Goal: Transaction & Acquisition: Obtain resource

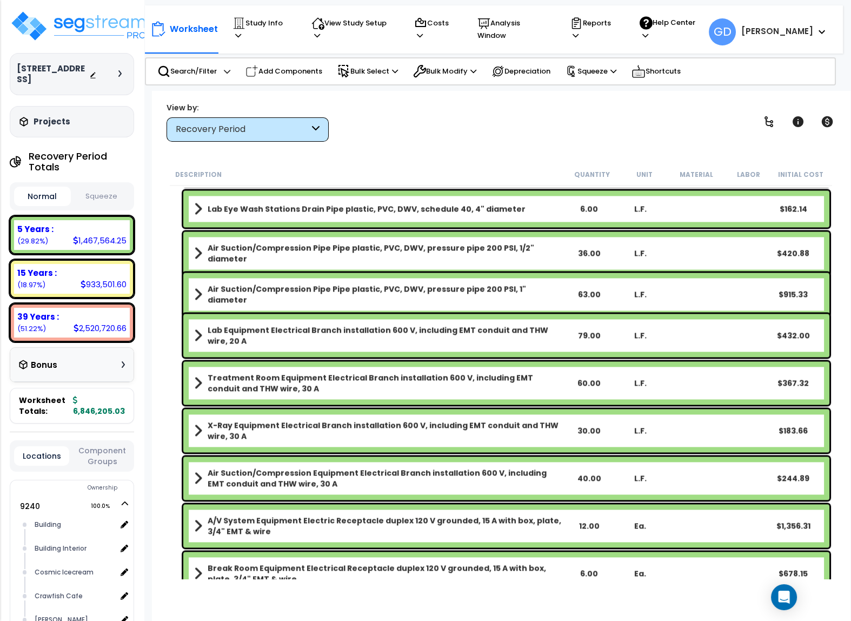
scroll to position [3934, 0]
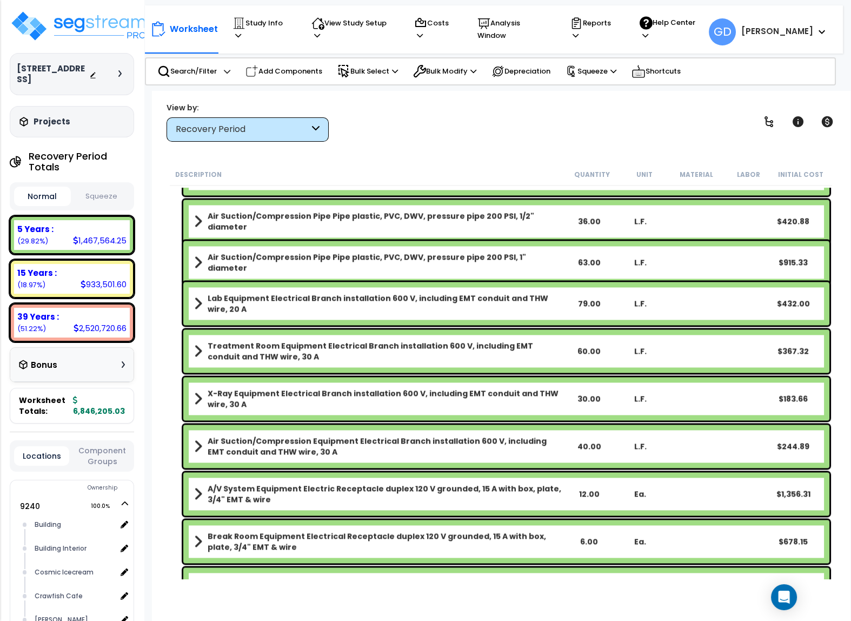
click at [122, 364] on icon at bounding box center [123, 364] width 3 height 6
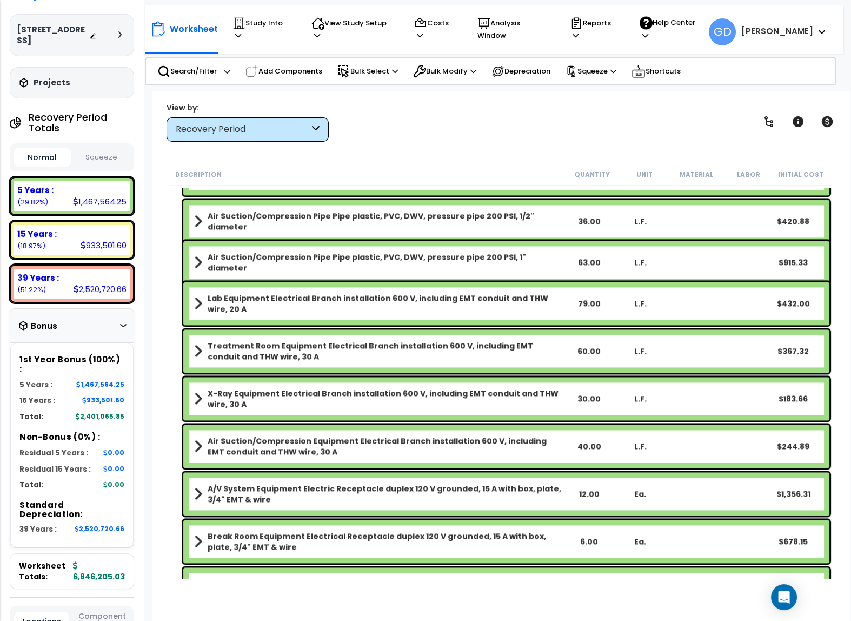
scroll to position [125, 0]
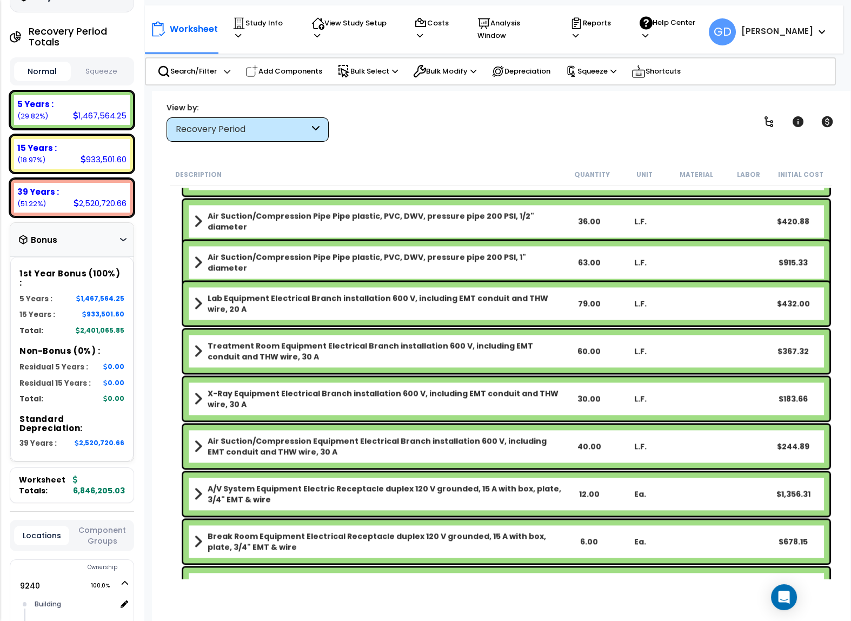
click at [120, 238] on div "Bonus" at bounding box center [72, 239] width 106 height 21
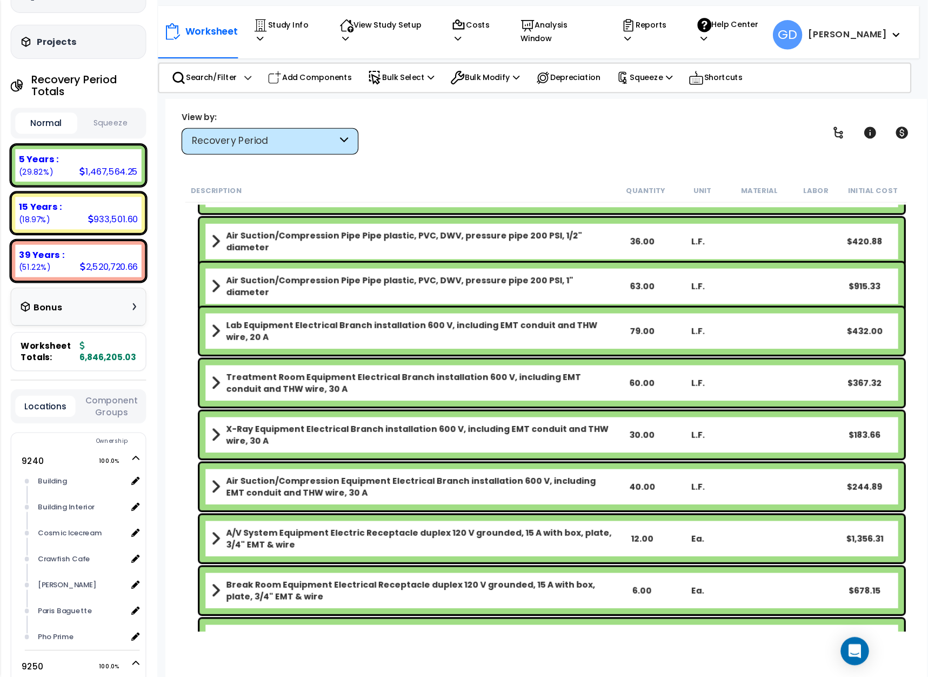
scroll to position [62, 0]
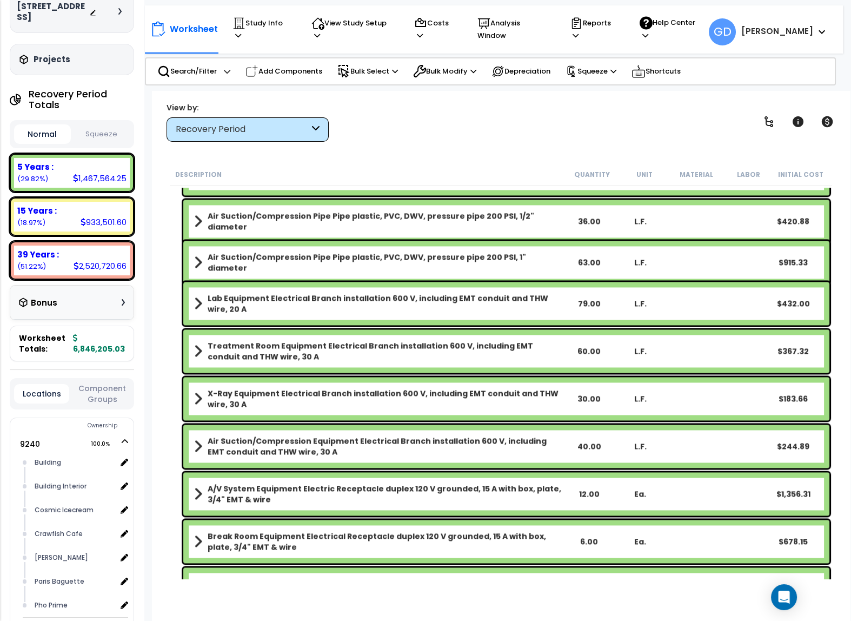
drag, startPoint x: 128, startPoint y: 348, endPoint x: 72, endPoint y: 346, distance: 56.3
click at [72, 346] on div "Worksheet Totals: 6,846,205.03" at bounding box center [72, 344] width 124 height 36
click at [136, 349] on div "9240-9250 Broadway Street Depreciable Tax Basis : $12,700,000.00 Placed-In-Serv…" at bounding box center [72, 310] width 144 height 621
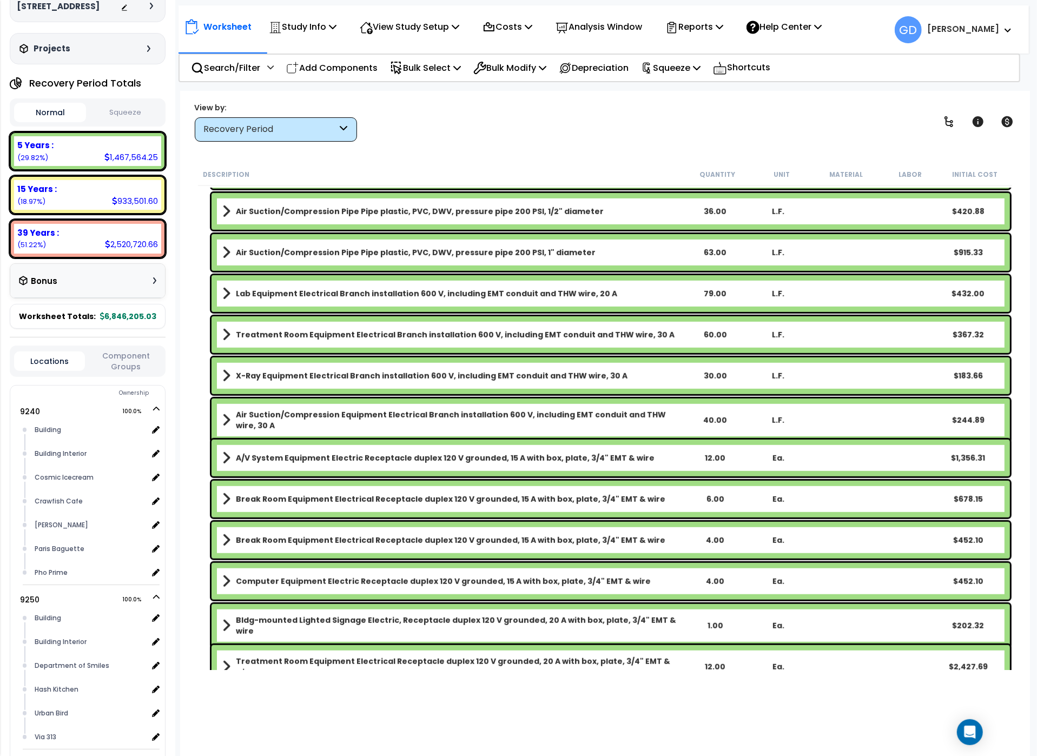
scroll to position [0, 0]
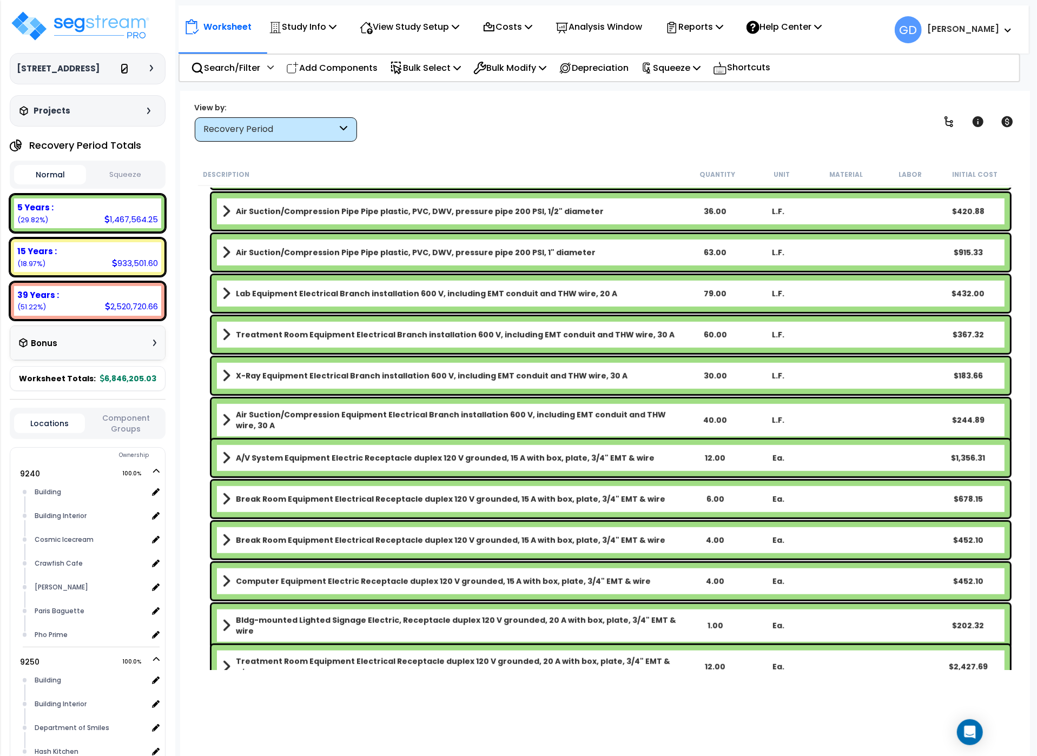
click at [126, 74] on icon at bounding box center [125, 70] width 8 height 8
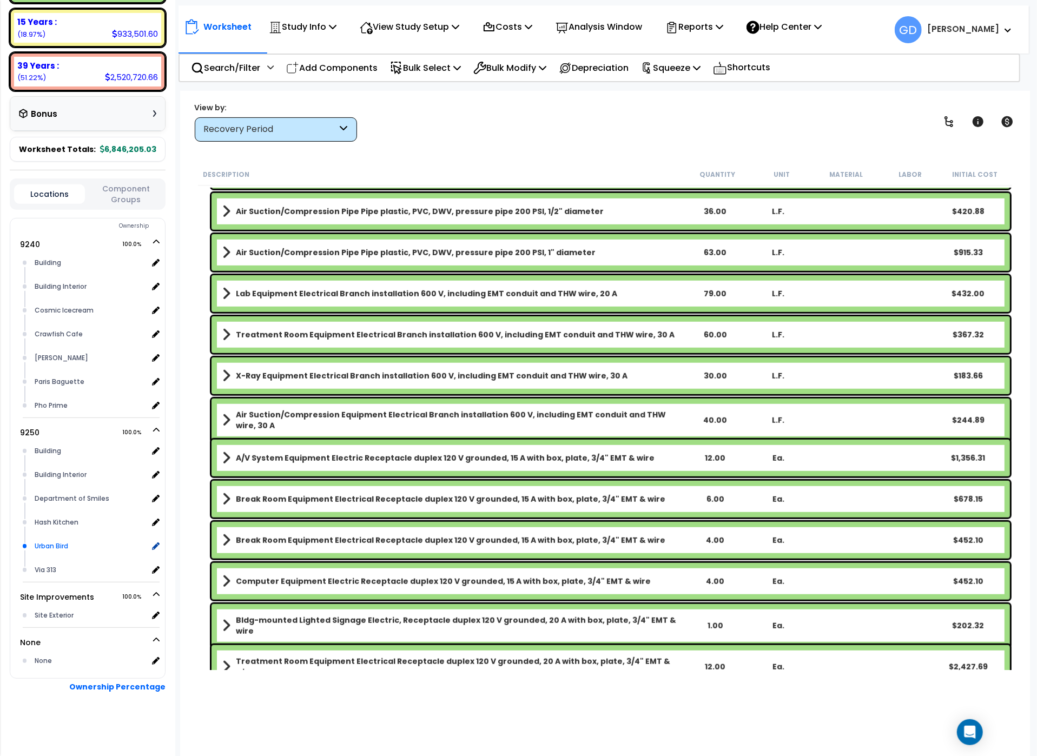
scroll to position [48, 0]
click at [446, 147] on div "Worksheet Study Info Study Setup Add Property Unit Template study Clone study GD" at bounding box center [605, 469] width 850 height 756
click at [57, 294] on div "Building Interior x 1" at bounding box center [96, 287] width 128 height 24
click at [57, 333] on div "Crawfish Cafe" at bounding box center [90, 334] width 116 height 13
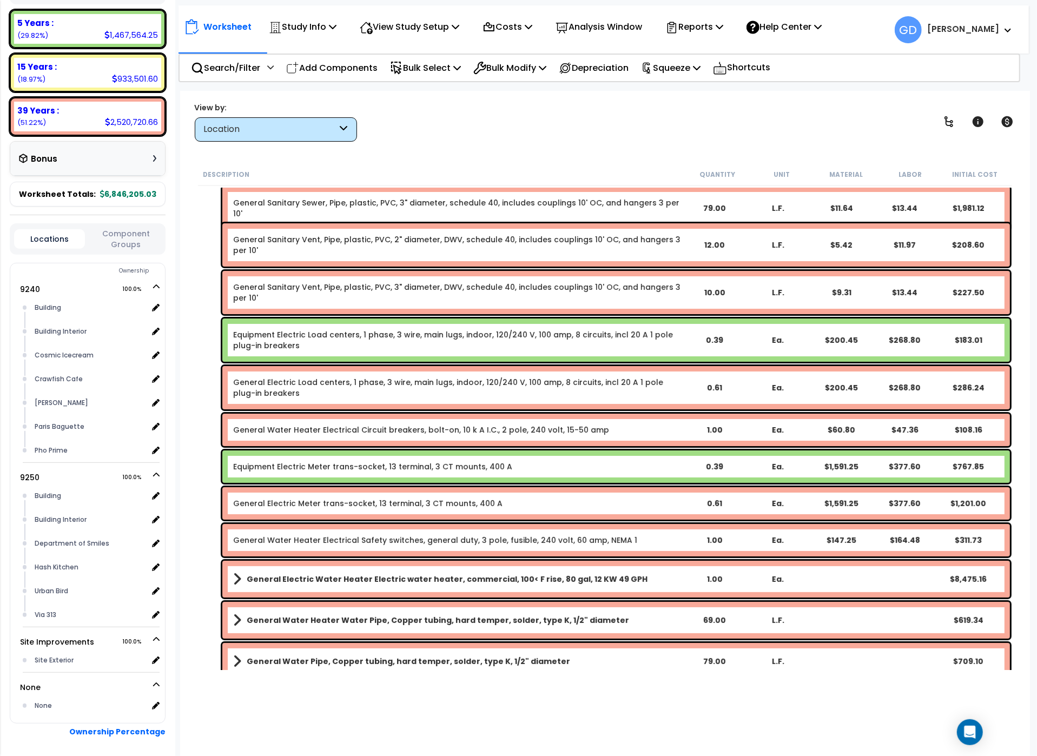
scroll to position [184, 0]
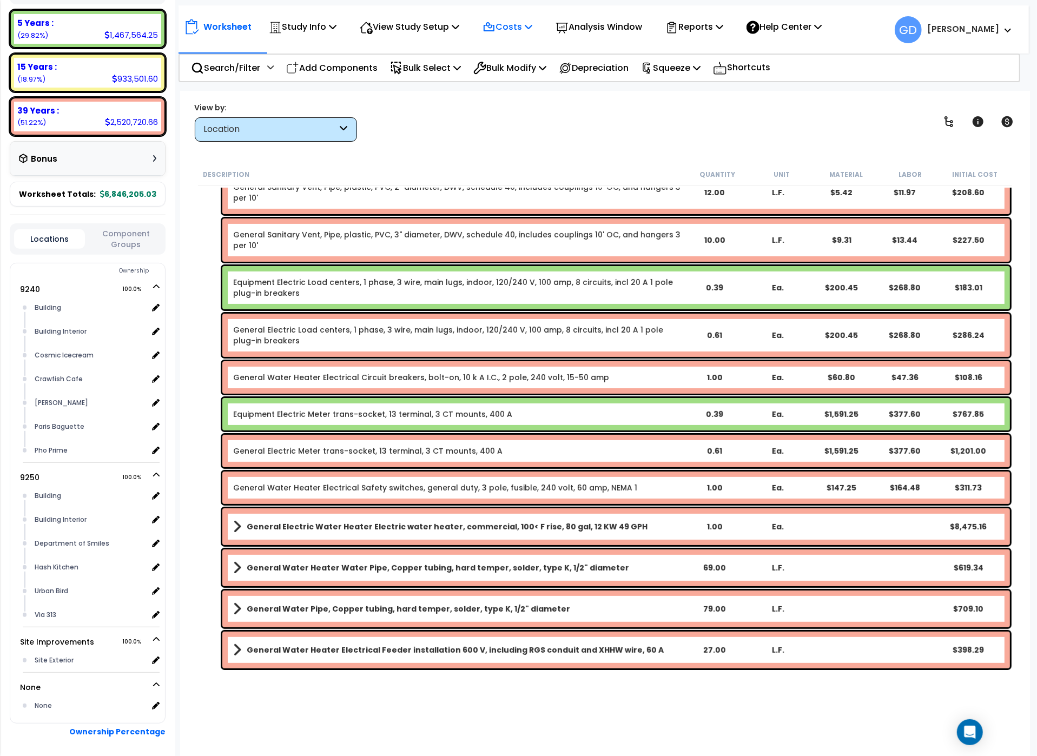
click at [532, 32] on p "Costs" at bounding box center [507, 26] width 50 height 15
click at [524, 151] on div "Worksheet Study Info Study Setup Add Property Unit Template study Clone study GD" at bounding box center [605, 469] width 850 height 756
click at [700, 66] on icon at bounding box center [697, 67] width 8 height 9
click at [700, 88] on link "Squeeze" at bounding box center [688, 92] width 107 height 22
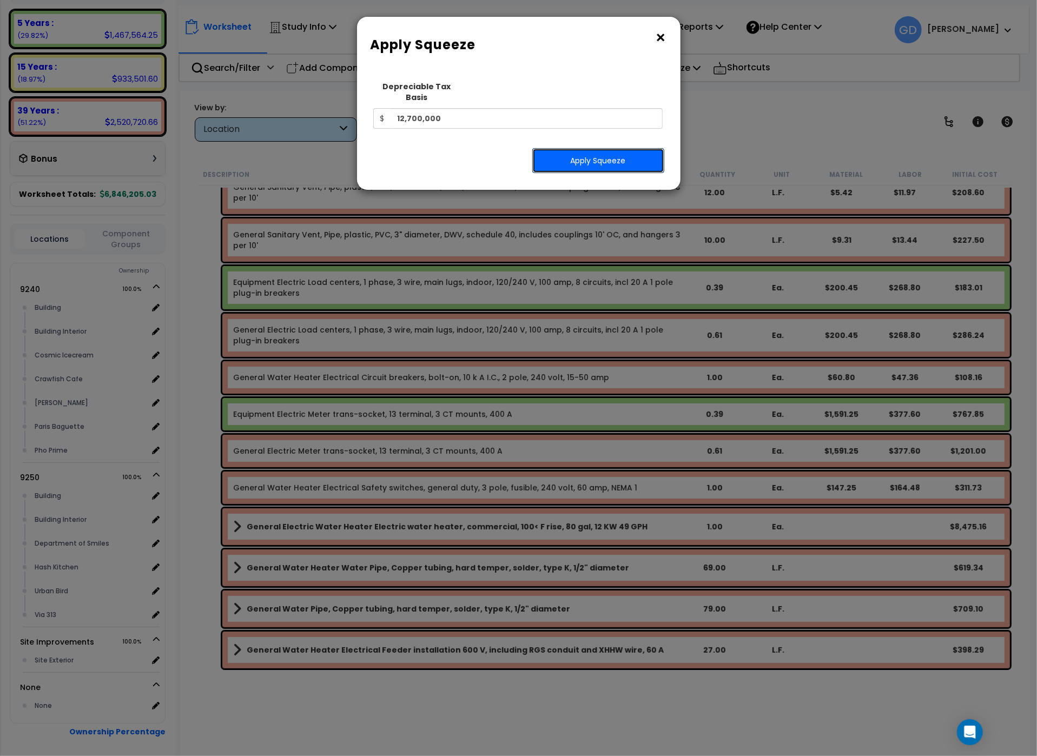
drag, startPoint x: 578, startPoint y: 151, endPoint x: 656, endPoint y: 195, distance: 89.5
click at [581, 151] on button "Apply Squeeze" at bounding box center [598, 160] width 132 height 25
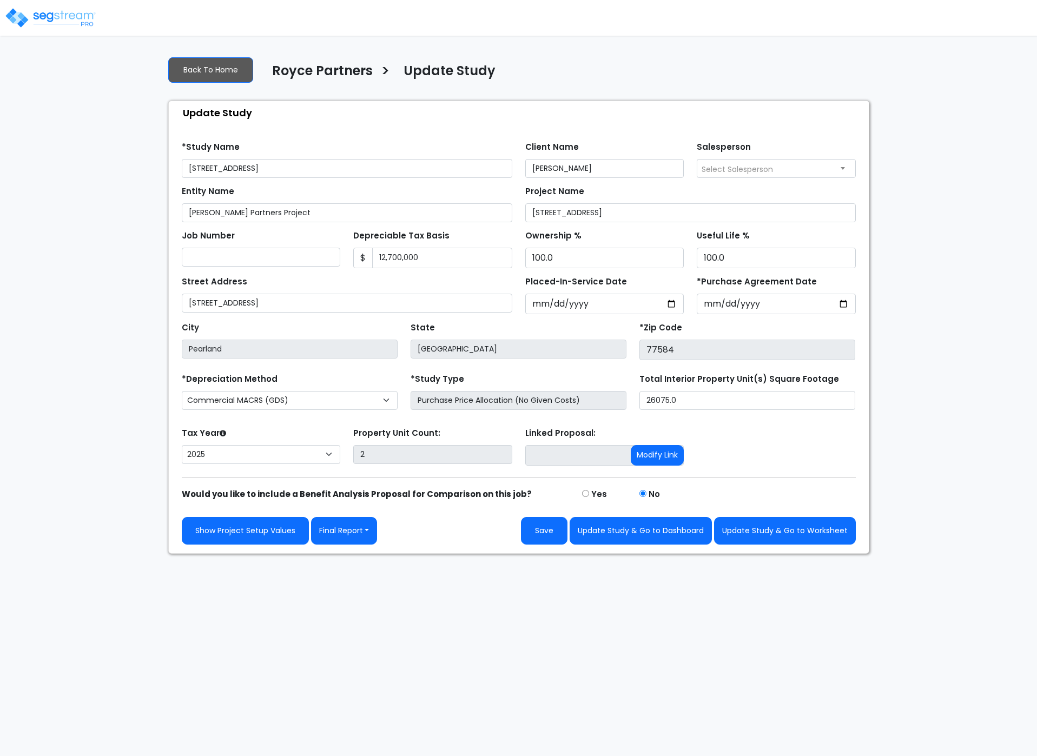
select select "2025"
click at [435, 258] on input "12,700,000" at bounding box center [442, 258] width 140 height 21
click at [962, 76] on div "We are Building your Study. So please grab a coffee and let us do the heavy lif…" at bounding box center [518, 301] width 1037 height 506
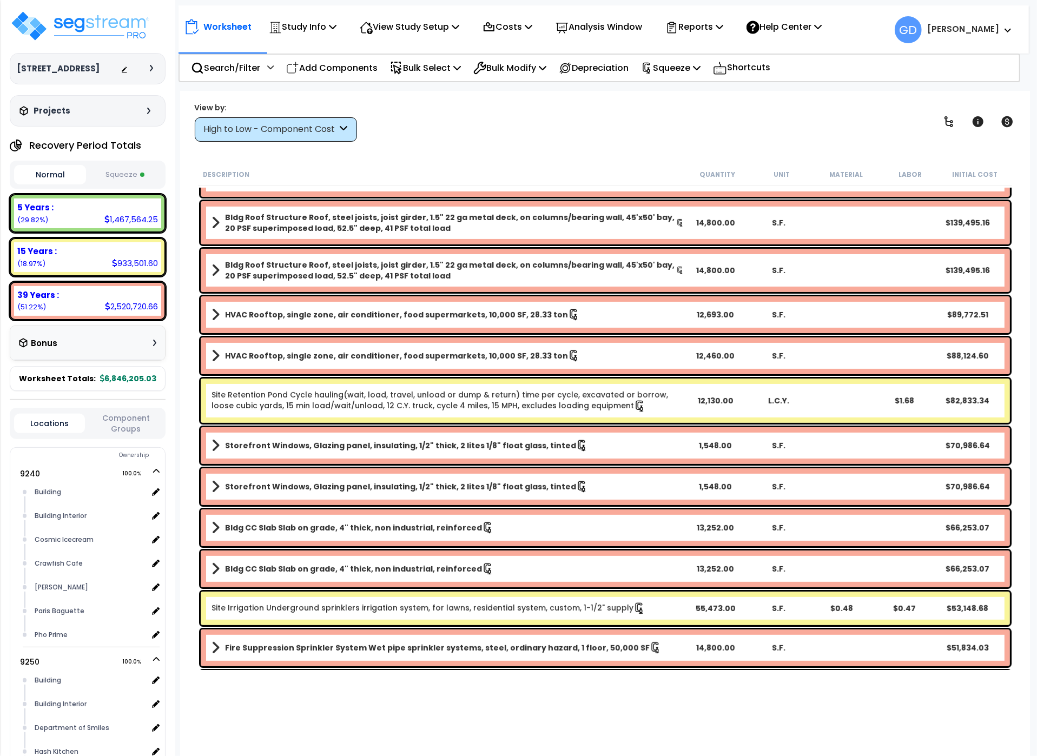
scroll to position [184, 0]
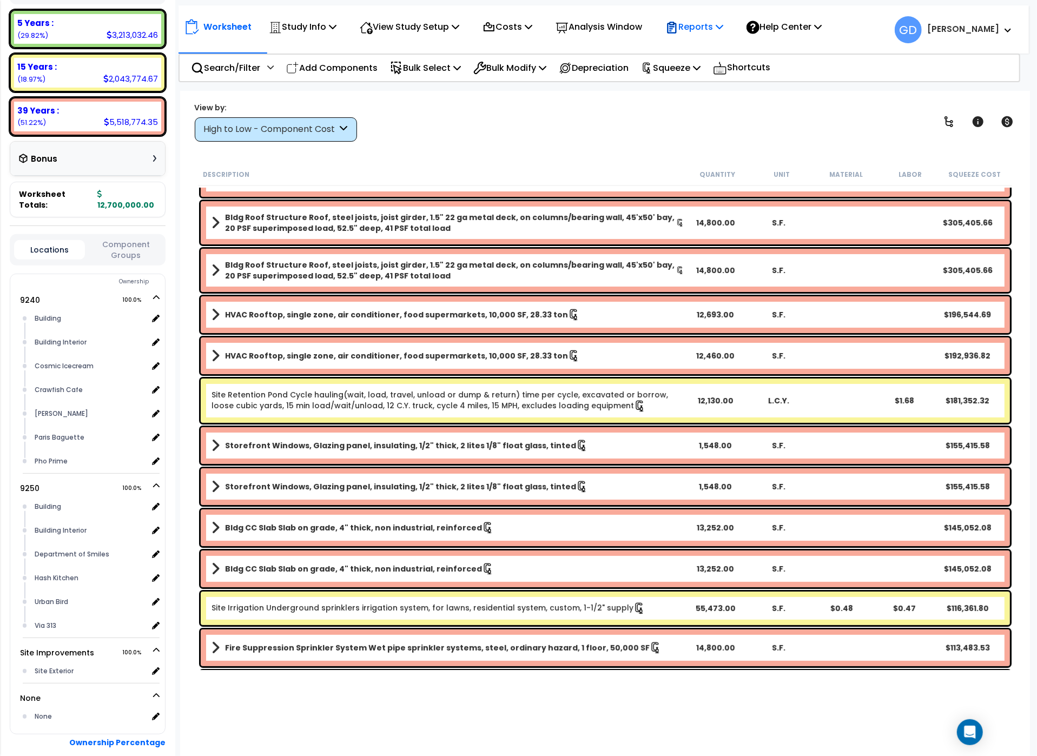
click at [723, 27] on p "Reports" at bounding box center [694, 26] width 58 height 15
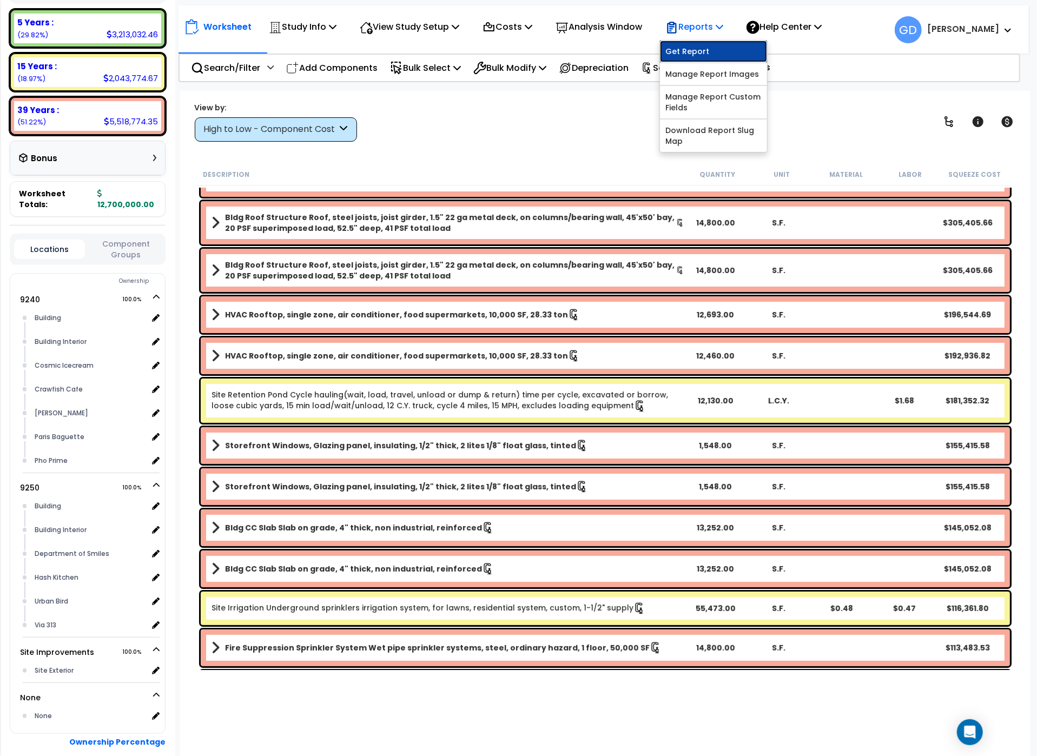
click at [710, 57] on link "Get Report" at bounding box center [713, 52] width 107 height 22
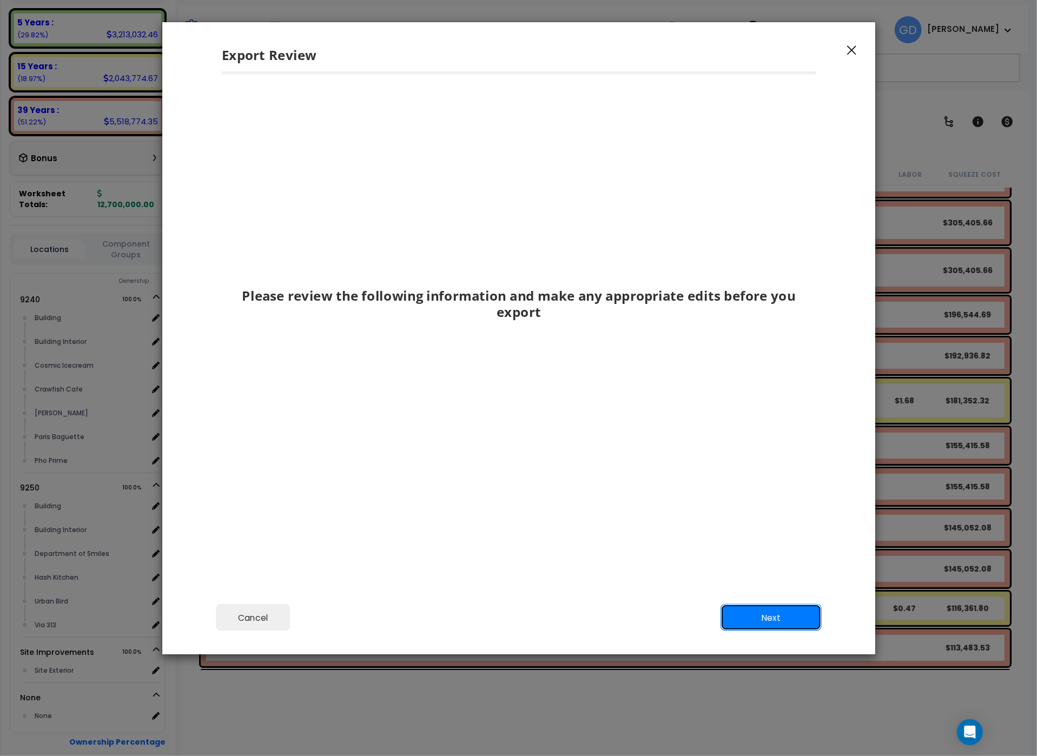
click at [776, 615] on button "Next" at bounding box center [770, 617] width 101 height 27
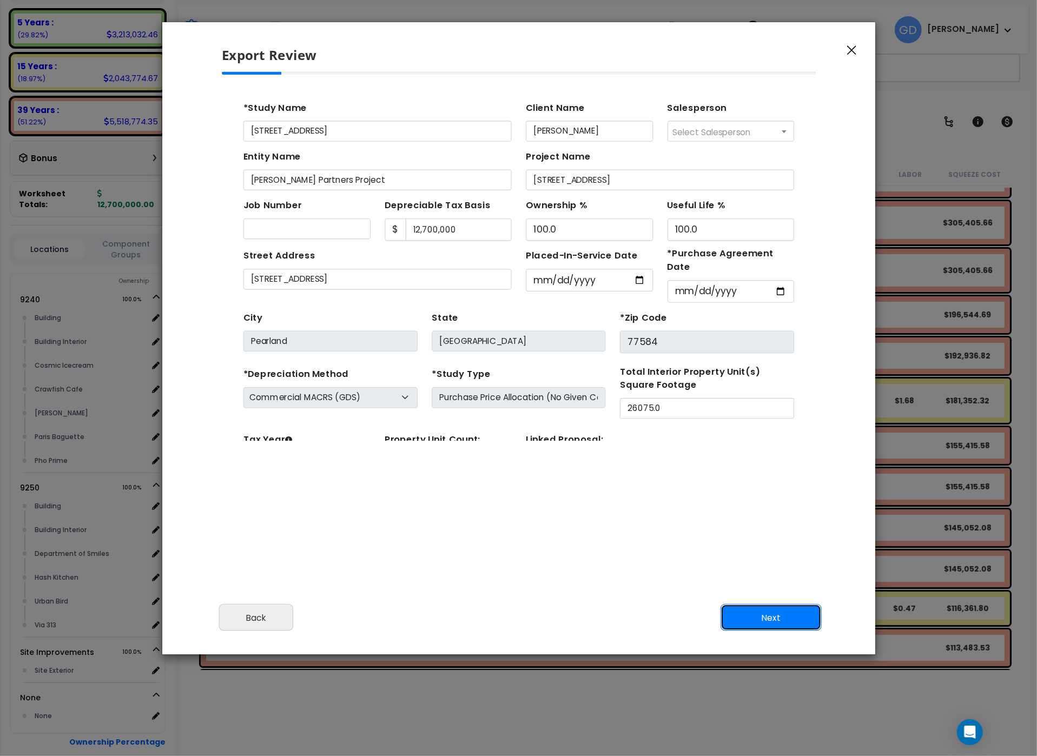
drag, startPoint x: 760, startPoint y: 618, endPoint x: 866, endPoint y: 562, distance: 119.5
click at [767, 615] on button "Next" at bounding box center [770, 617] width 101 height 27
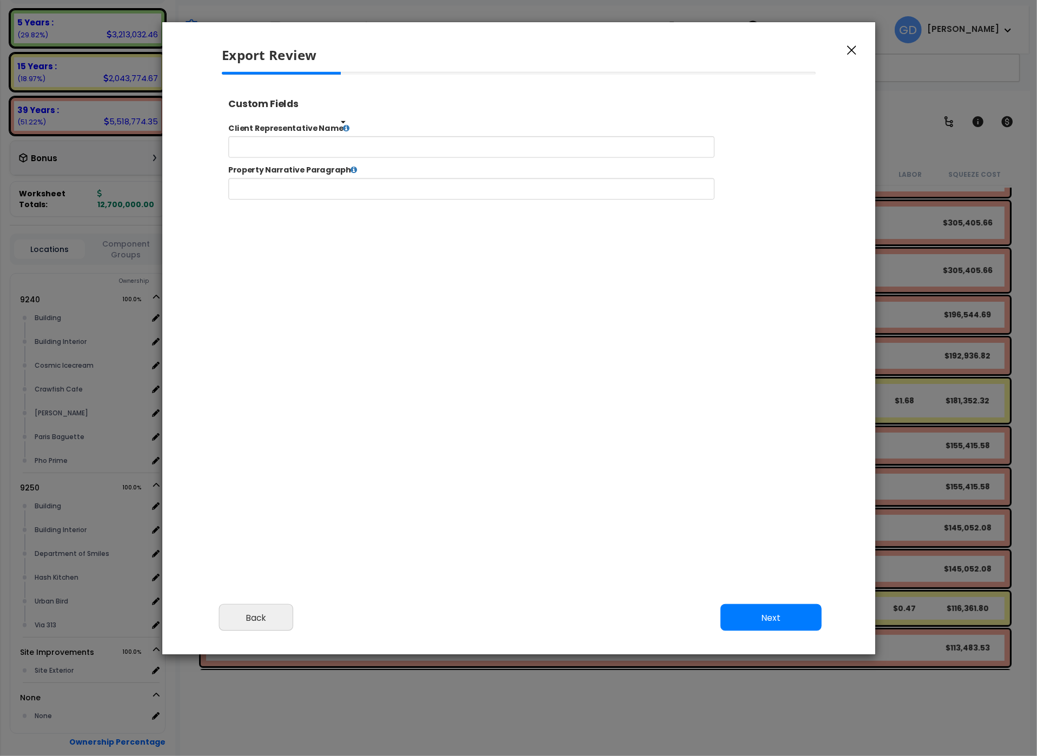
drag, startPoint x: 356, startPoint y: 131, endPoint x: 820, endPoint y: 334, distance: 506.3
click at [359, 131] on icon at bounding box center [363, 133] width 8 height 9
click at [360, 131] on icon at bounding box center [363, 133] width 8 height 9
click at [359, 135] on icon at bounding box center [363, 133] width 8 height 9
click at [357, 129] on label "Client Representative Name" at bounding box center [562, 134] width 682 height 12
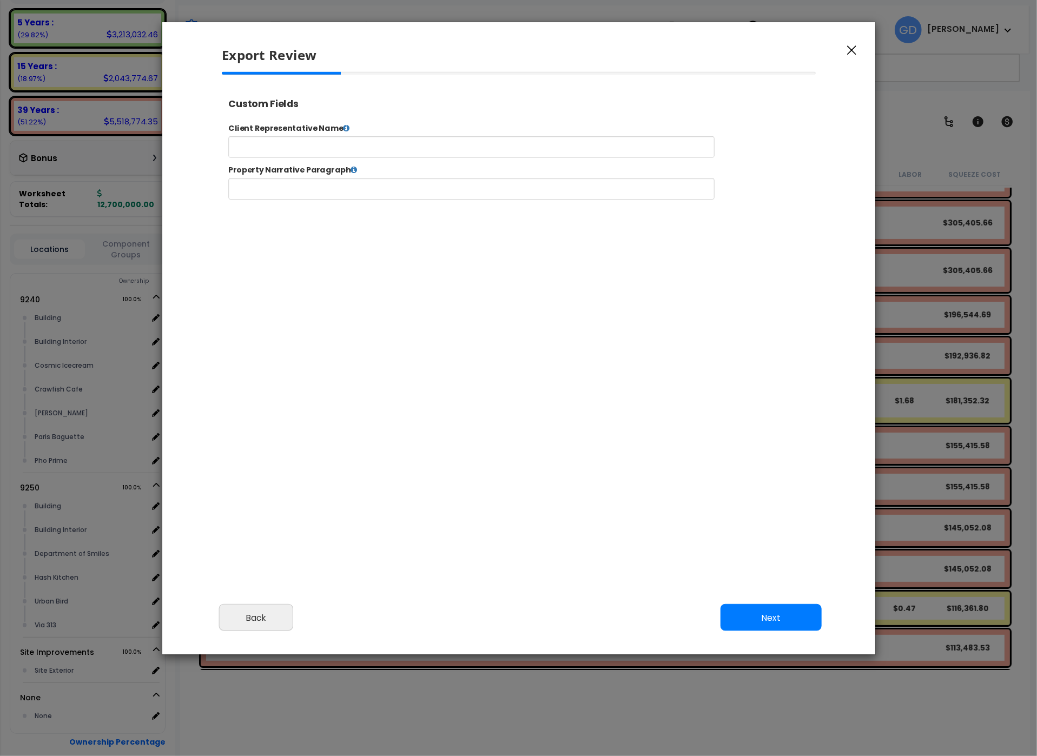
click at [367, 186] on label "Property Narrative Paragraph" at bounding box center [562, 181] width 682 height 12
click at [368, 179] on icon at bounding box center [372, 180] width 8 height 9
click at [368, 178] on icon at bounding box center [372, 180] width 8 height 9
click at [372, 181] on label "Property Narrative Paragraph {{ prop_narrative_paragraph }}" at bounding box center [562, 181] width 682 height 12
click at [367, 176] on label "Property Narrative Paragraph" at bounding box center [562, 181] width 682 height 12
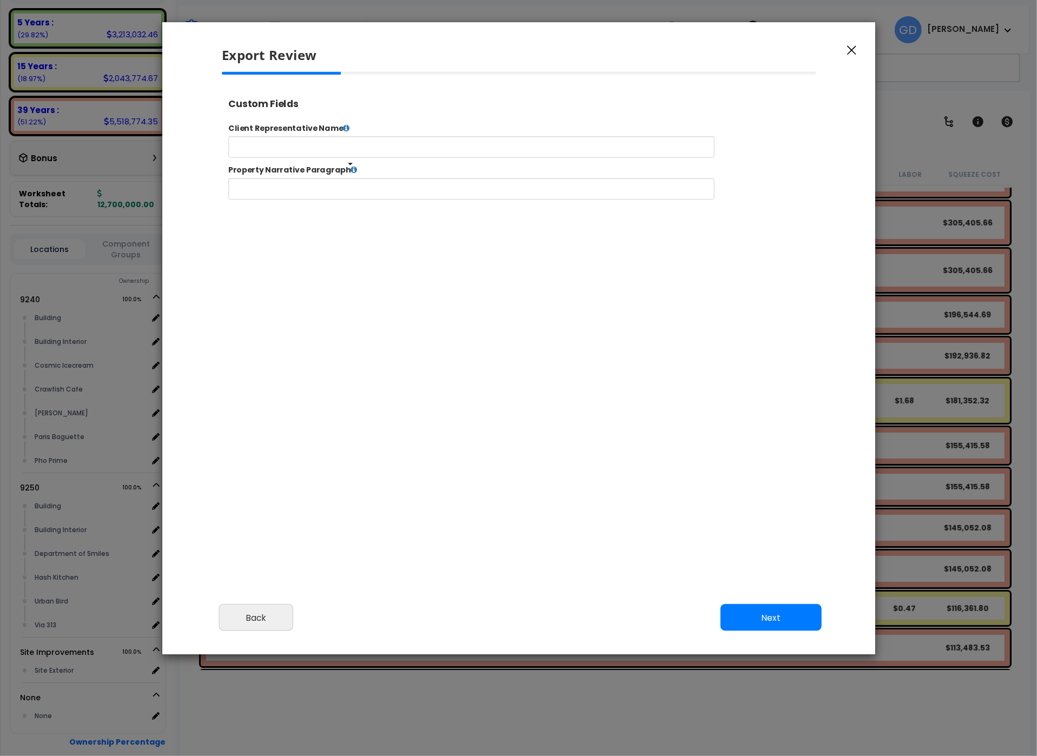
click at [368, 181] on icon at bounding box center [372, 180] width 8 height 9
drag, startPoint x: 895, startPoint y: 200, endPoint x: 891, endPoint y: 189, distance: 11.6
drag, startPoint x: 891, startPoint y: 189, endPoint x: 932, endPoint y: 445, distance: 258.9
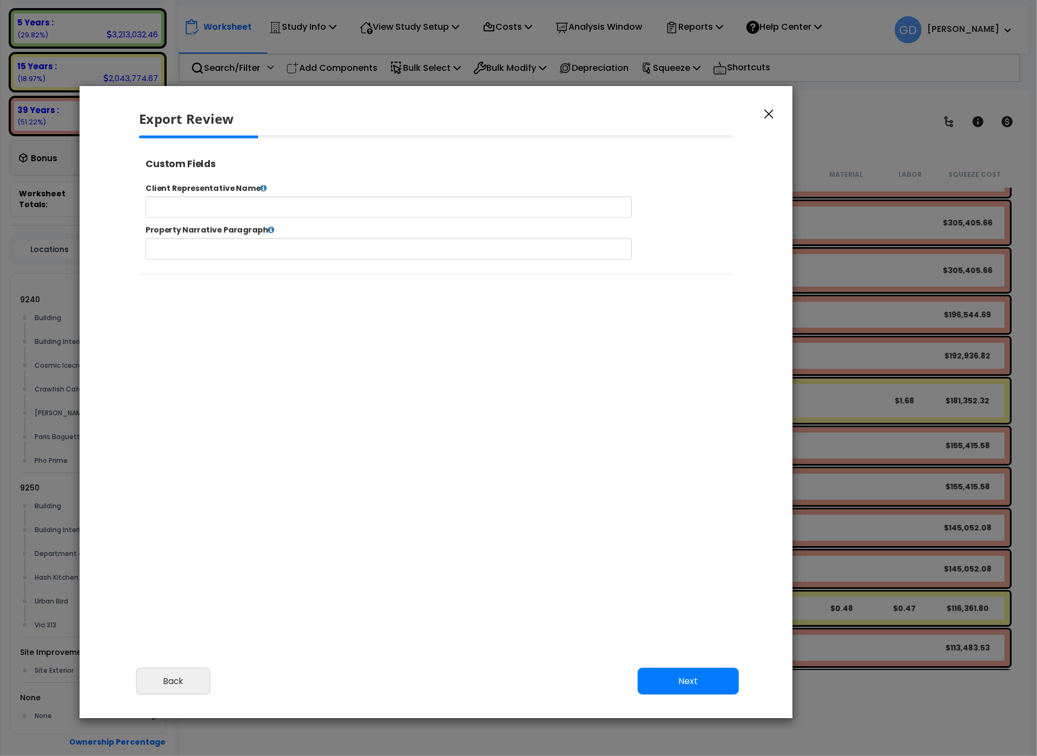
drag, startPoint x: 813, startPoint y: 266, endPoint x: 955, endPoint y: 462, distance: 242.1
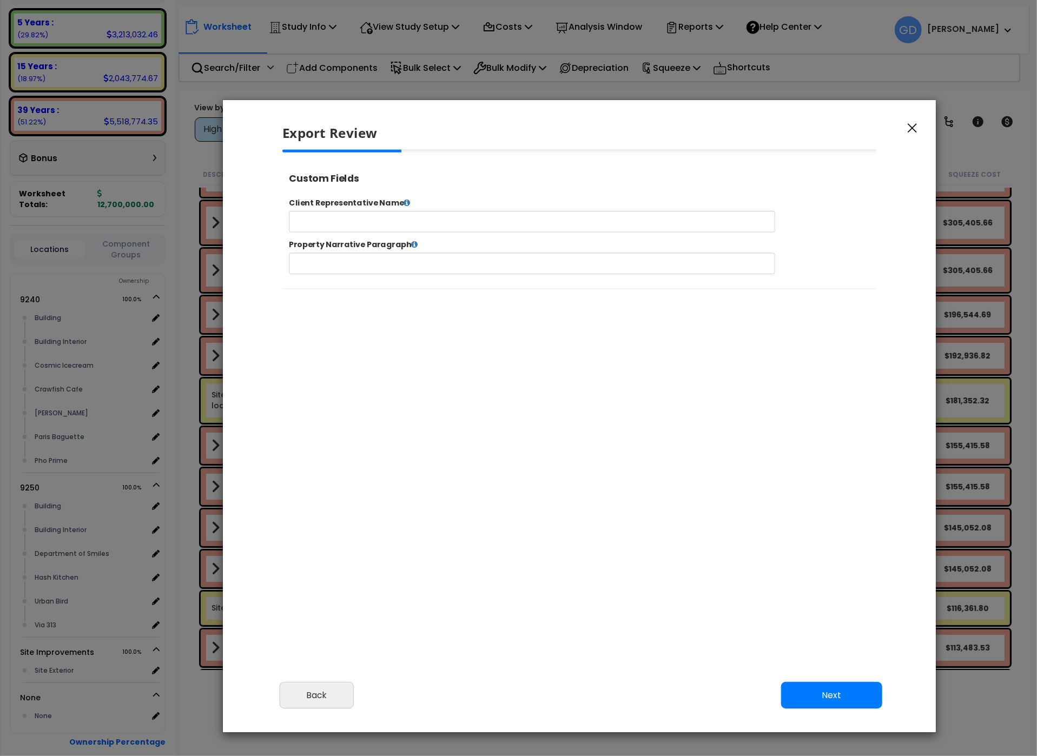
click at [856, 276] on div "Property Narrative Paragraph" at bounding box center [623, 268] width 682 height 39
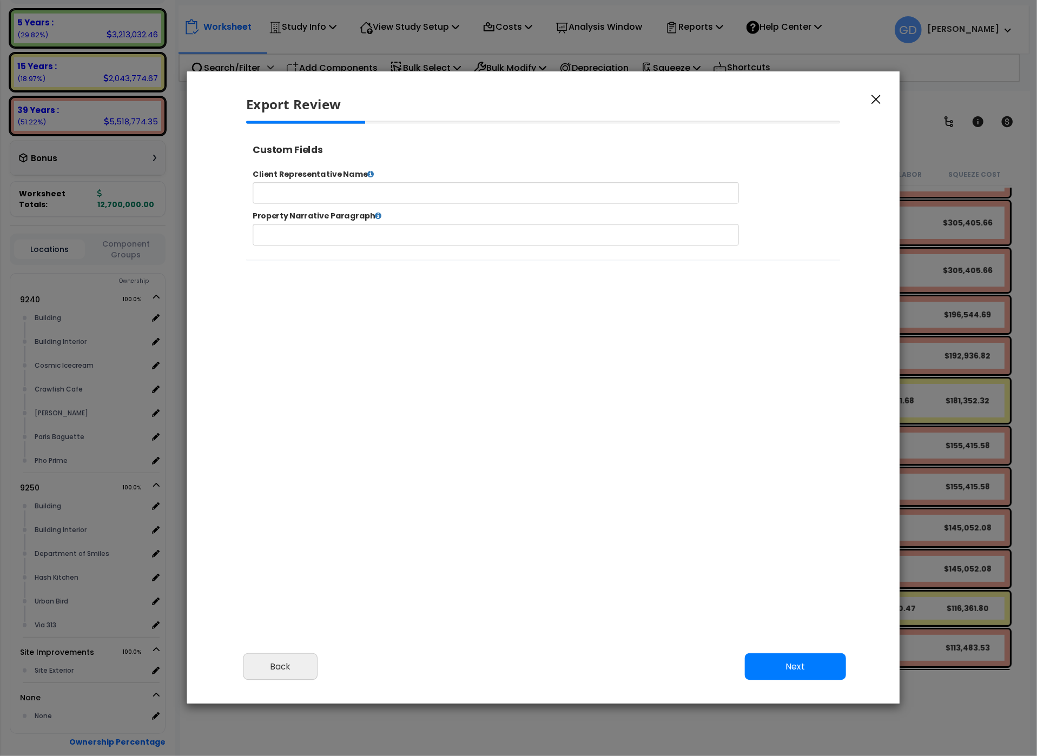
drag, startPoint x: 909, startPoint y: 267, endPoint x: 1120, endPoint y: 454, distance: 281.1
click at [909, 267] on div "Client Representative Name Property Narrative Paragraph Submit Go to Edit Study…" at bounding box center [586, 220] width 682 height 111
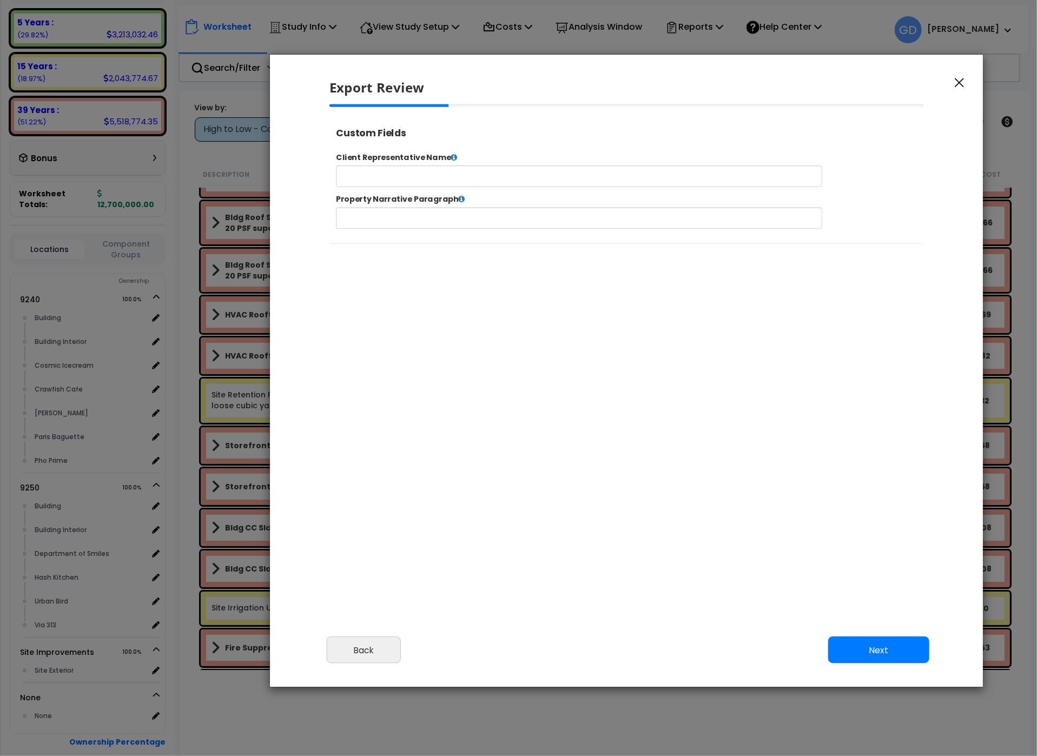
scroll to position [4, 0]
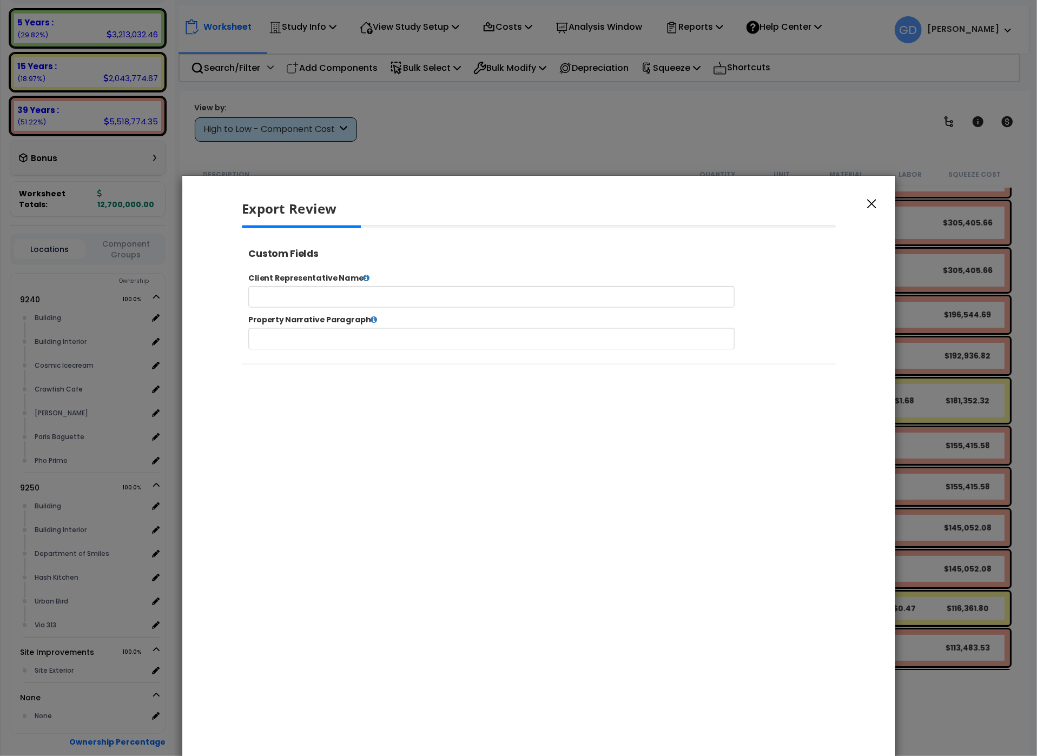
click at [835, 341] on div at bounding box center [539, 295] width 612 height 140
click at [835, 338] on div at bounding box center [539, 295] width 612 height 140
click at [881, 202] on div "Export Review" at bounding box center [538, 201] width 713 height 50
click at [871, 205] on icon "button" at bounding box center [871, 205] width 9 height 10
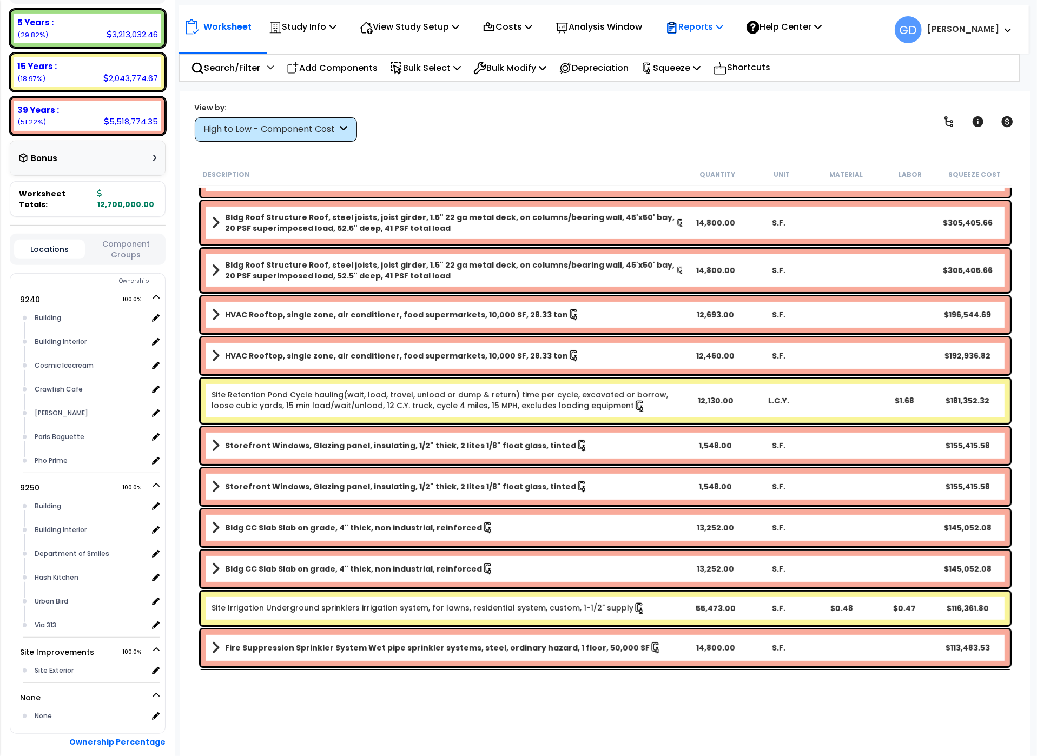
click at [710, 30] on p "Reports" at bounding box center [694, 26] width 58 height 15
click at [733, 97] on link "Manage Report Custom Fields" at bounding box center [713, 102] width 107 height 32
click at [719, 29] on p "Reports" at bounding box center [694, 26] width 58 height 15
click at [719, 98] on link "Manage Report Custom Fields" at bounding box center [713, 102] width 107 height 32
click at [722, 27] on p "Reports" at bounding box center [694, 26] width 58 height 15
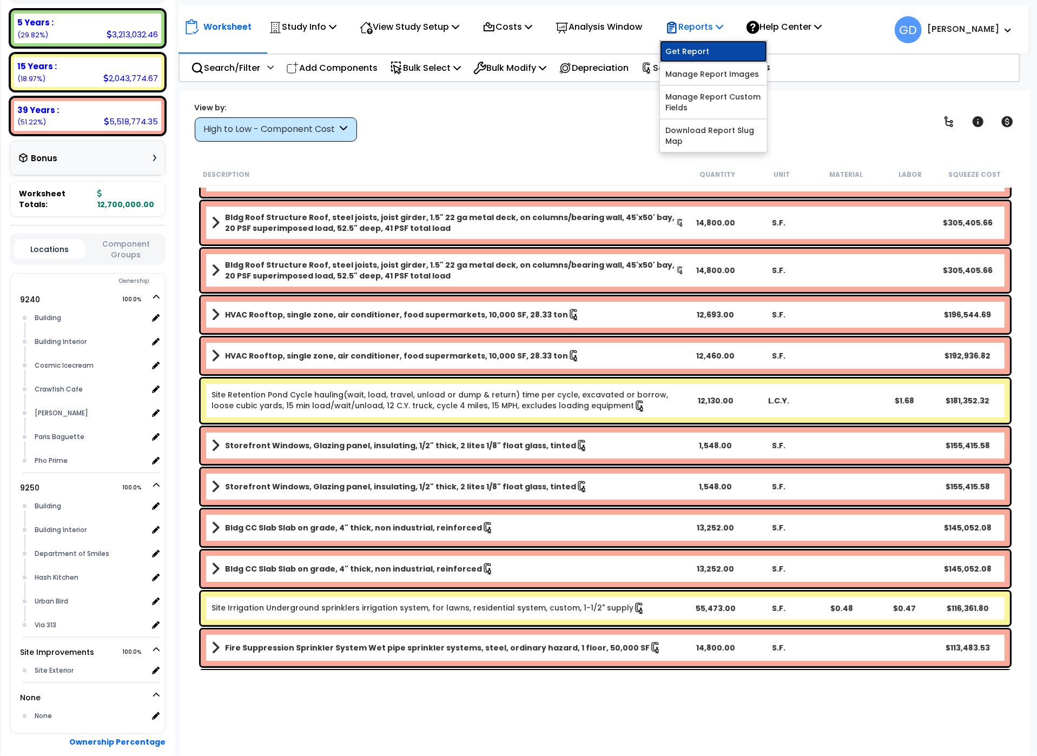
click at [690, 56] on link "Get Report" at bounding box center [713, 52] width 107 height 22
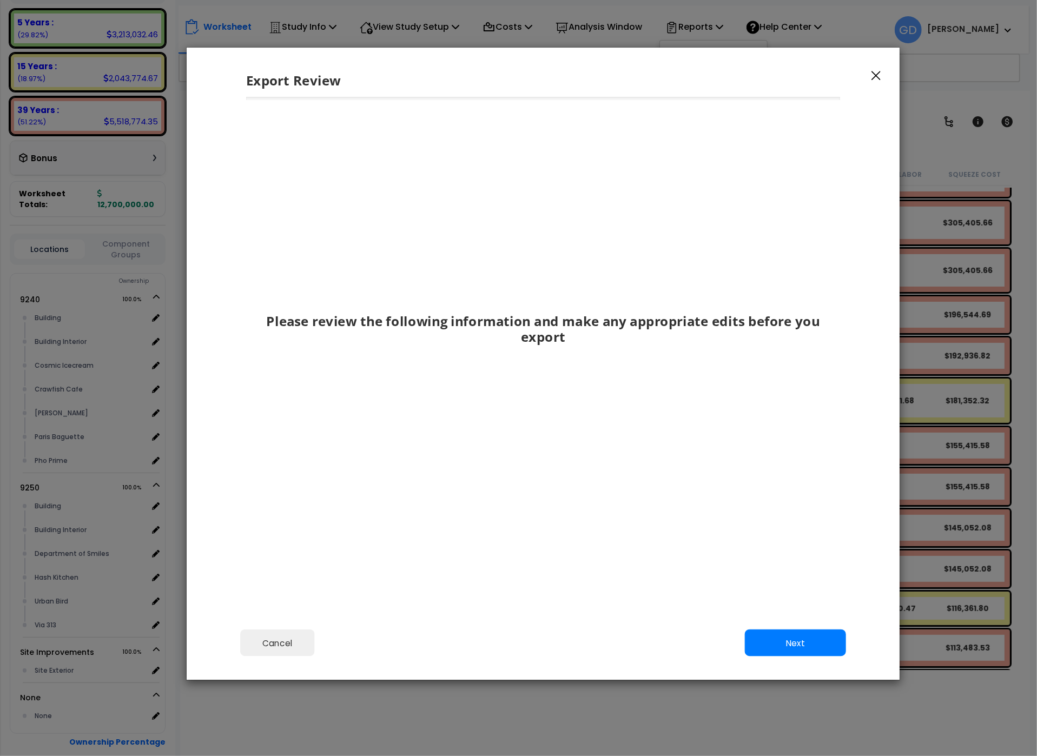
drag, startPoint x: 664, startPoint y: 192, endPoint x: 668, endPoint y: 63, distance: 129.3
click at [668, 63] on div "Export Review" at bounding box center [543, 73] width 713 height 50
click at [804, 645] on button "Next" at bounding box center [795, 642] width 101 height 27
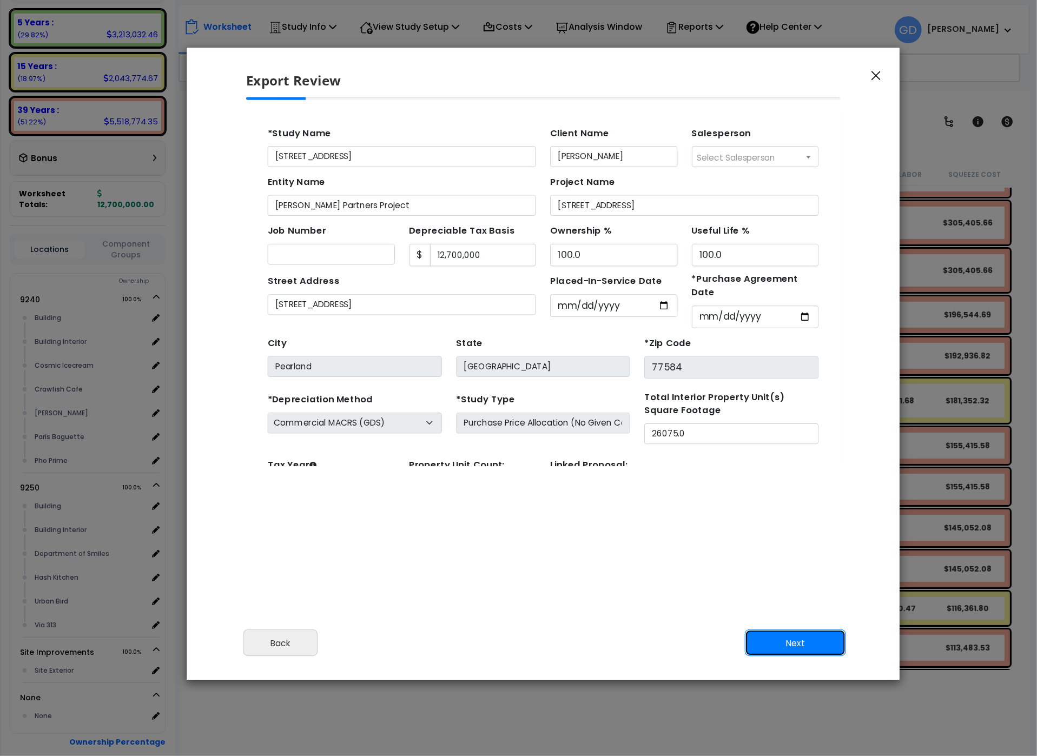
scroll to position [0, 0]
click at [804, 645] on button "Next" at bounding box center [795, 642] width 101 height 27
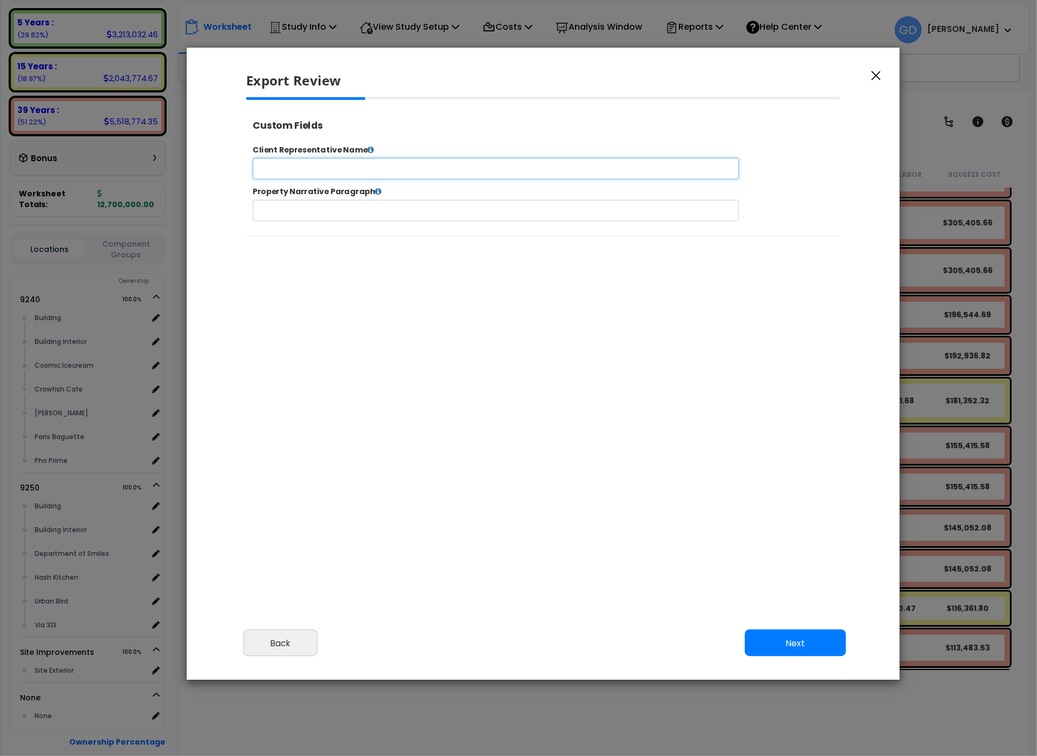
click at [276, 175] on input "text" at bounding box center [530, 175] width 552 height 24
type input "[PERSON_NAME] Partners"
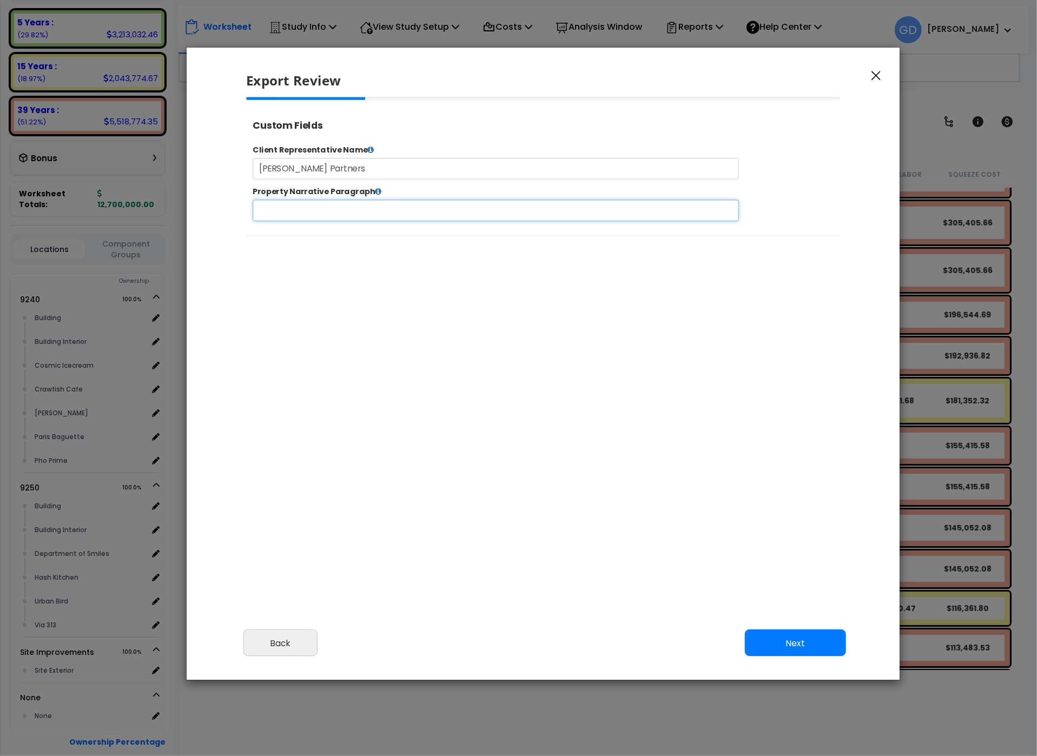
click at [344, 222] on input "text" at bounding box center [530, 223] width 552 height 24
paste input "On October 3, 2025, a physical inspection was made of the property located at 9…"
type input "On October 3, 2025, a physical inspection was made of the property located at 9…"
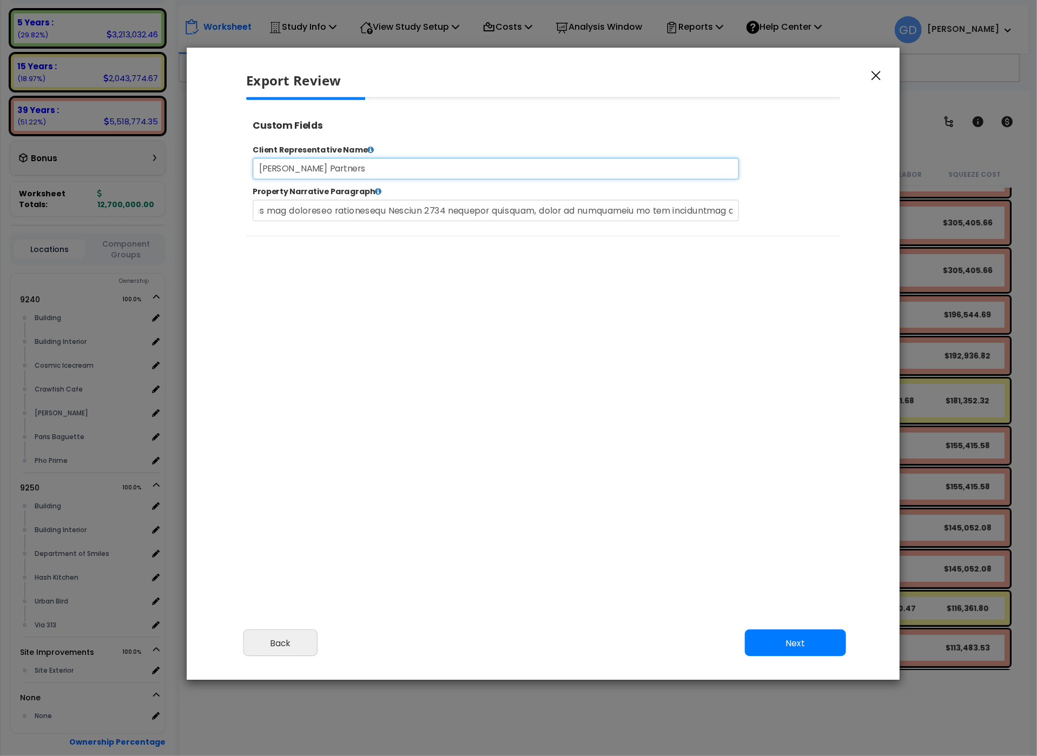
click at [374, 171] on input "[PERSON_NAME] Partners" at bounding box center [530, 175] width 552 height 24
type input "[PERSON_NAME] Partners Limited"
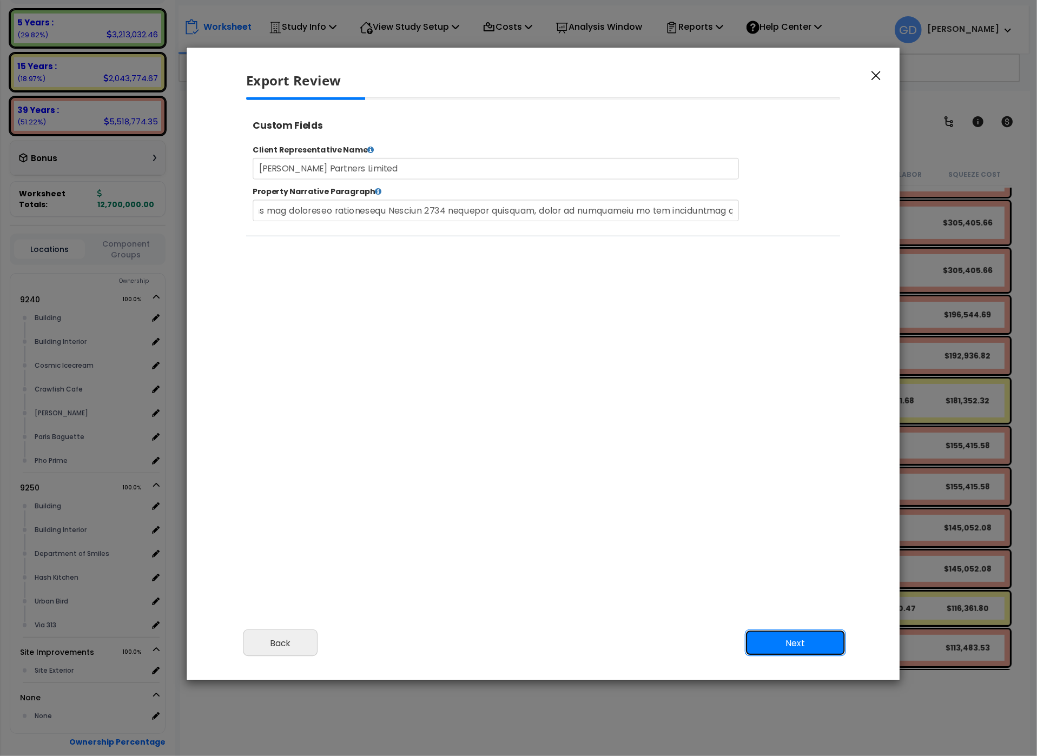
click at [817, 646] on button "Next" at bounding box center [795, 642] width 101 height 27
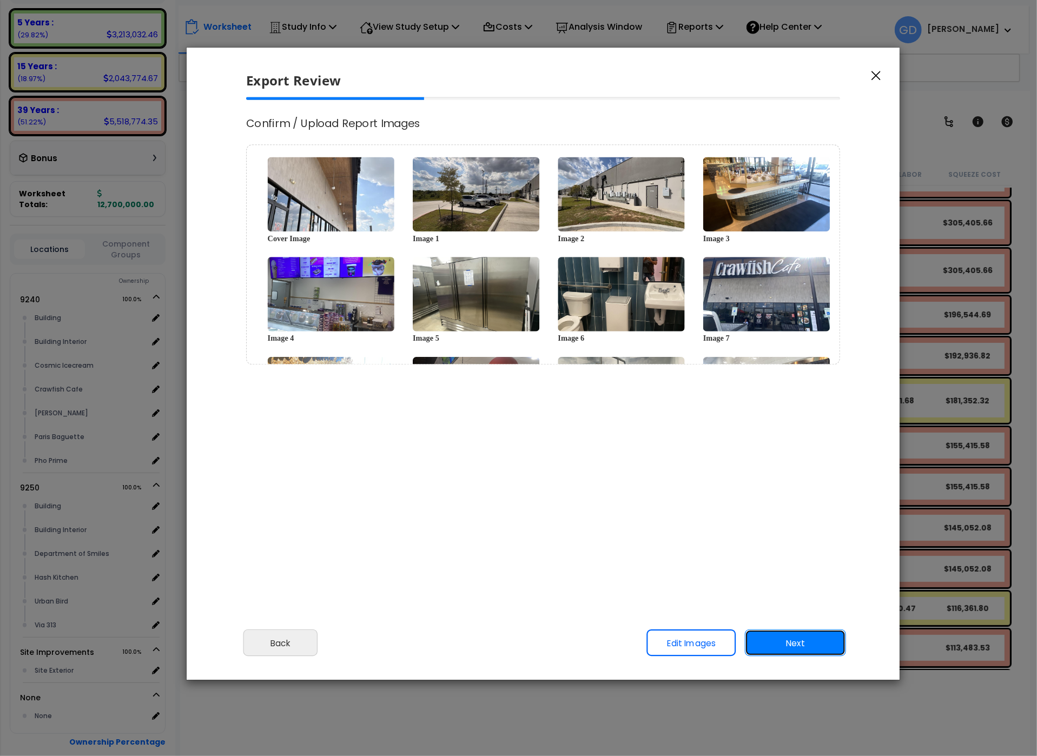
scroll to position [0, 0]
click at [792, 646] on button "Next" at bounding box center [795, 642] width 101 height 27
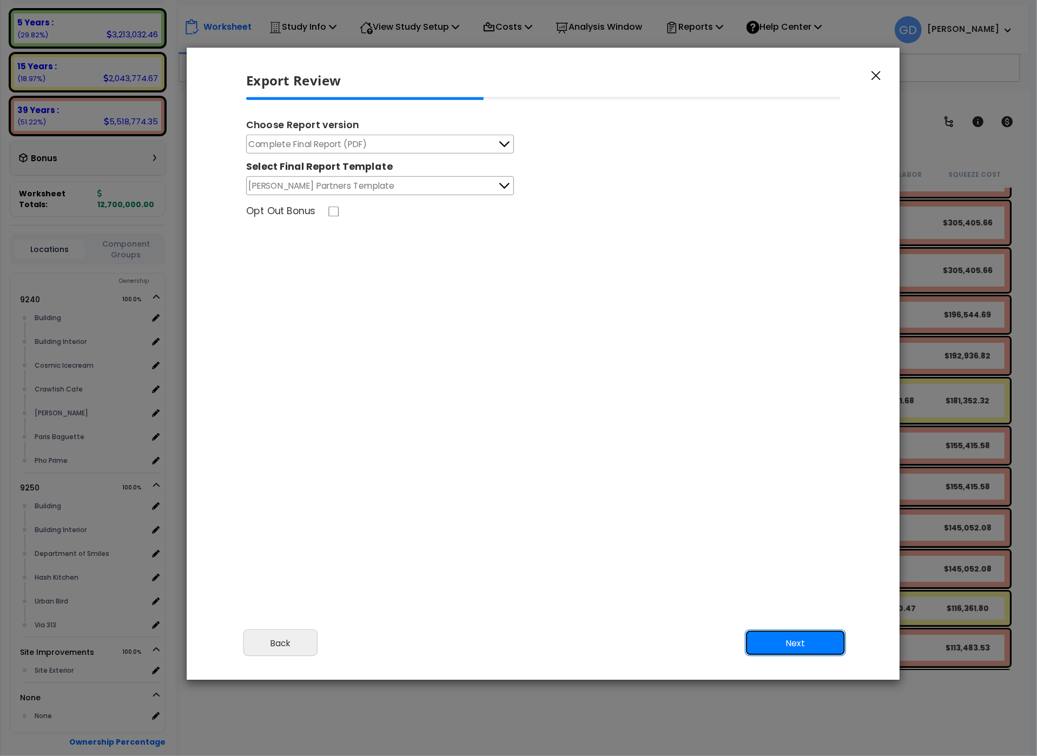
click at [795, 647] on button "Next" at bounding box center [795, 642] width 101 height 27
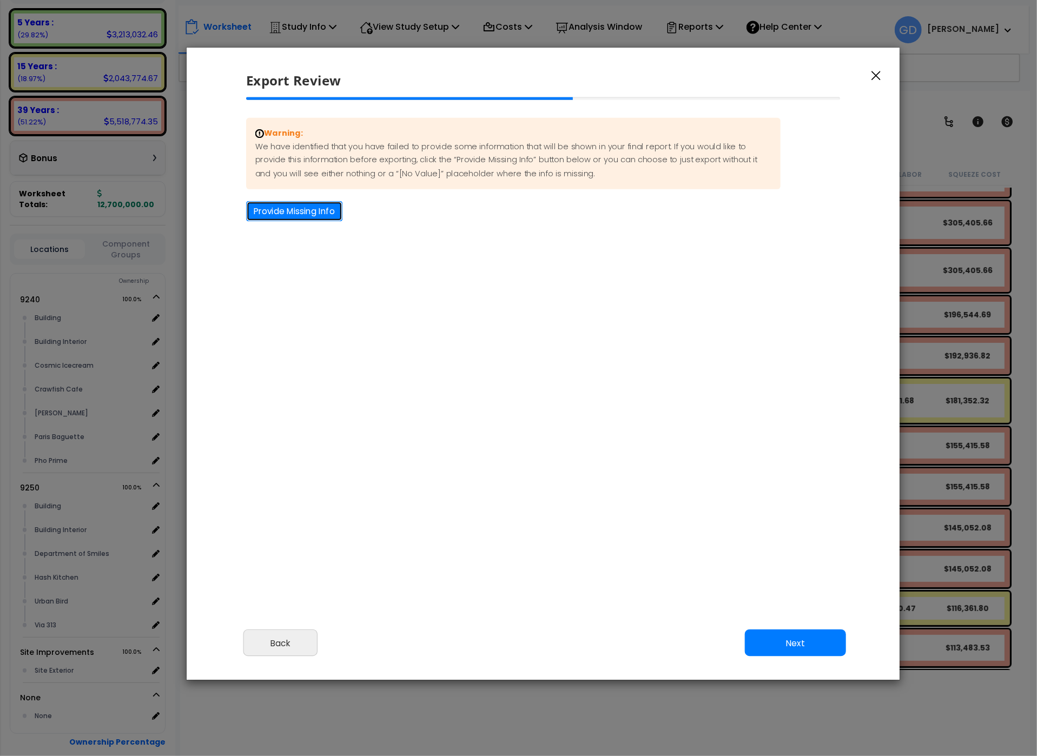
click at [280, 214] on button "Provide Missing Info" at bounding box center [294, 211] width 96 height 20
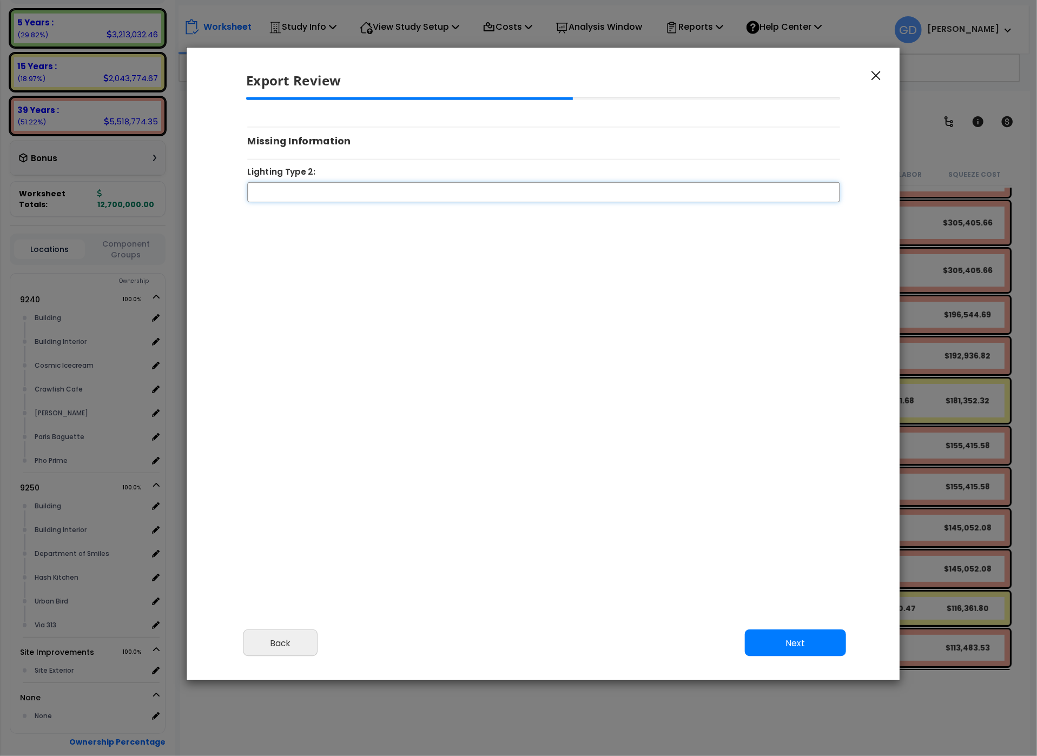
click at [285, 193] on input "Lighting Type 2:" at bounding box center [543, 192] width 593 height 20
click at [293, 637] on button "Back" at bounding box center [280, 642] width 74 height 27
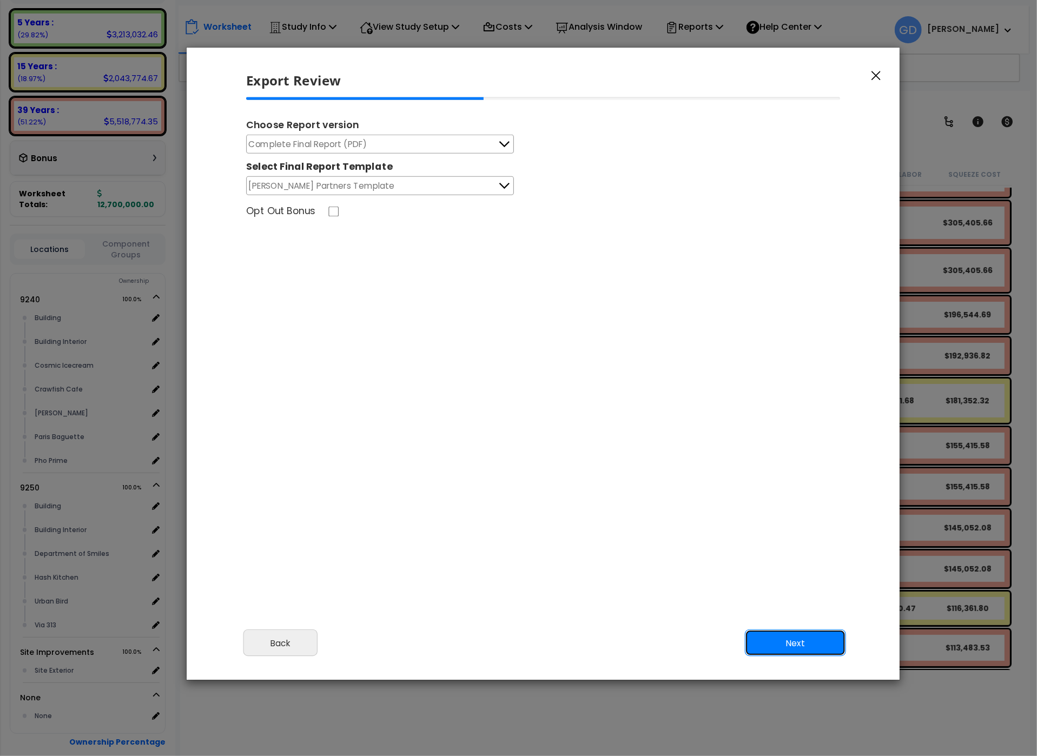
click at [786, 641] on button "Next" at bounding box center [795, 642] width 101 height 27
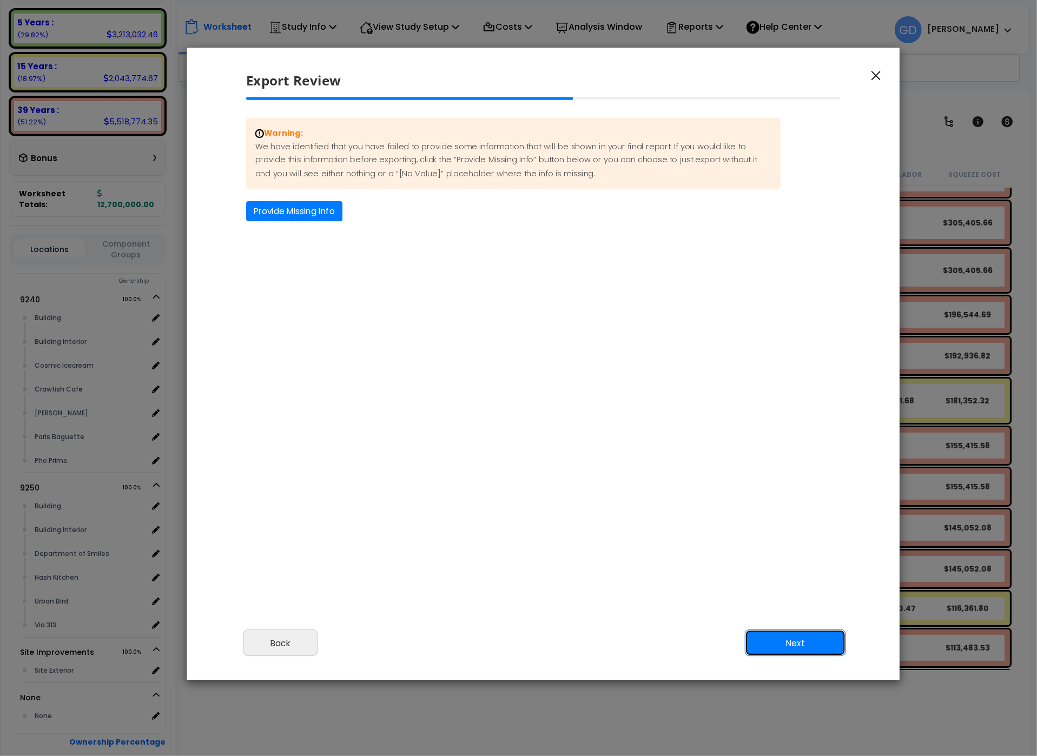
click at [804, 646] on button "Next" at bounding box center [795, 642] width 101 height 27
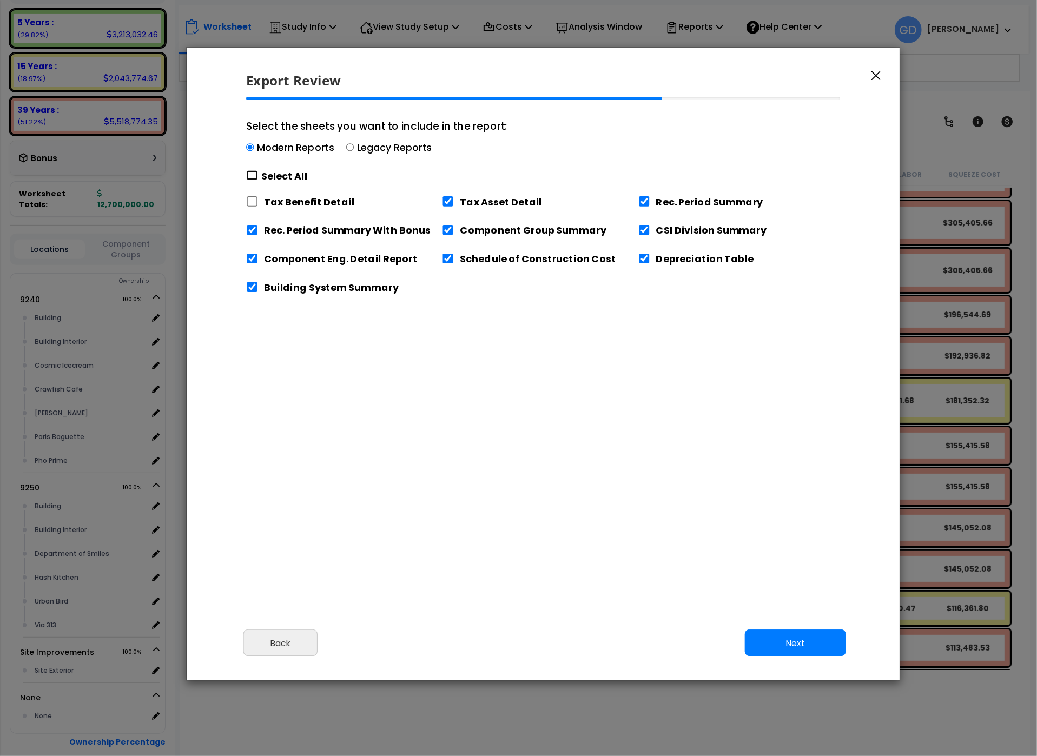
click at [253, 172] on input "Select the sheets you want to include in the report: Modern Reports Legacy Repo…" at bounding box center [252, 175] width 12 height 10
checkbox input "true"
click at [783, 641] on button "Next" at bounding box center [795, 642] width 101 height 27
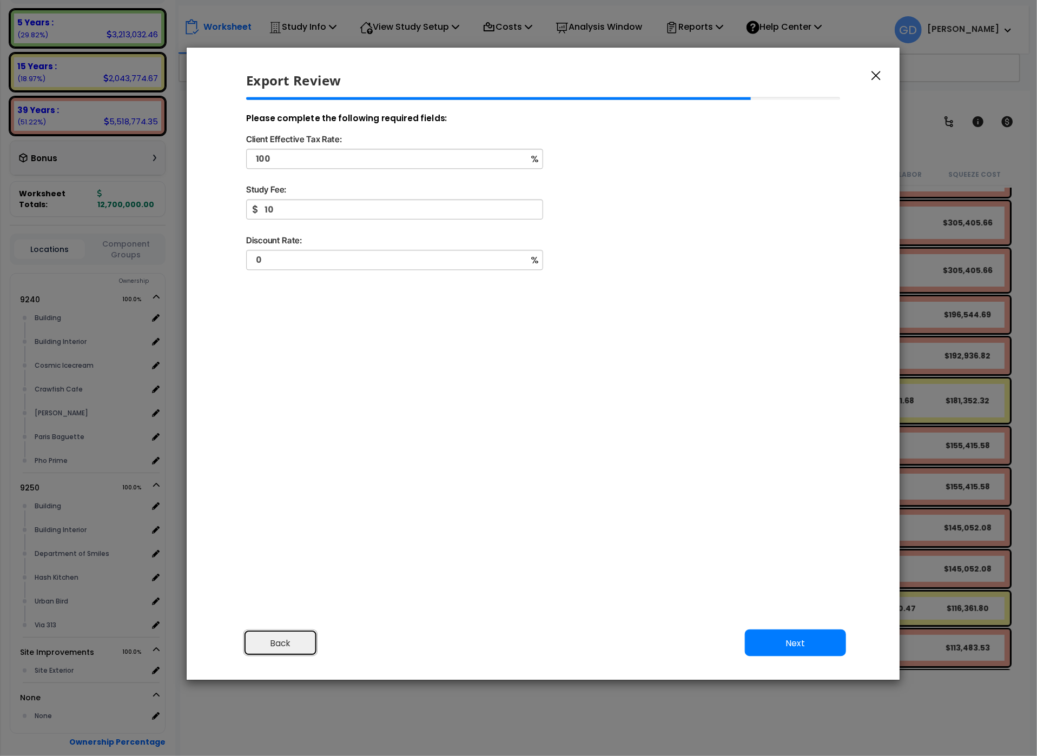
click at [291, 648] on button "Back" at bounding box center [280, 642] width 74 height 27
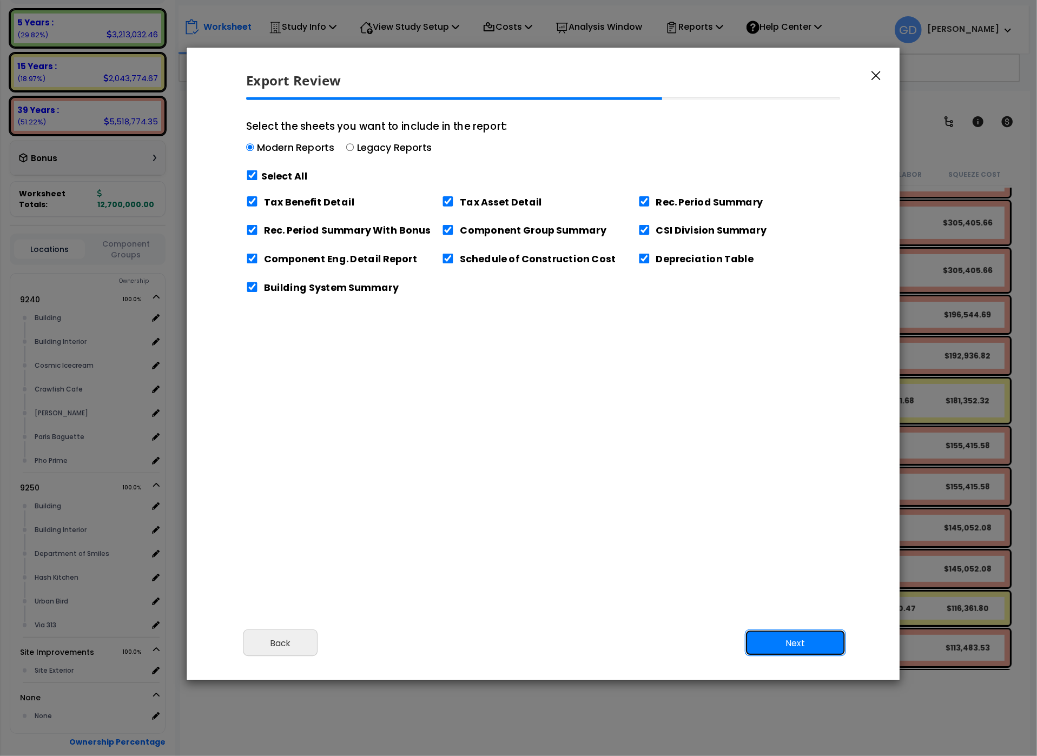
click at [791, 643] on button "Next" at bounding box center [795, 642] width 101 height 27
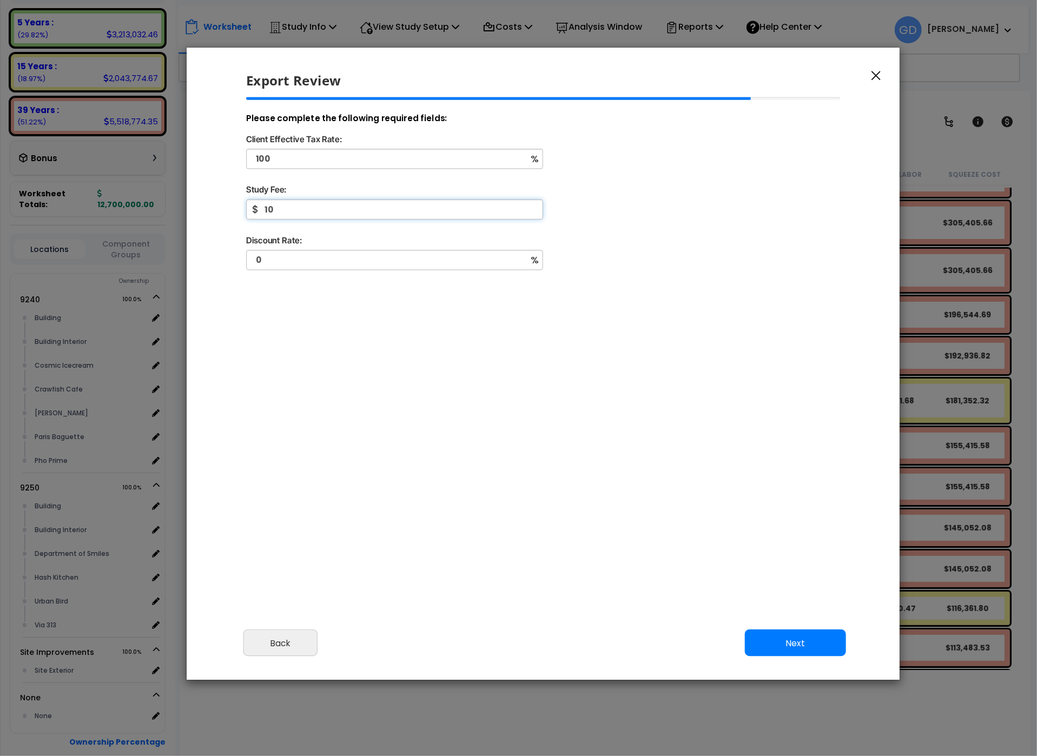
drag, startPoint x: 304, startPoint y: 208, endPoint x: 219, endPoint y: 217, distance: 85.3
click at [246, 217] on input "10" at bounding box center [394, 210] width 297 height 20
drag, startPoint x: 309, startPoint y: 207, endPoint x: 265, endPoint y: 213, distance: 43.7
click at [265, 213] on input "10" at bounding box center [394, 210] width 297 height 20
drag, startPoint x: 283, startPoint y: 160, endPoint x: 204, endPoint y: 162, distance: 79.0
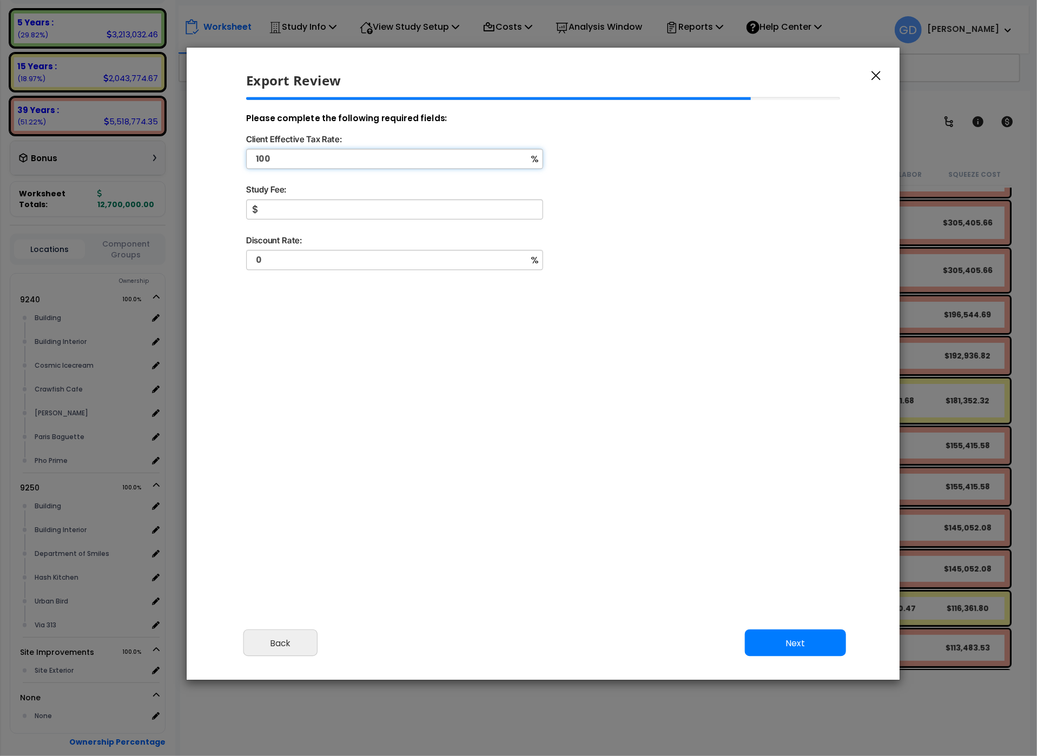
click at [246, 162] on input "100" at bounding box center [394, 159] width 297 height 20
drag, startPoint x: 283, startPoint y: 159, endPoint x: 247, endPoint y: 156, distance: 36.4
click at [247, 156] on input "100" at bounding box center [394, 159] width 297 height 20
type input "35"
click at [379, 211] on input "Study Fee:" at bounding box center [394, 210] width 297 height 20
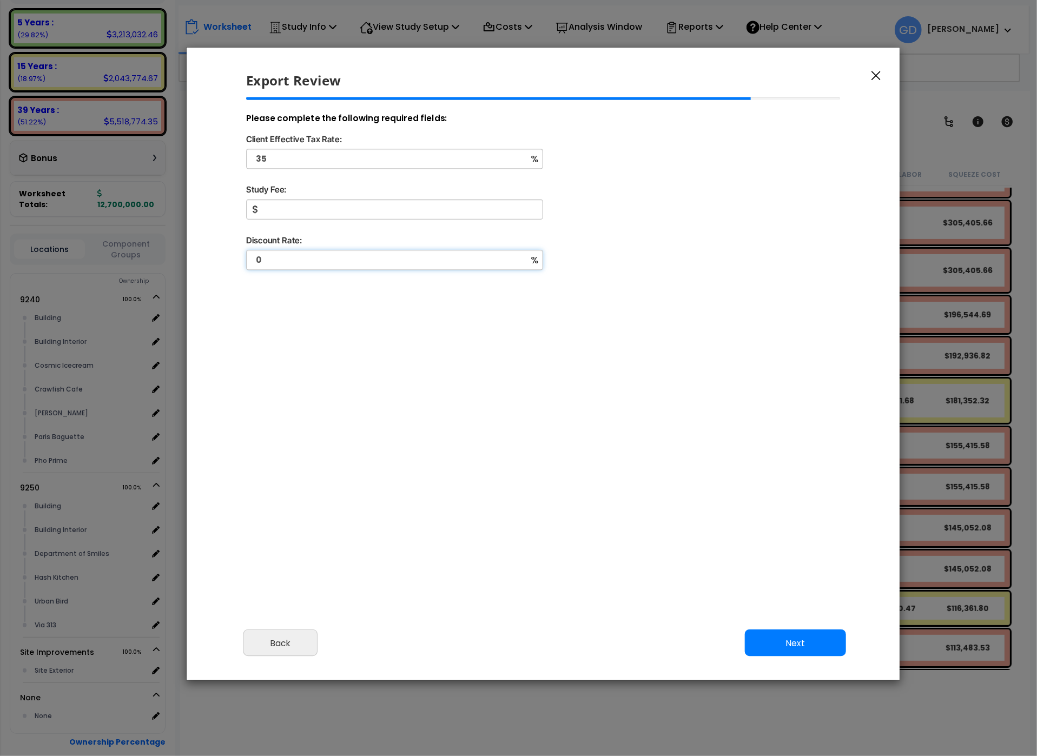
drag, startPoint x: 290, startPoint y: 253, endPoint x: 313, endPoint y: 260, distance: 23.3
click at [313, 260] on input "0" at bounding box center [394, 260] width 297 height 20
type input "6"
click at [309, 205] on input "Study Fee:" at bounding box center [394, 210] width 297 height 20
click at [323, 208] on input "Study Fee:" at bounding box center [394, 210] width 297 height 20
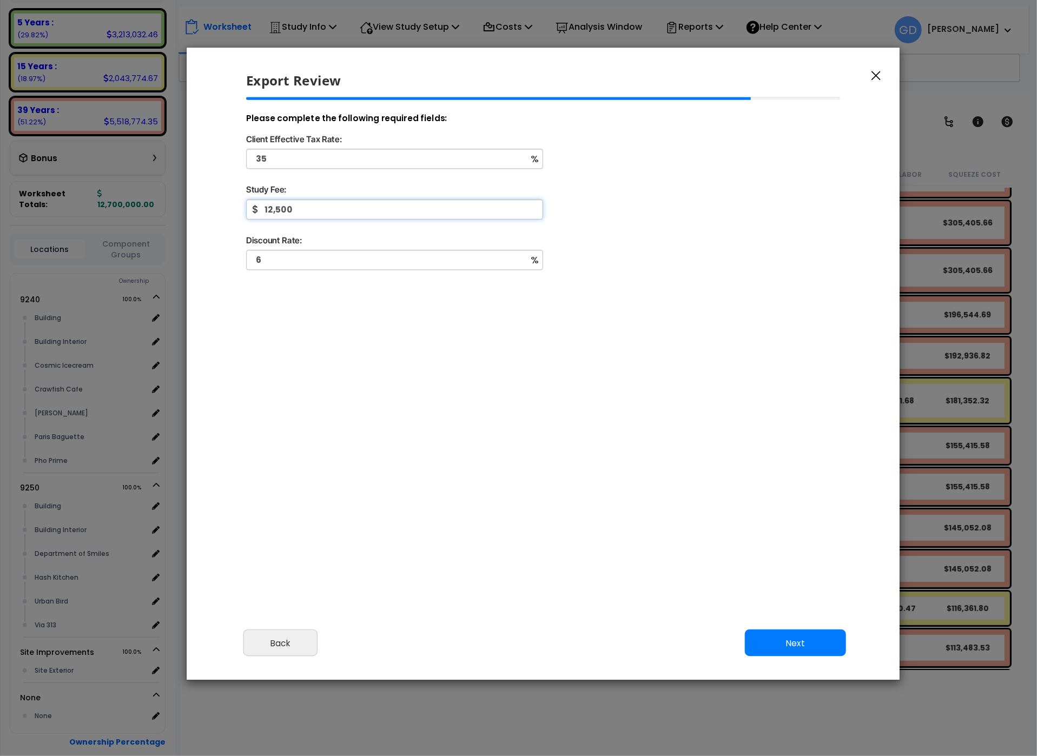
type input "12,500"
click at [786, 639] on button "Next" at bounding box center [795, 642] width 101 height 27
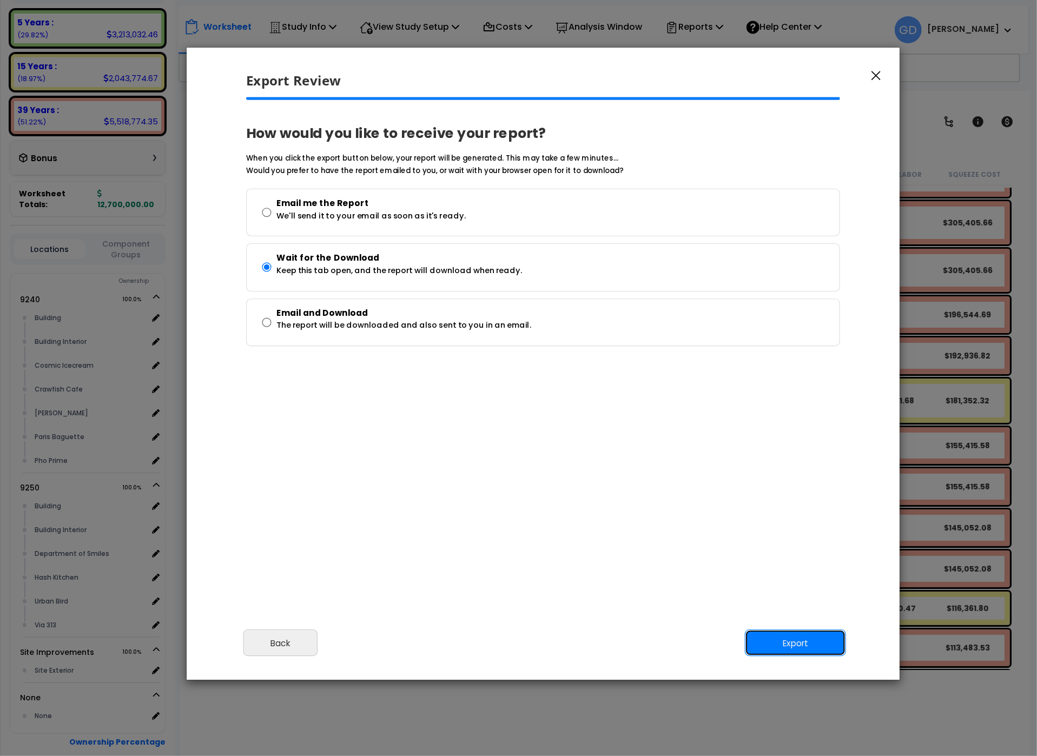
drag, startPoint x: 821, startPoint y: 641, endPoint x: 852, endPoint y: 655, distance: 34.1
click at [820, 641] on button "Export" at bounding box center [795, 642] width 101 height 27
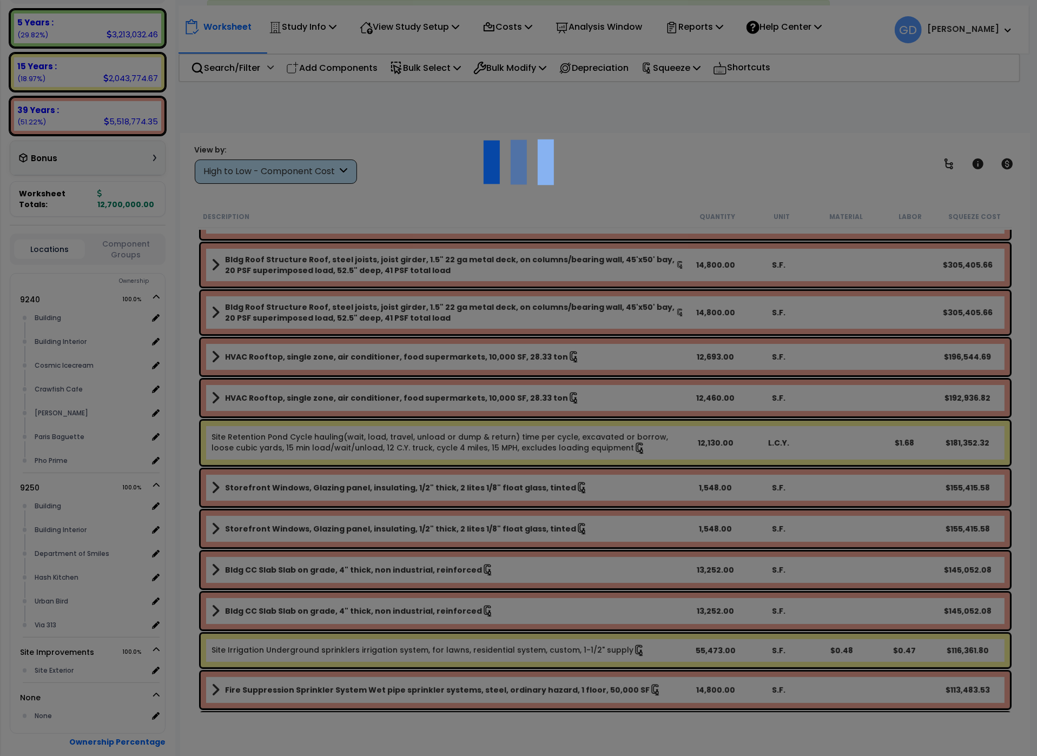
scroll to position [5, 0]
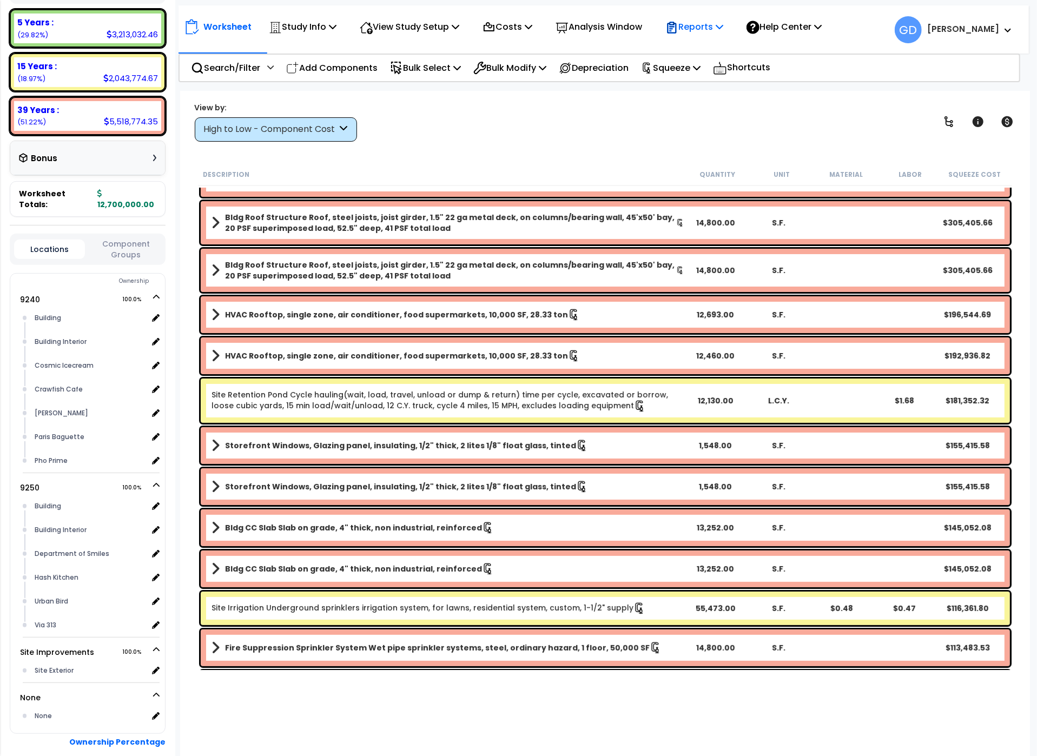
click at [729, 28] on div "Reports Get Report Manage Report Images Manage Report Custom Fields Download Re…" at bounding box center [694, 26] width 70 height 25
click at [723, 26] on icon at bounding box center [719, 26] width 8 height 9
click at [635, 113] on div "View by: High to Low - Component Cost High to Low - Component Cost" at bounding box center [605, 122] width 828 height 40
click at [991, 27] on b "[PERSON_NAME]" at bounding box center [963, 28] width 72 height 11
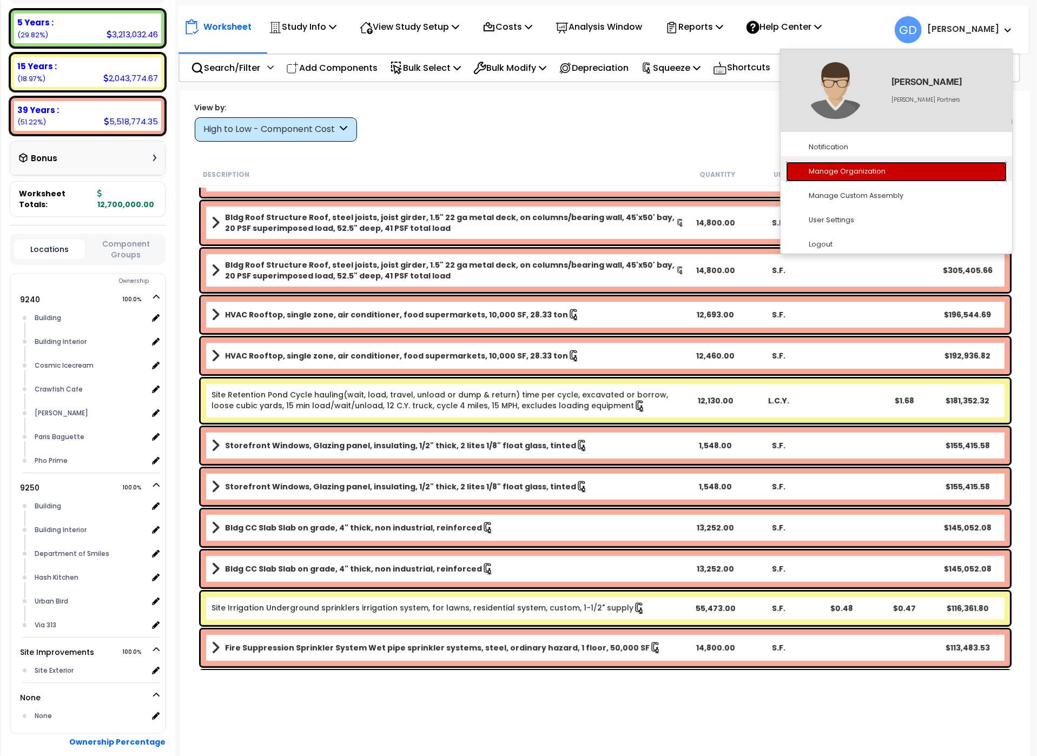
click at [865, 169] on link "Manage Organization" at bounding box center [896, 172] width 221 height 20
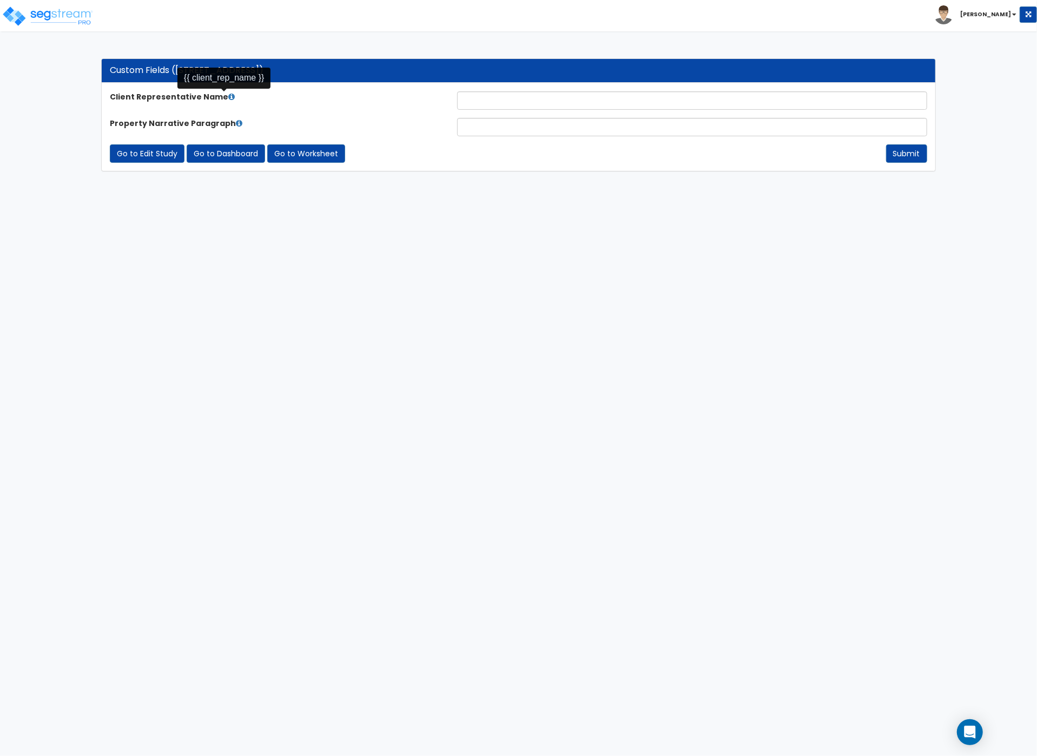
click at [228, 96] on icon at bounding box center [231, 97] width 6 height 8
click at [610, 182] on html "Toggle navigation Gregg x" at bounding box center [518, 91] width 1037 height 182
click at [482, 131] on input "text" at bounding box center [692, 127] width 470 height 18
paste input "On [DATE], a physical inspection was made of the property located at [STREET_AD…"
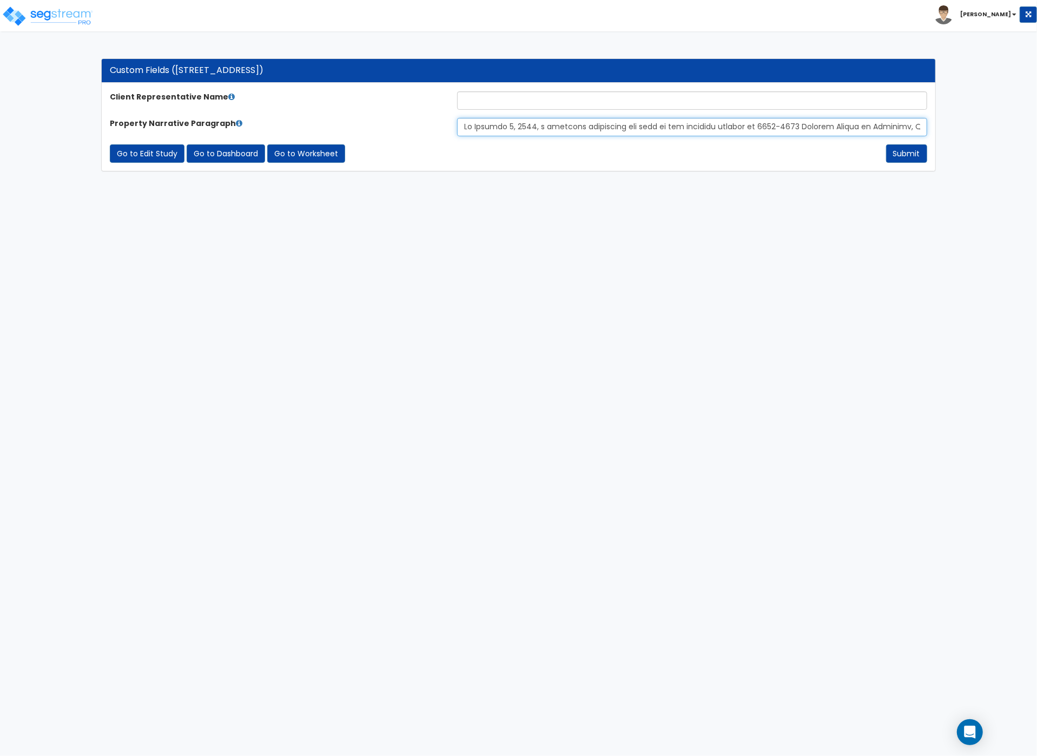
scroll to position [0, 5466]
type input "On [DATE], a physical inspection was made of the property located at [STREET_AD…"
click at [476, 100] on input "text" at bounding box center [692, 100] width 470 height 18
type input "[PERSON_NAME] Partners"
click at [905, 150] on button "Submit" at bounding box center [906, 153] width 41 height 18
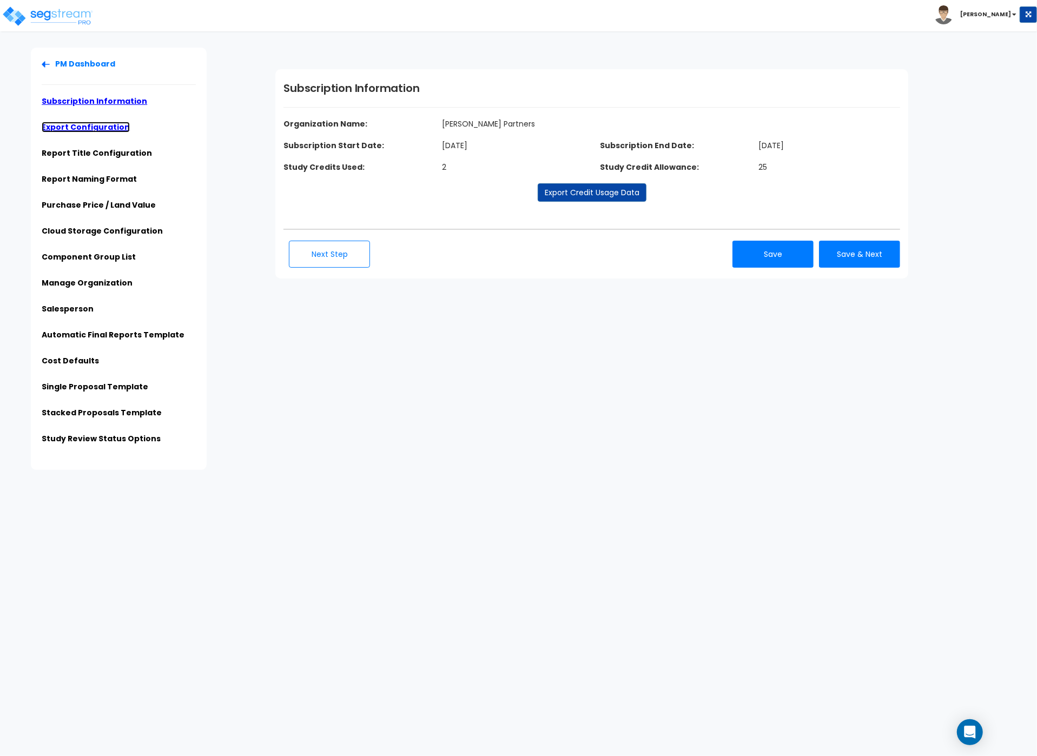
click at [90, 126] on link "Export Configuration" at bounding box center [86, 127] width 88 height 11
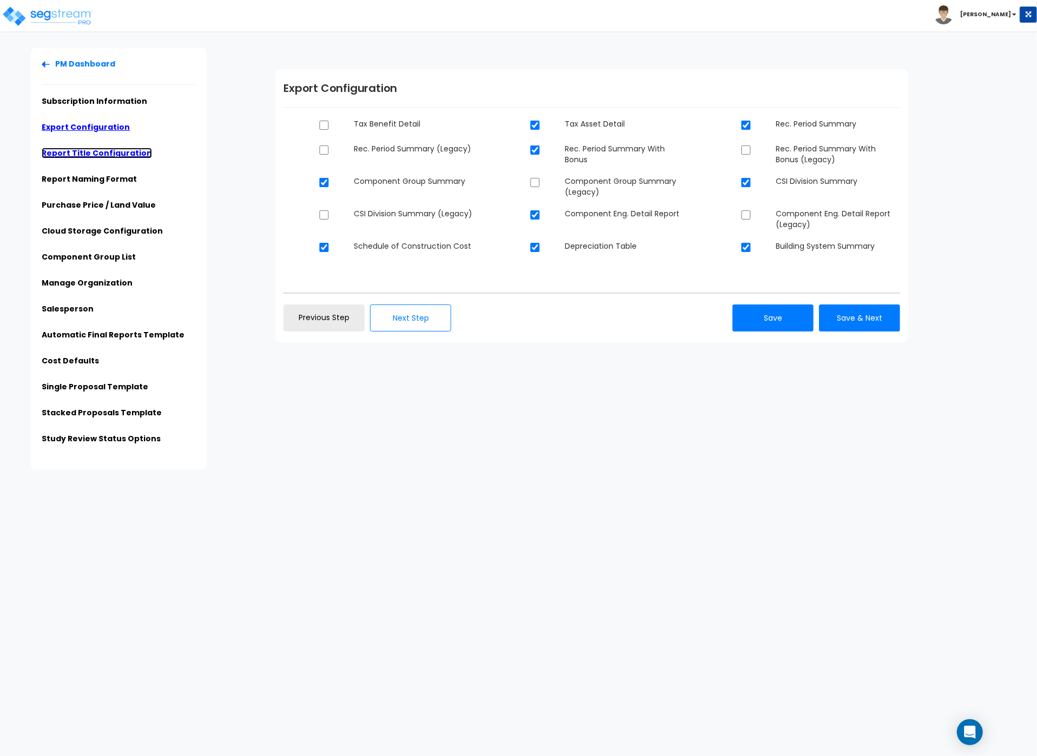
click at [101, 156] on link "Report Title Configuration" at bounding box center [97, 153] width 110 height 11
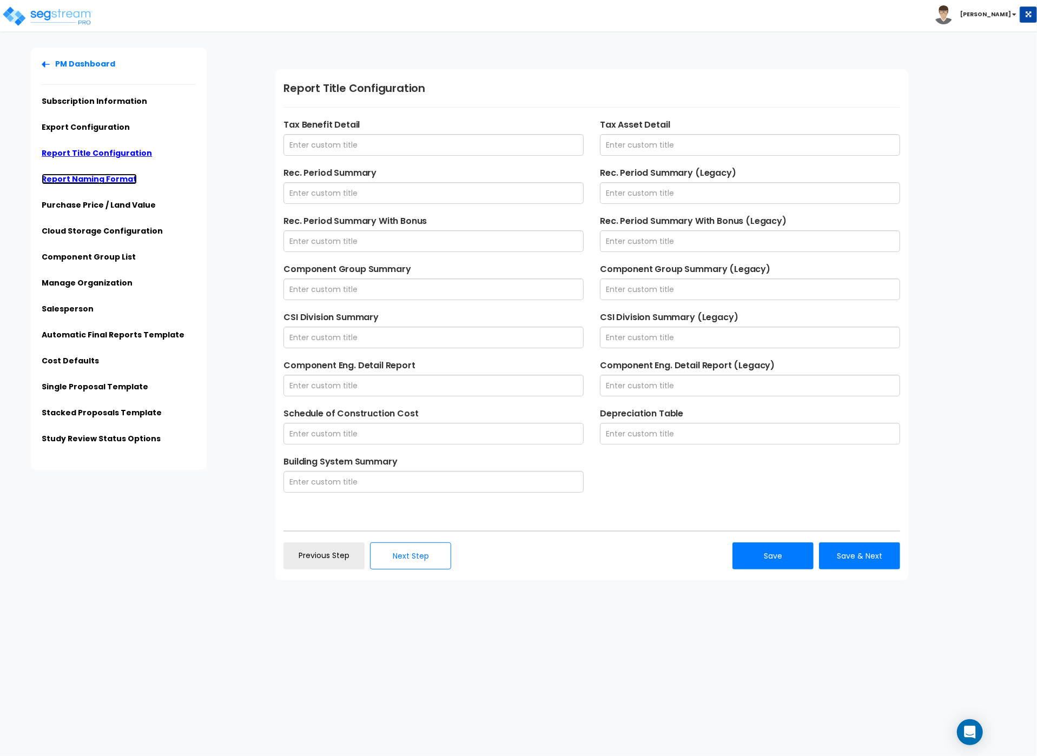
click at [100, 176] on link "Report Naming Format" at bounding box center [89, 179] width 95 height 11
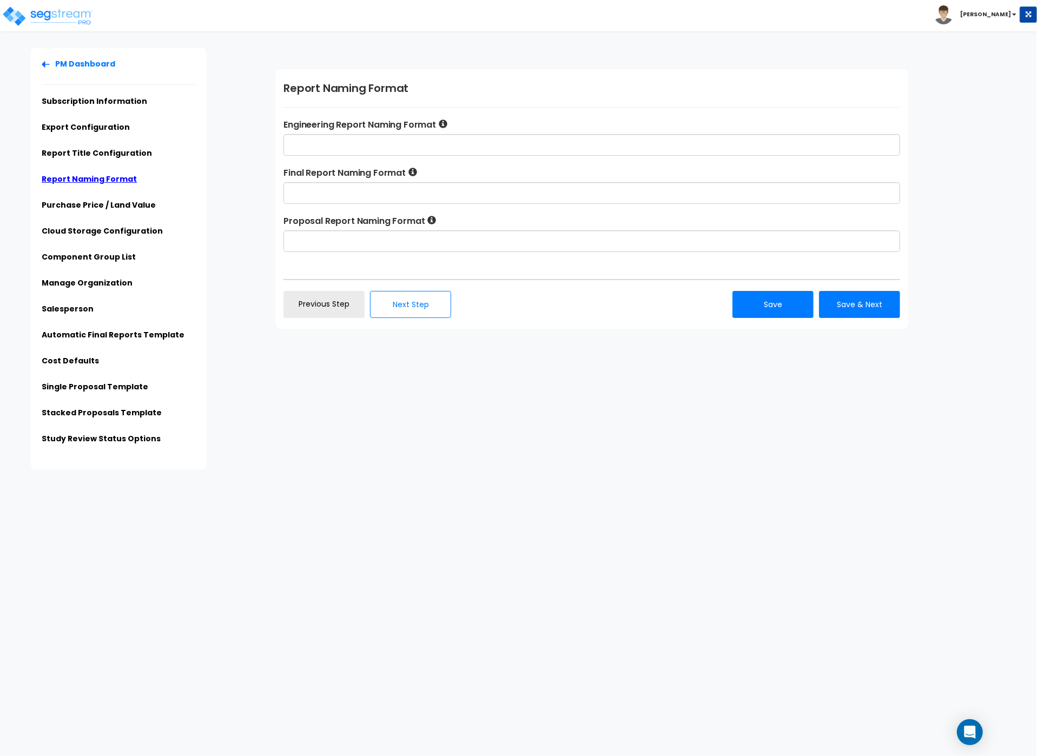
click at [90, 144] on ul "PM Dashboard Subscription Information Export Configuration Report Title Configu…" at bounding box center [119, 254] width 154 height 393
click at [88, 151] on link "Report Title Configuration" at bounding box center [97, 153] width 110 height 11
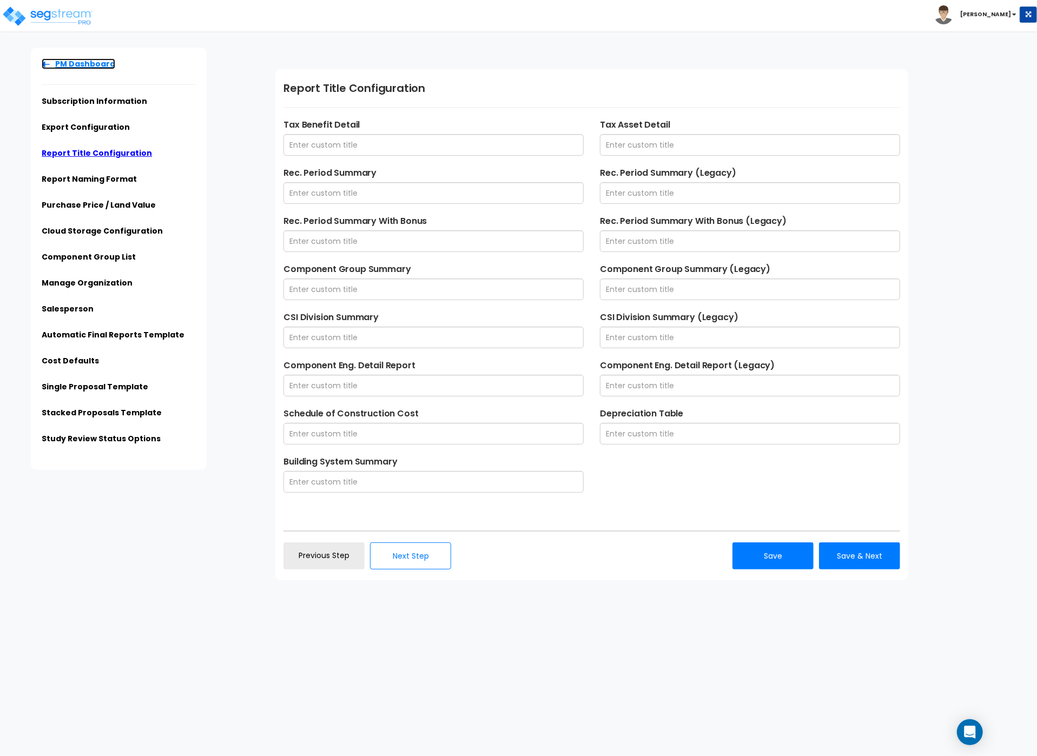
click at [43, 63] on img at bounding box center [46, 64] width 8 height 6
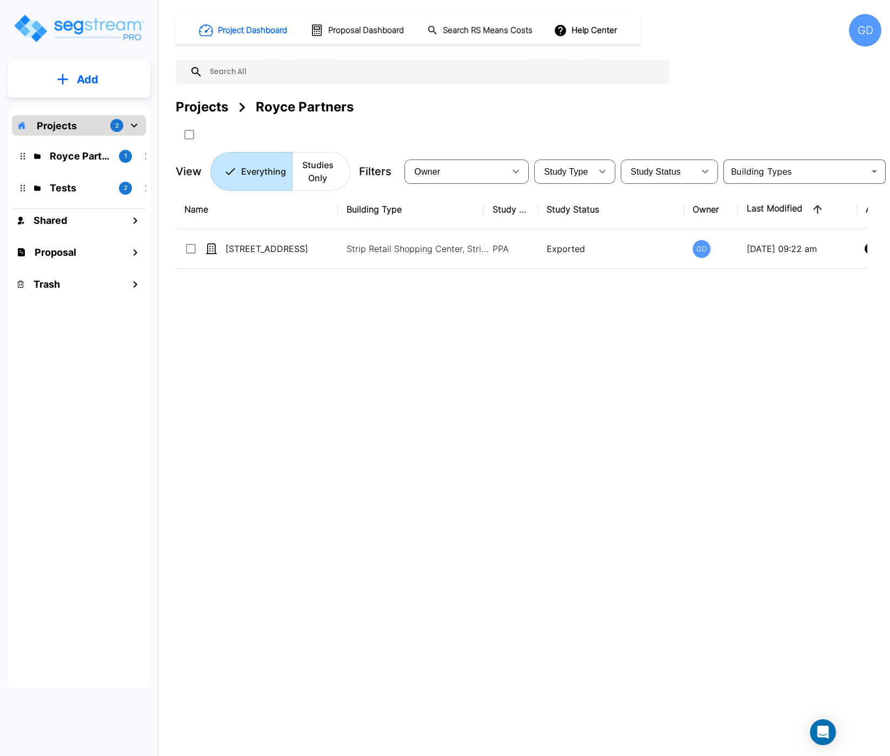
click at [77, 32] on img "mailbox folders" at bounding box center [78, 28] width 132 height 31
click at [69, 152] on p "Royce Partners" at bounding box center [80, 156] width 61 height 15
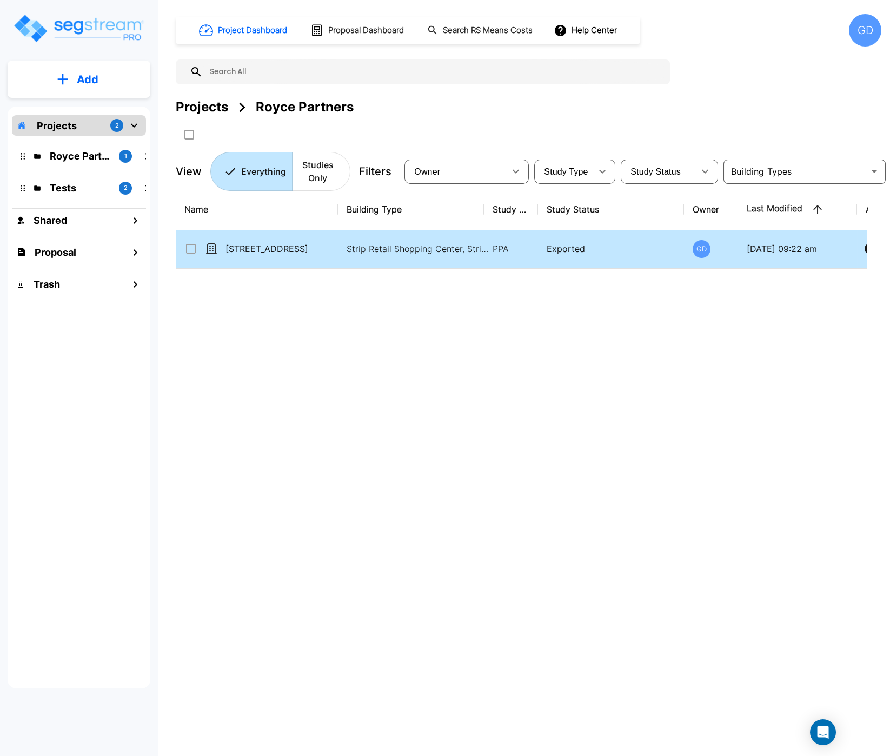
click at [298, 254] on p "[STREET_ADDRESS]" at bounding box center [279, 248] width 108 height 13
click at [290, 243] on td "[STREET_ADDRESS]" at bounding box center [257, 248] width 162 height 39
checkbox input "false"
click at [290, 243] on td "[STREET_ADDRESS]" at bounding box center [257, 248] width 162 height 39
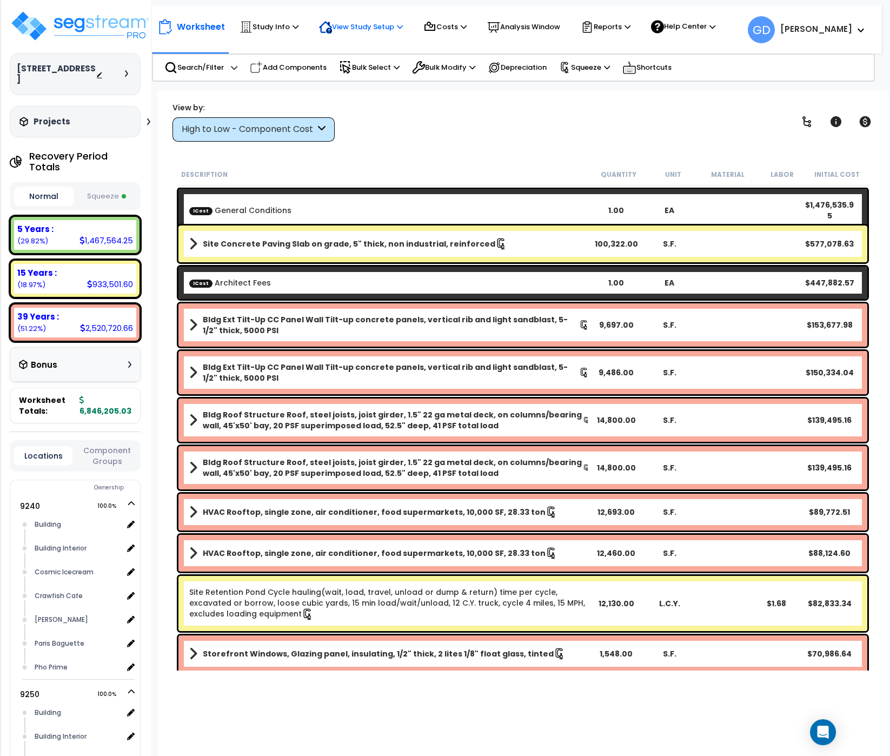
click at [403, 28] on icon at bounding box center [400, 26] width 6 height 7
click at [356, 69] on link "View Questionnaire" at bounding box center [367, 73] width 107 height 22
click at [527, 71] on p "Depreciation" at bounding box center [517, 67] width 59 height 13
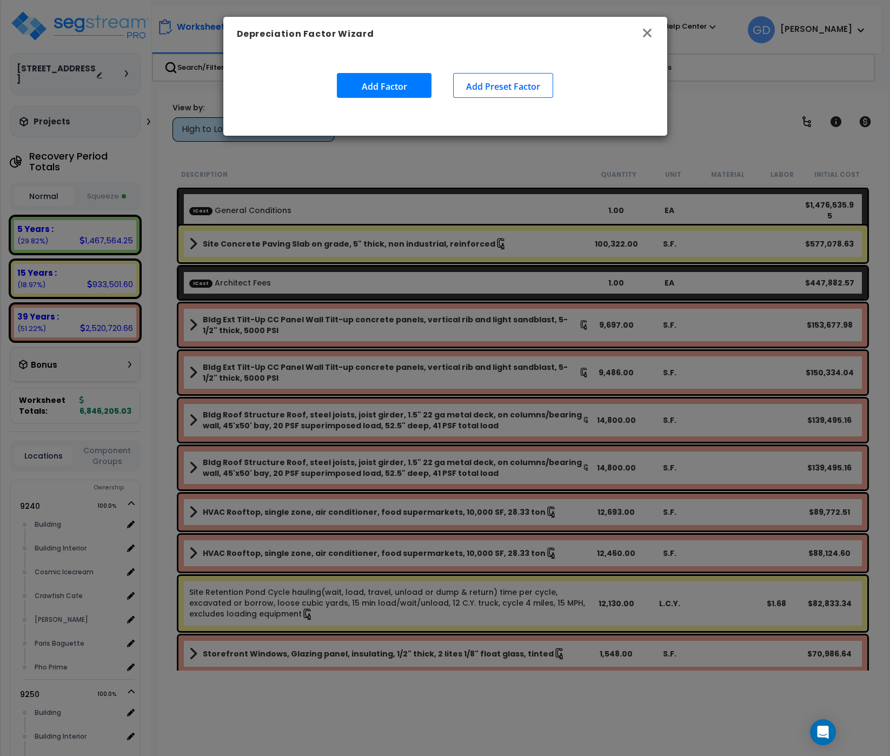
click at [642, 34] on icon "button" at bounding box center [647, 32] width 13 height 13
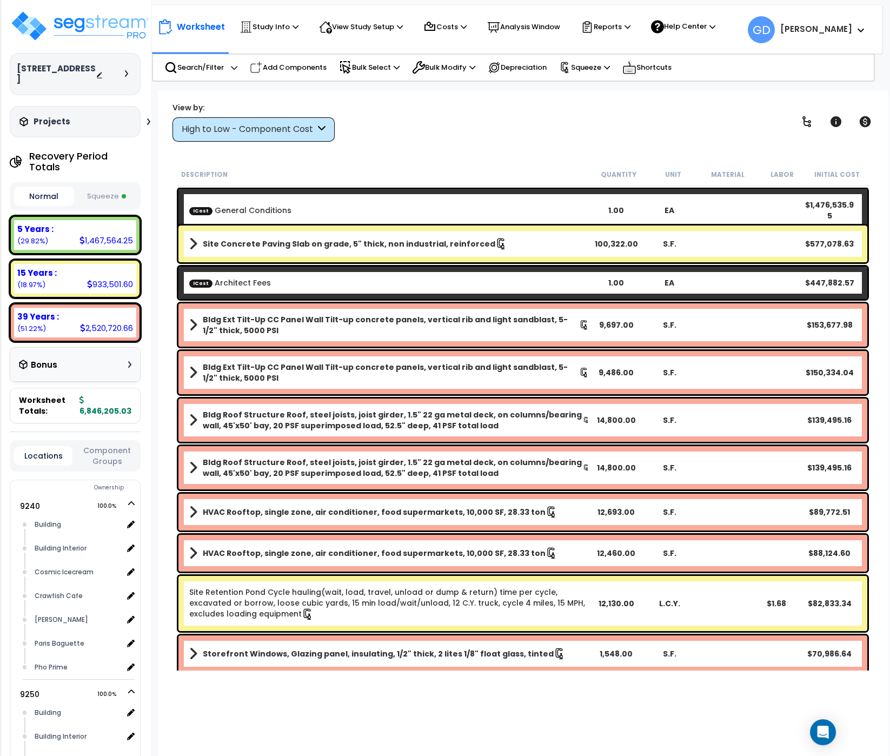
scroll to position [247, 0]
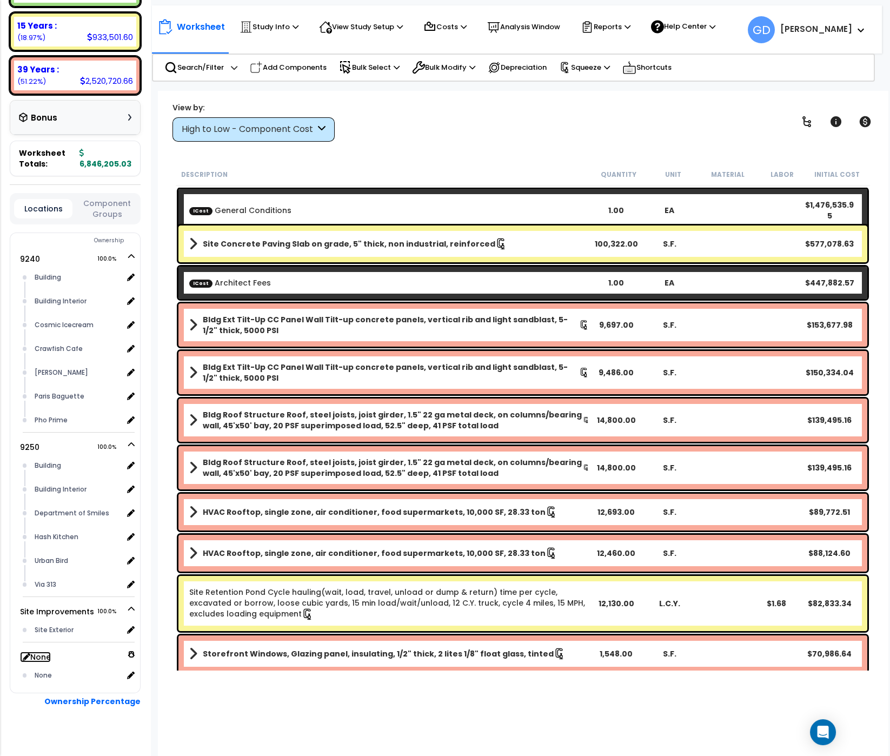
click at [42, 652] on link "None" at bounding box center [35, 657] width 31 height 11
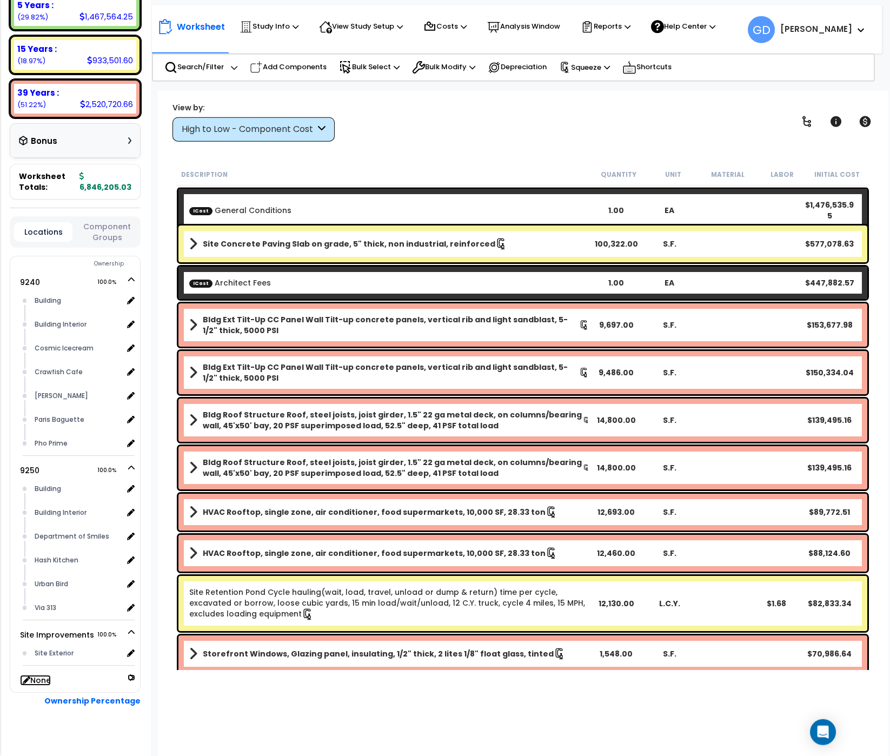
scroll to position [48, 0]
click at [36, 675] on link "None" at bounding box center [35, 680] width 31 height 11
click at [47, 692] on div "None" at bounding box center [77, 698] width 91 height 13
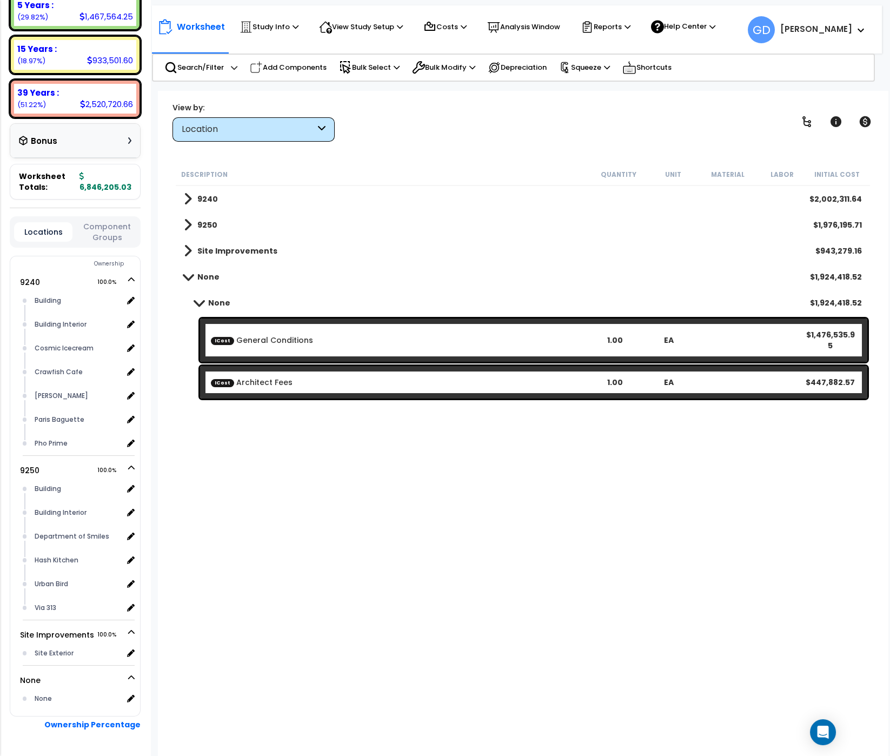
click at [674, 558] on div "Description Quantity Unit Material Labor Initial Cost 9240 $2,002,311.64 9250 $…" at bounding box center [523, 416] width 698 height 507
click at [369, 336] on b "ICost General Conditions" at bounding box center [399, 340] width 376 height 11
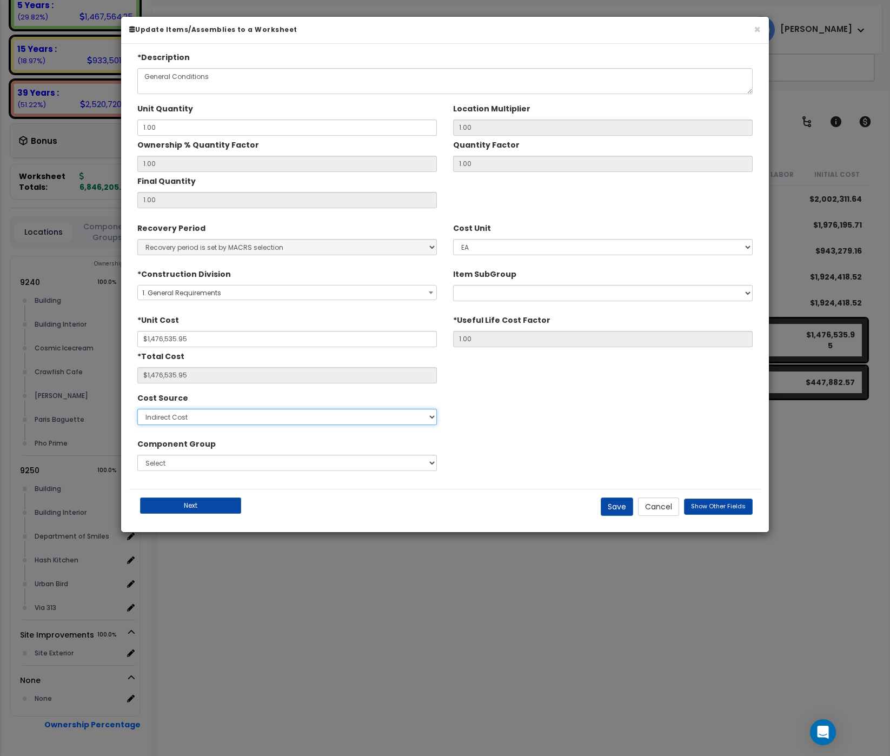
click at [137, 409] on select "Select Contractor Cost Client Cost RS Means RS Means Custom Cost MVS test444 te…" at bounding box center [287, 417] width 300 height 16
click at [526, 424] on div "Cost Source Select Contractor Cost Client Cost RS Means RS Means Custom Cost MV…" at bounding box center [445, 409] width 632 height 41
click at [758, 27] on button "×" at bounding box center [757, 29] width 7 height 11
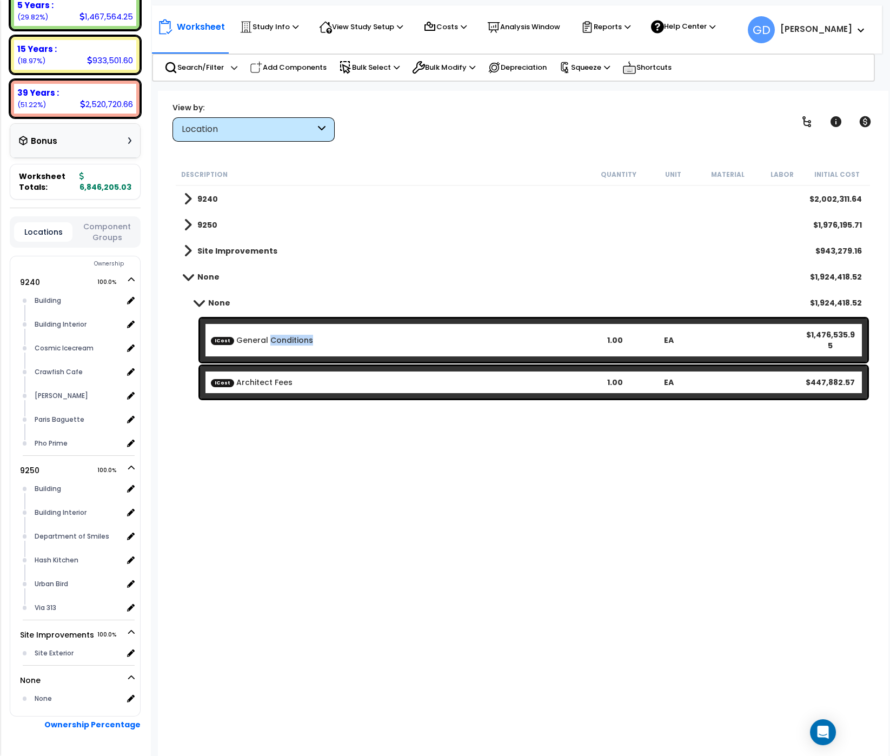
click at [188, 274] on span at bounding box center [187, 277] width 15 height 8
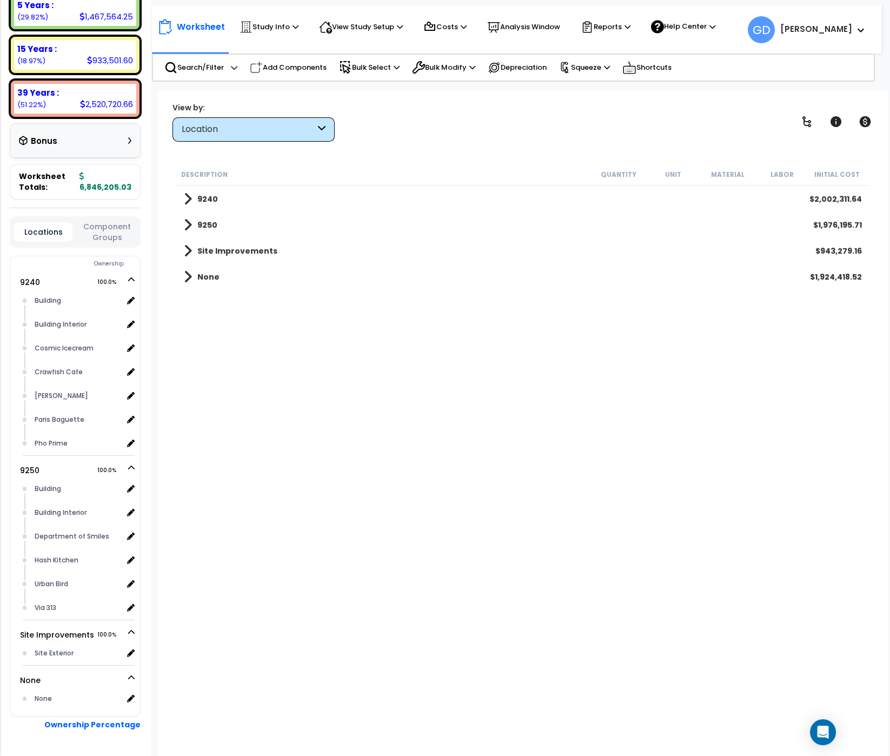
click at [190, 275] on span at bounding box center [188, 276] width 8 height 15
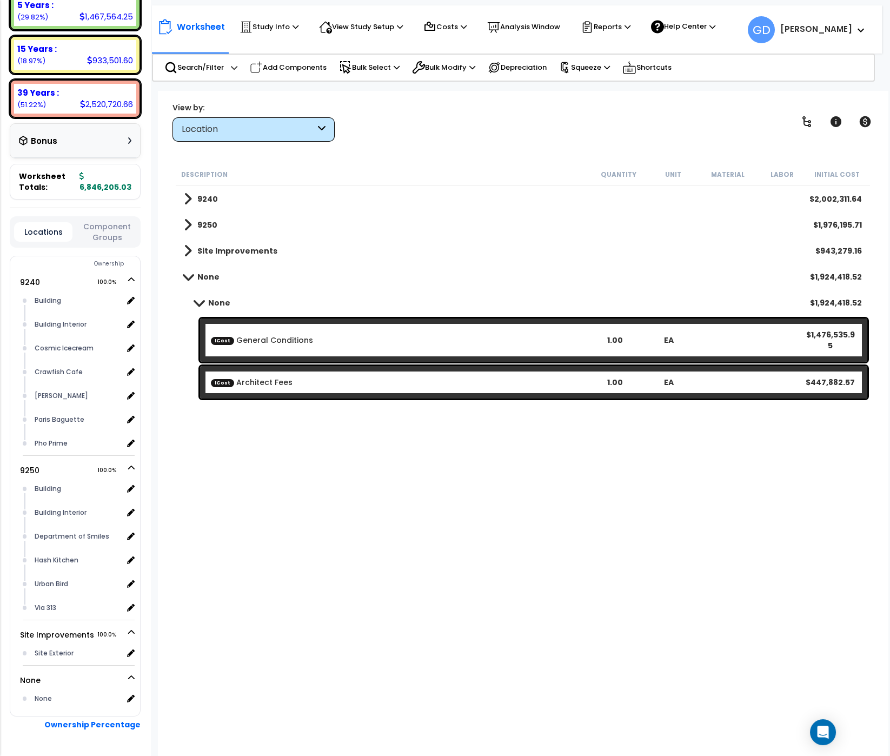
click at [190, 275] on span at bounding box center [187, 277] width 15 height 8
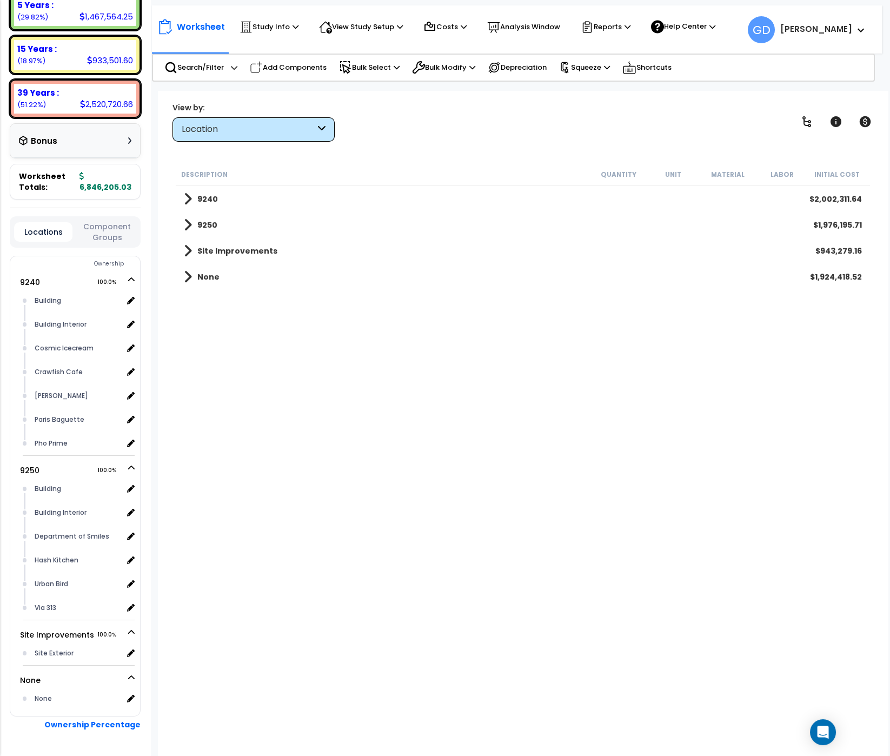
click at [190, 275] on span at bounding box center [188, 276] width 8 height 15
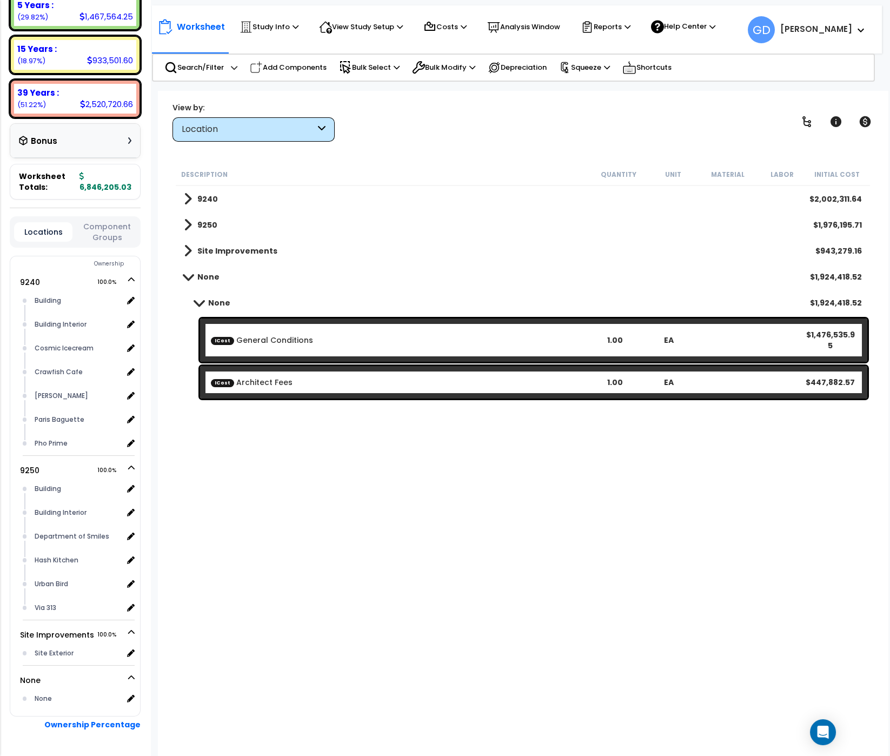
click at [477, 338] on b "ICost General Conditions" at bounding box center [399, 340] width 376 height 11
click at [467, 28] on icon at bounding box center [464, 26] width 6 height 7
click at [467, 50] on link "Indirect Costs" at bounding box center [471, 50] width 107 height 22
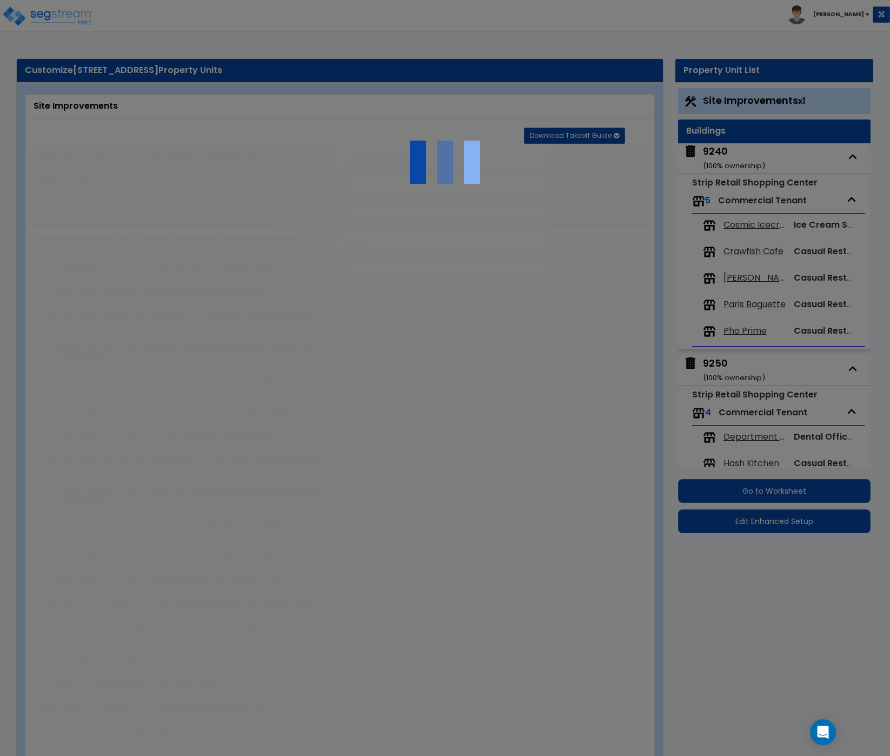
select select "2"
type input "190588"
select select "2"
type input "100322"
radio input "true"
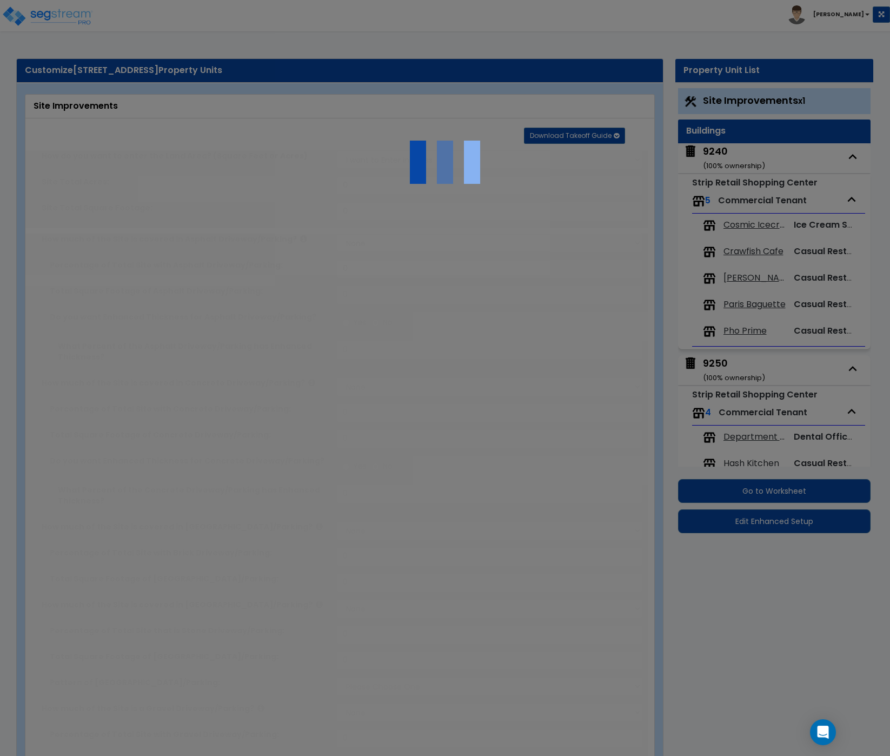
type input "8"
radio input "true"
select select "1"
type input "3792"
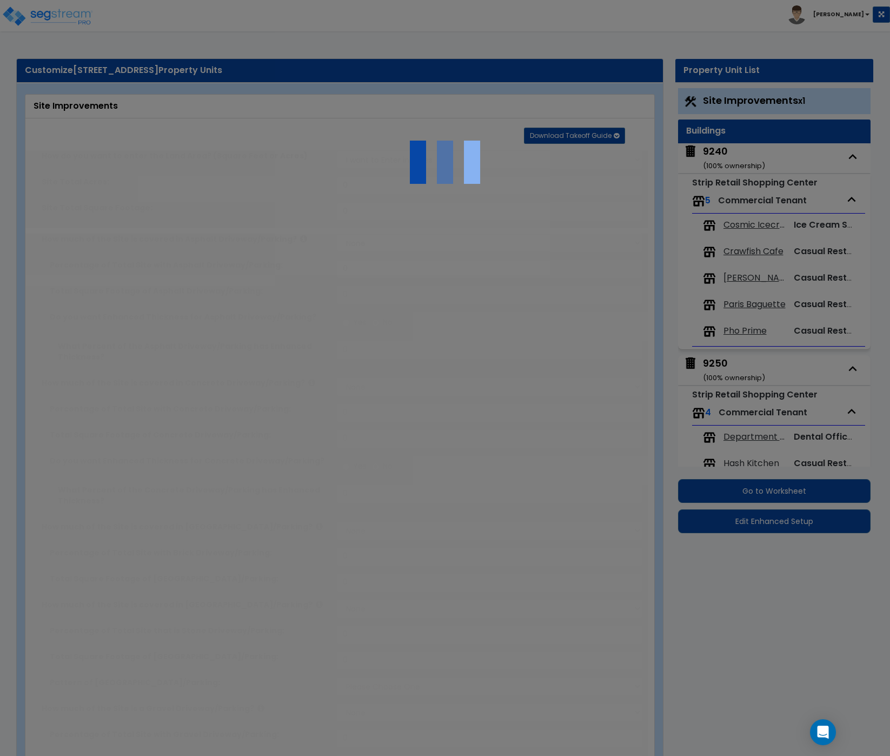
radio input "true"
select select "2"
select select "1"
type input "4"
type input "7"
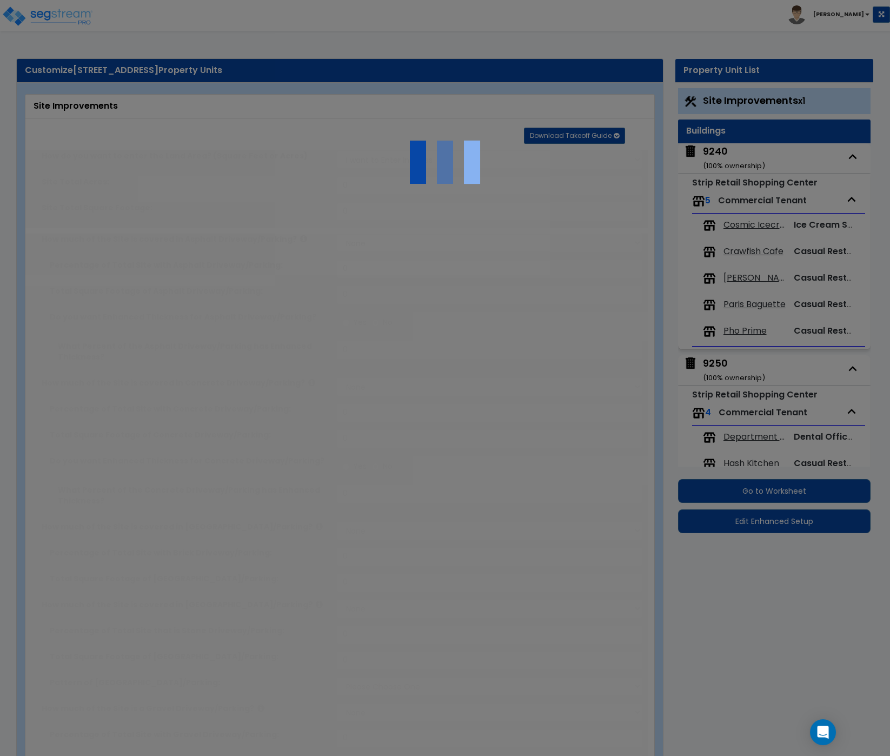
radio input "true"
type input "10"
radio input "true"
select select "1"
type input "10"
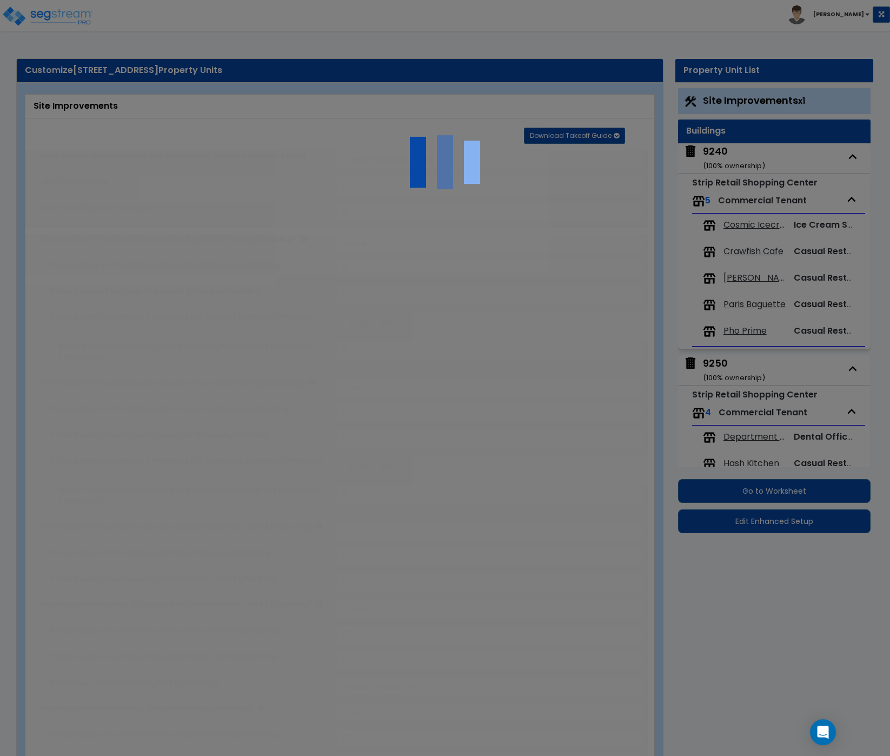
radio input "true"
select select "1"
type input "230"
radio input "true"
select select "2"
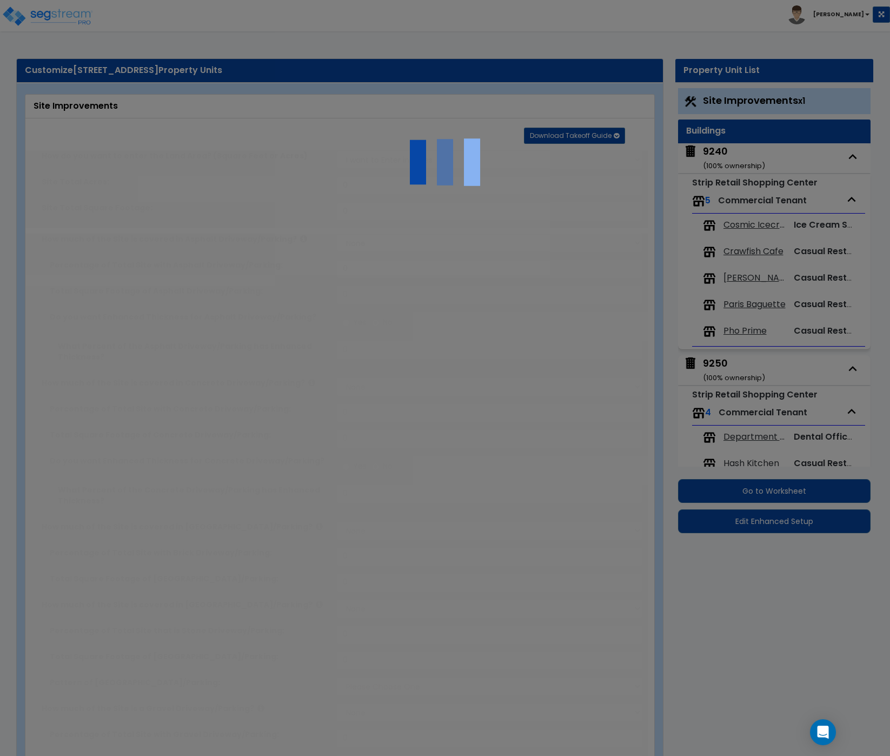
type input "34"
select select "1"
radio input "true"
select select "1"
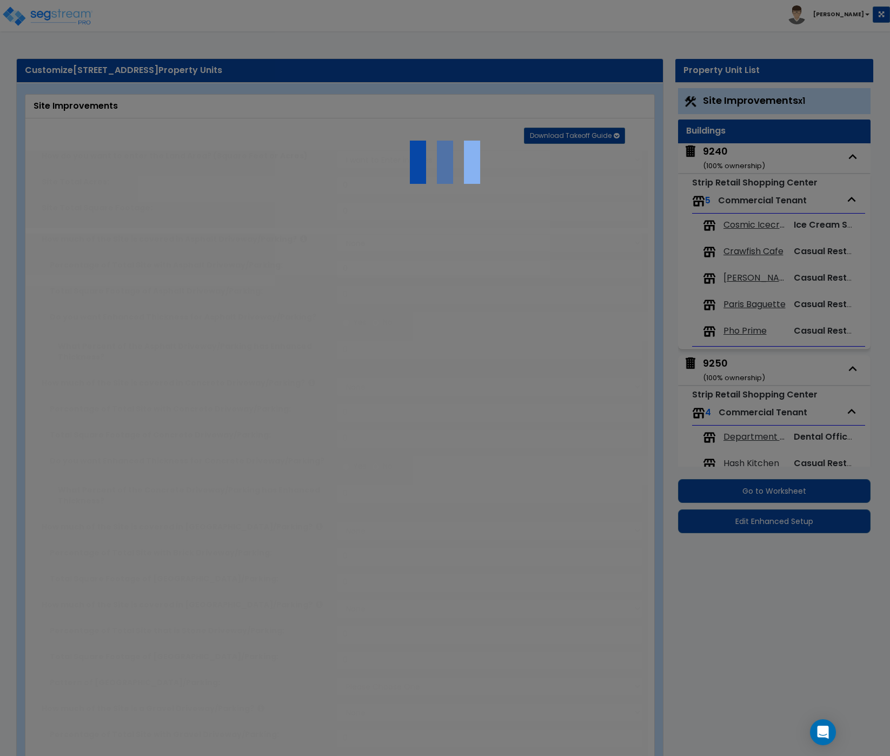
type input "1307"
select select "2"
type input "55473"
radio input "true"
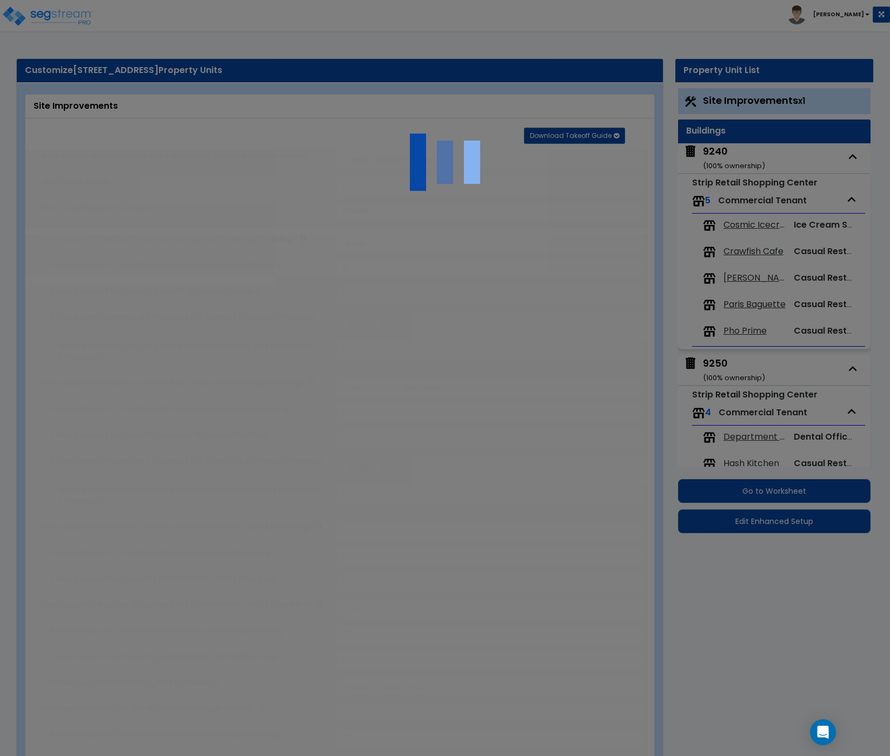
select select "2"
type input "54241"
radio input "true"
select select "1"
select select "2"
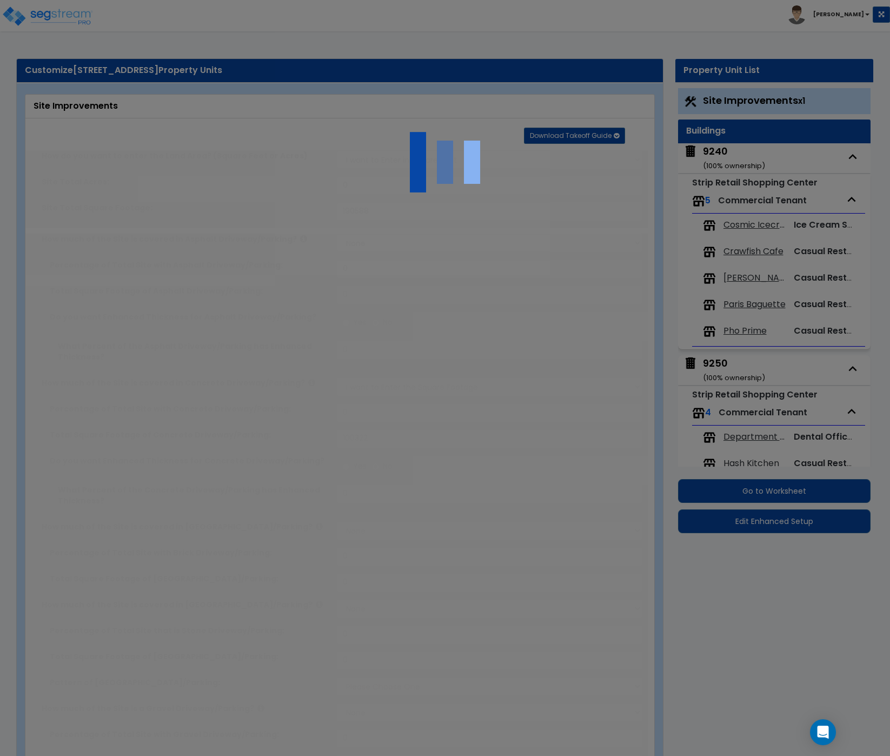
type input "32"
select select "1"
select select "4"
type input "174"
radio input "true"
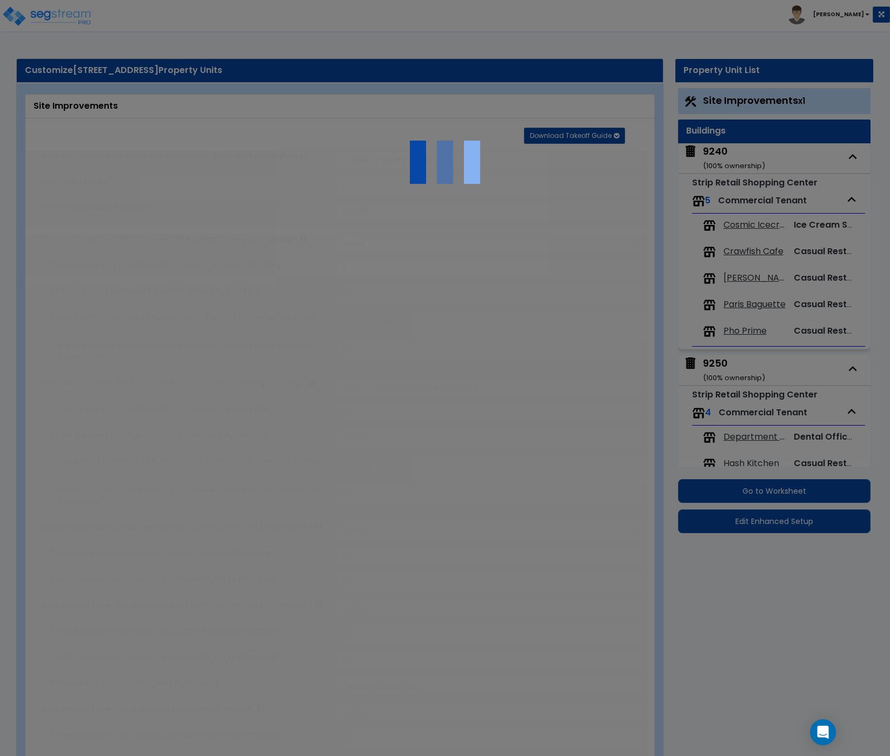
type input "1806"
radio input "true"
type input "1"
type input "26200"
type input "10"
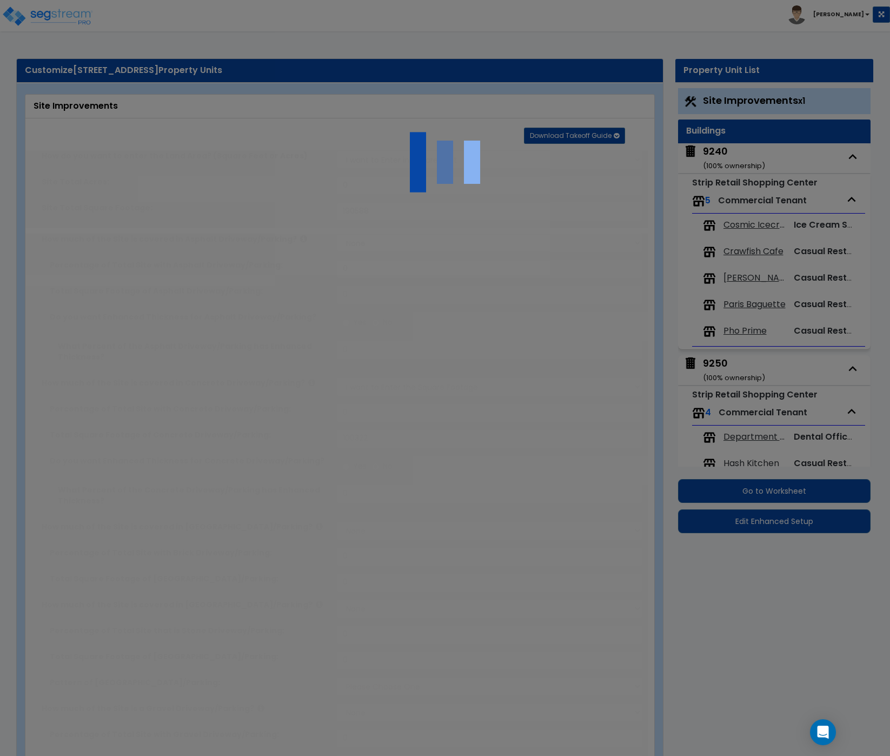
radio input "true"
select select "1"
type input "2"
type input "200"
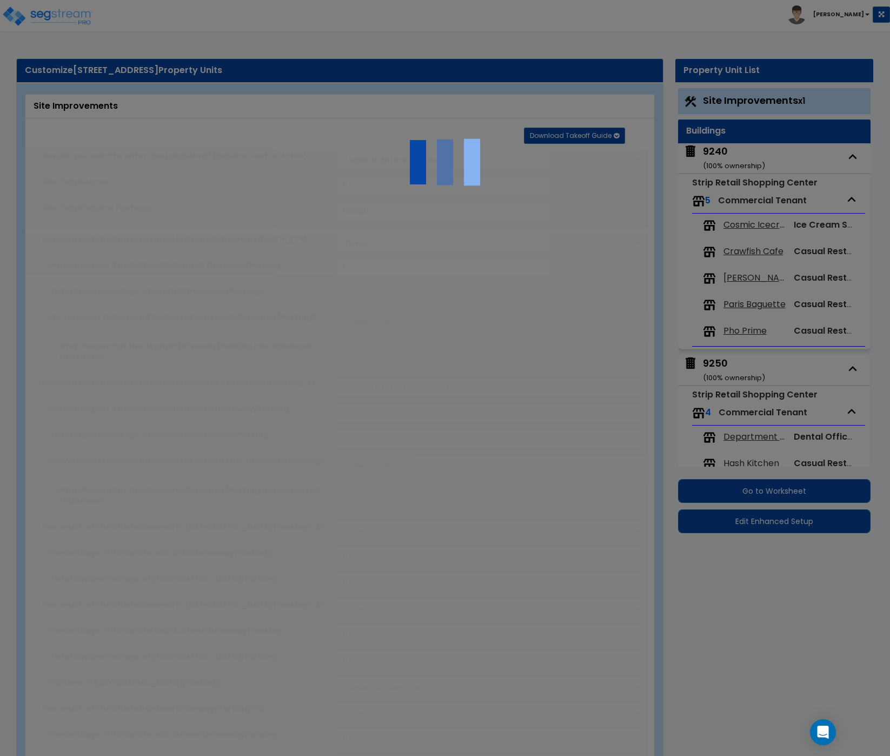
type input "8"
select select "4"
select select "2"
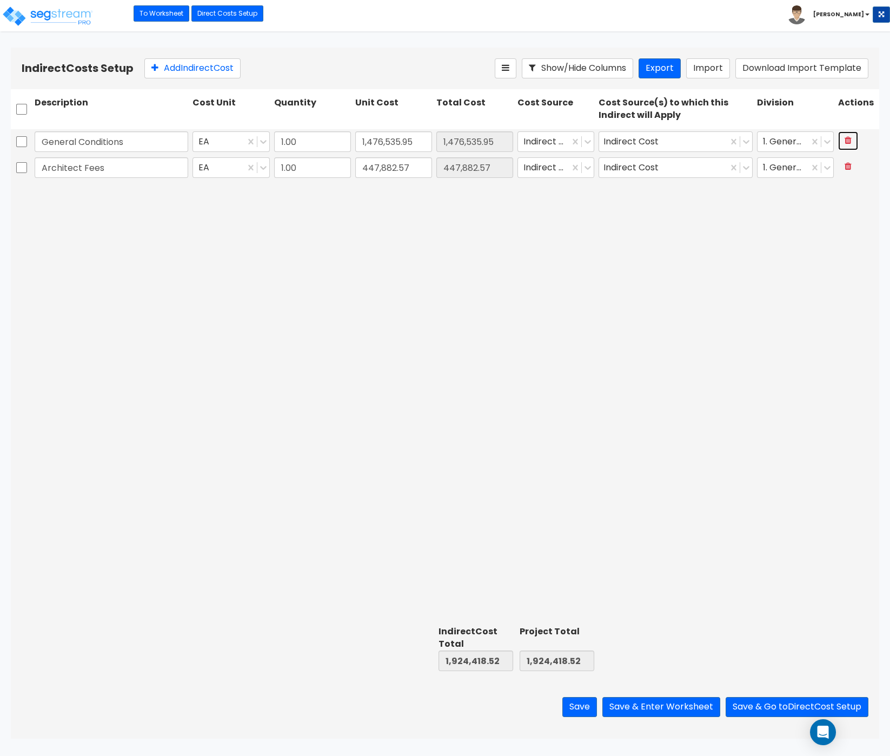
click at [848, 143] on icon at bounding box center [848, 140] width 7 height 9
type input "Architect Fees"
type input "447,882.57"
click at [848, 143] on icon at bounding box center [848, 140] width 7 height 9
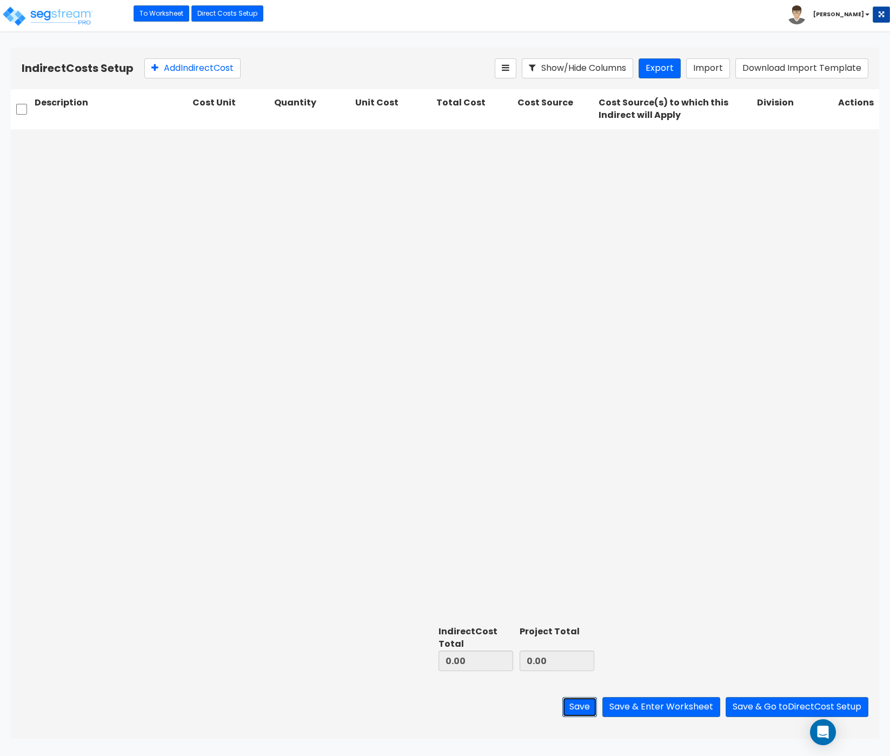
click at [584, 712] on button "Save" at bounding box center [579, 707] width 35 height 20
click at [159, 12] on link "To Worksheet" at bounding box center [162, 13] width 56 height 16
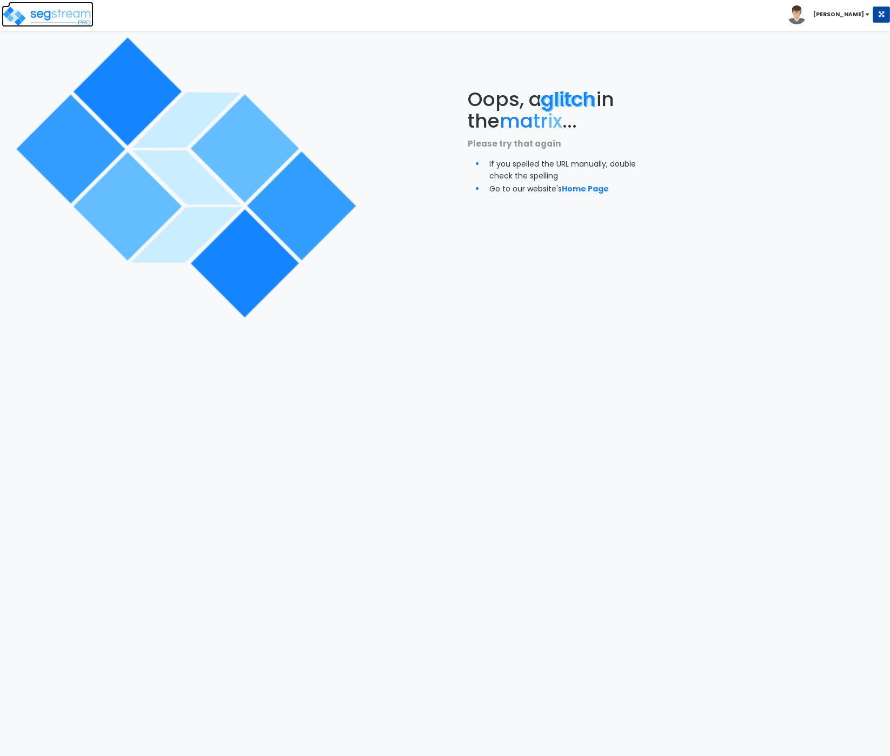
drag, startPoint x: 66, startPoint y: 14, endPoint x: 194, endPoint y: 181, distance: 210.2
click at [66, 16] on img at bounding box center [48, 16] width 92 height 22
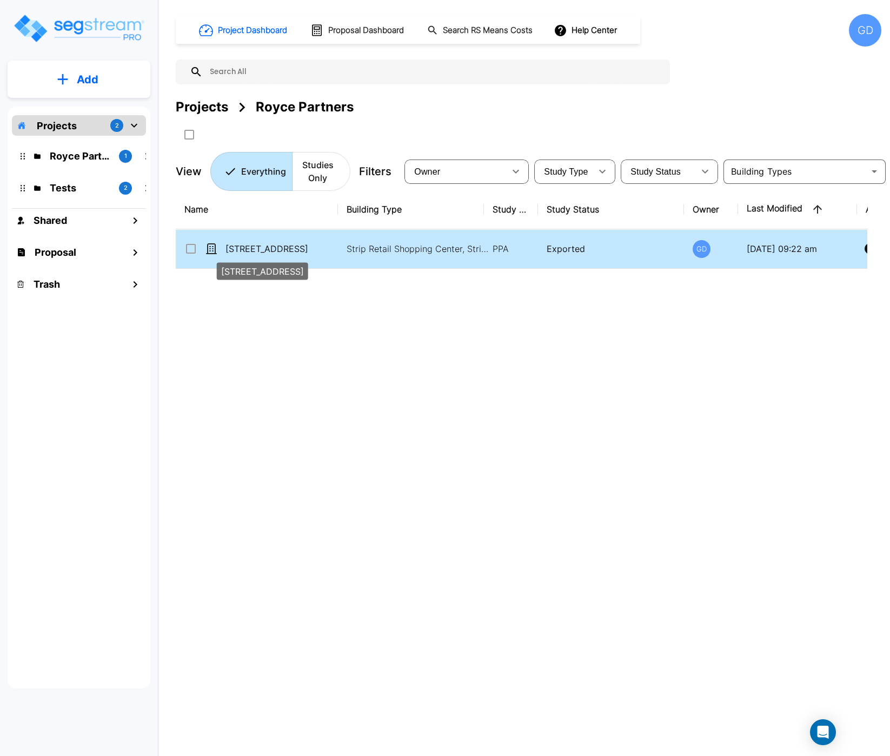
click at [288, 245] on p "[STREET_ADDRESS]" at bounding box center [279, 248] width 108 height 13
click at [300, 250] on p "[STREET_ADDRESS]" at bounding box center [279, 248] width 108 height 13
checkbox input "false"
click at [300, 250] on p "[STREET_ADDRESS]" at bounding box center [279, 248] width 108 height 13
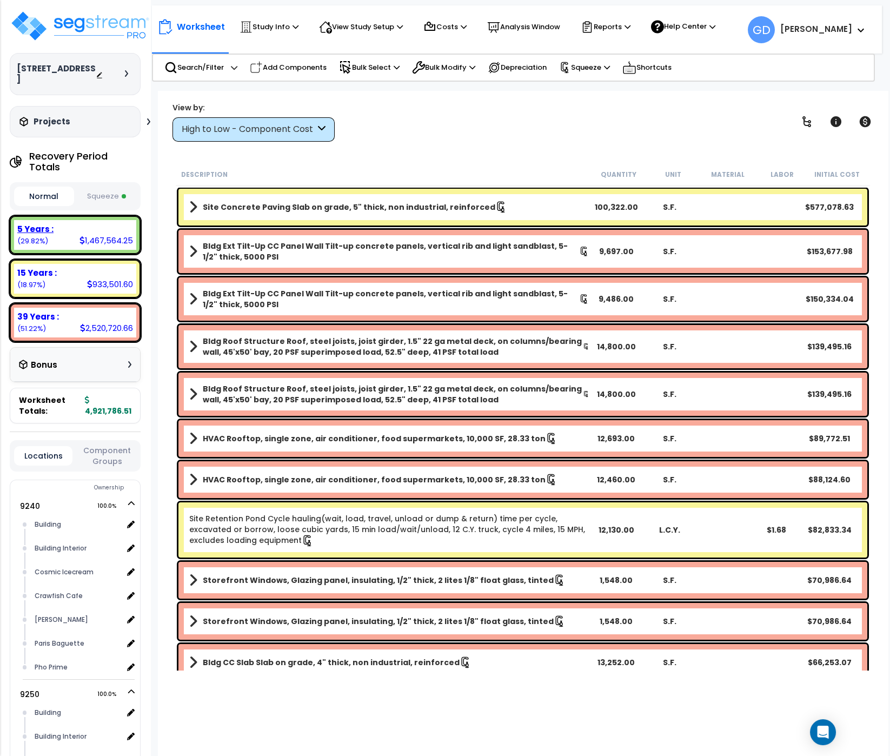
click at [38, 223] on b "5 Years :" at bounding box center [35, 228] width 36 height 11
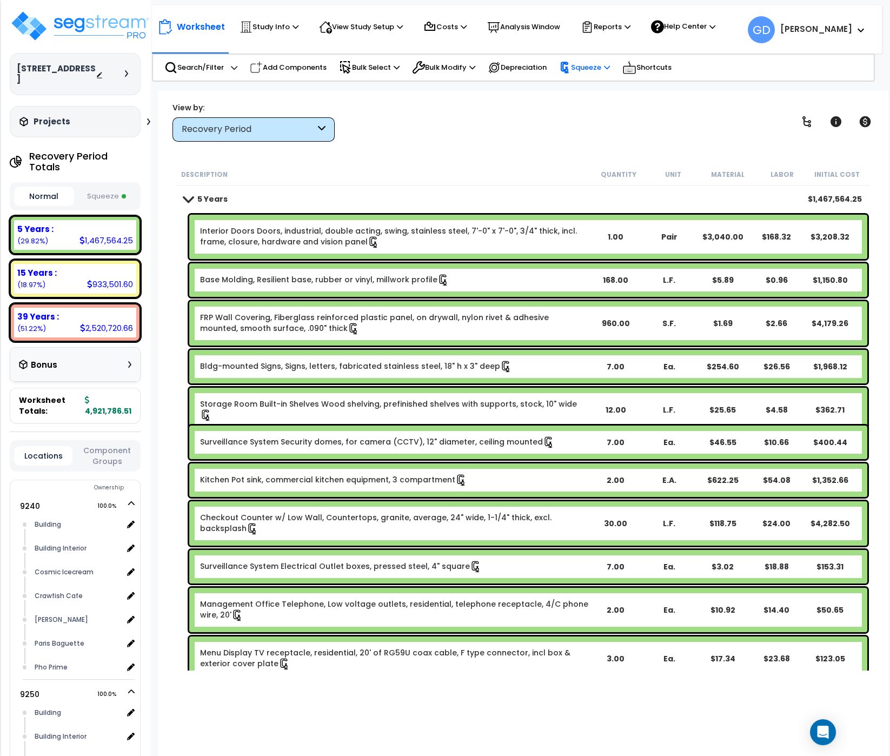
click at [610, 68] on p "Squeeze" at bounding box center [584, 68] width 51 height 12
click at [612, 86] on link "Re-squeeze" at bounding box center [607, 90] width 107 height 22
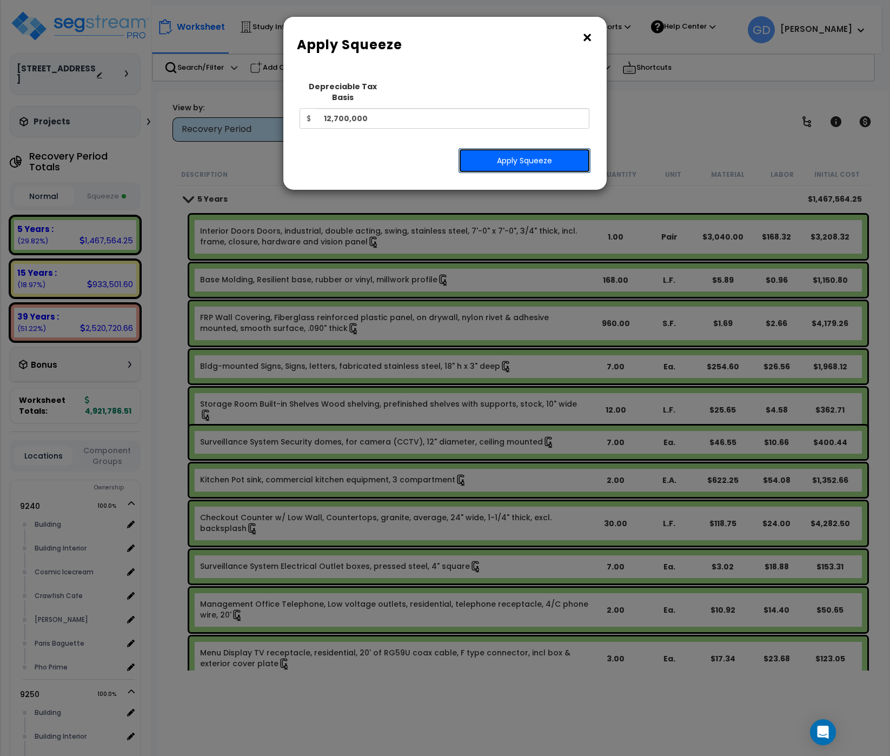
click at [508, 148] on button "Apply Squeeze" at bounding box center [525, 160] width 132 height 25
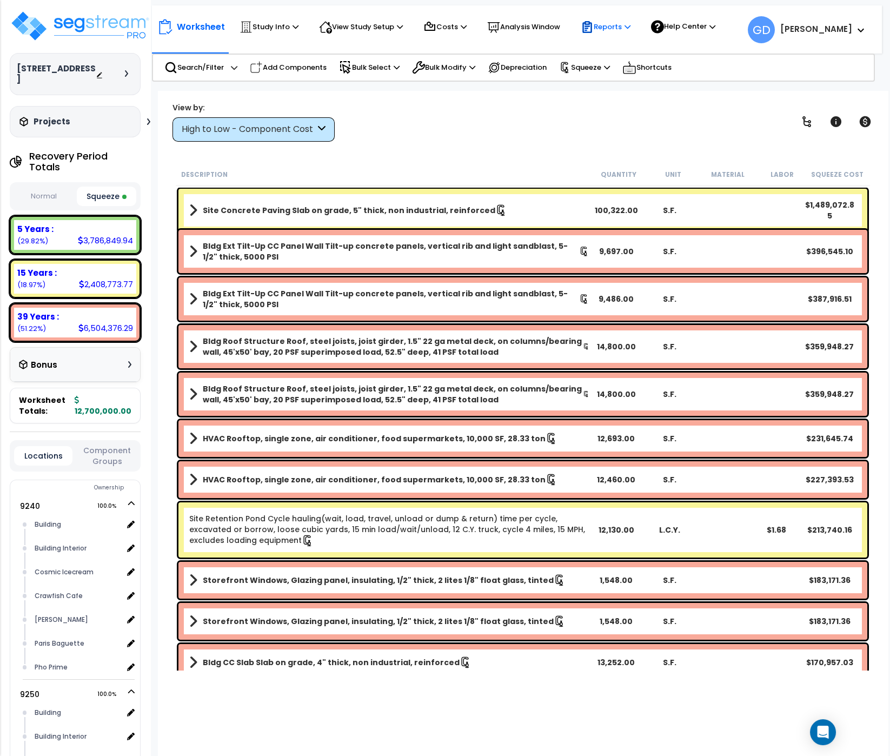
click at [630, 28] on p "Reports" at bounding box center [606, 27] width 50 height 13
click at [625, 45] on link "Get Report" at bounding box center [628, 50] width 107 height 22
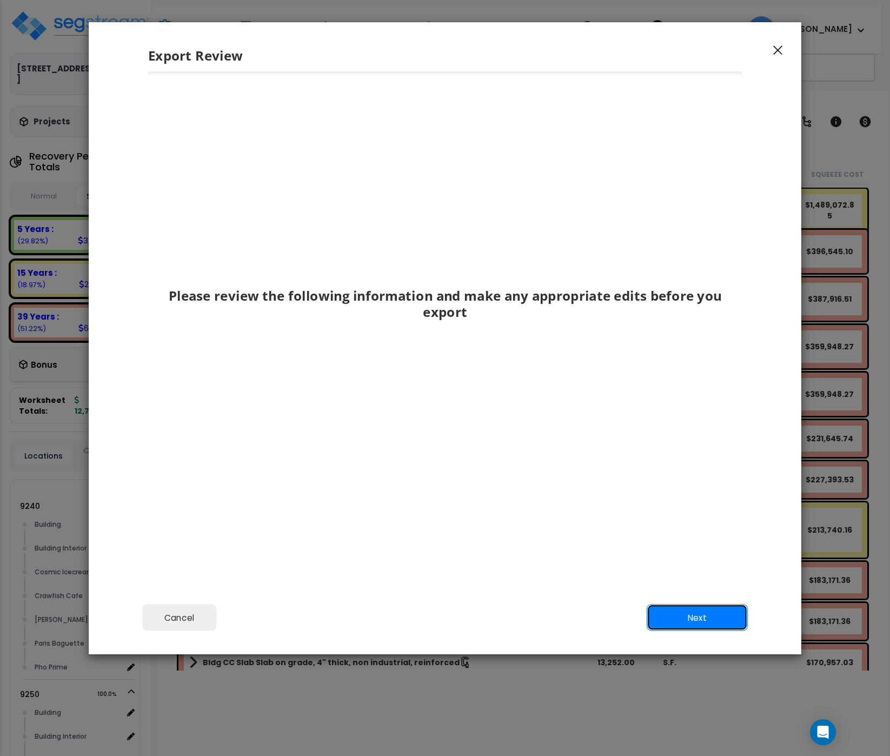
click at [692, 616] on button "Next" at bounding box center [697, 617] width 101 height 27
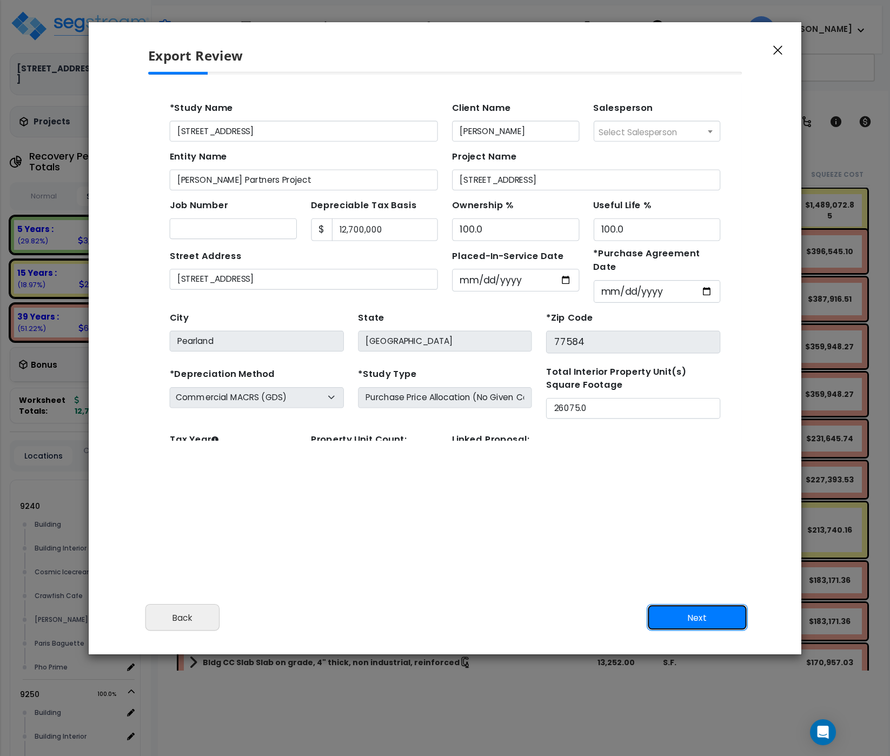
click at [689, 618] on button "Next" at bounding box center [697, 617] width 101 height 27
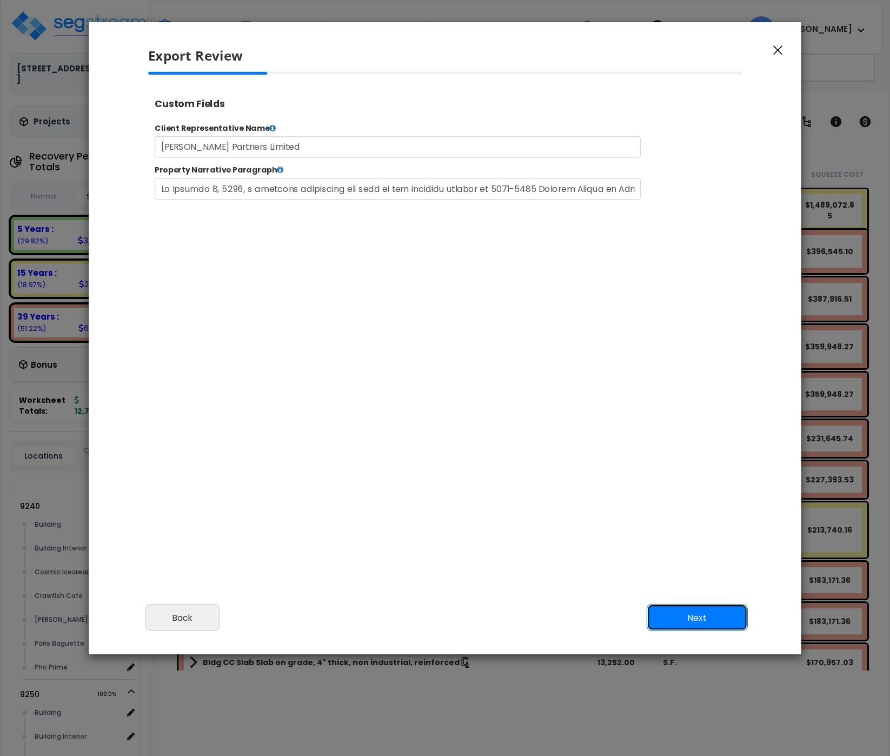
click at [692, 620] on button "Next" at bounding box center [697, 617] width 101 height 27
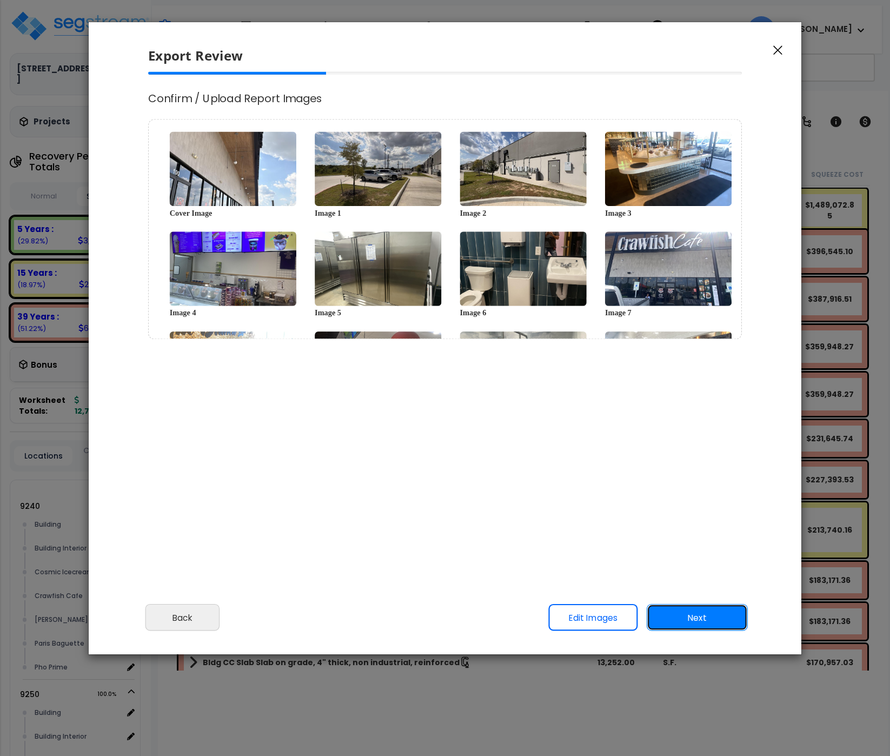
click at [692, 620] on button "Next" at bounding box center [697, 617] width 101 height 27
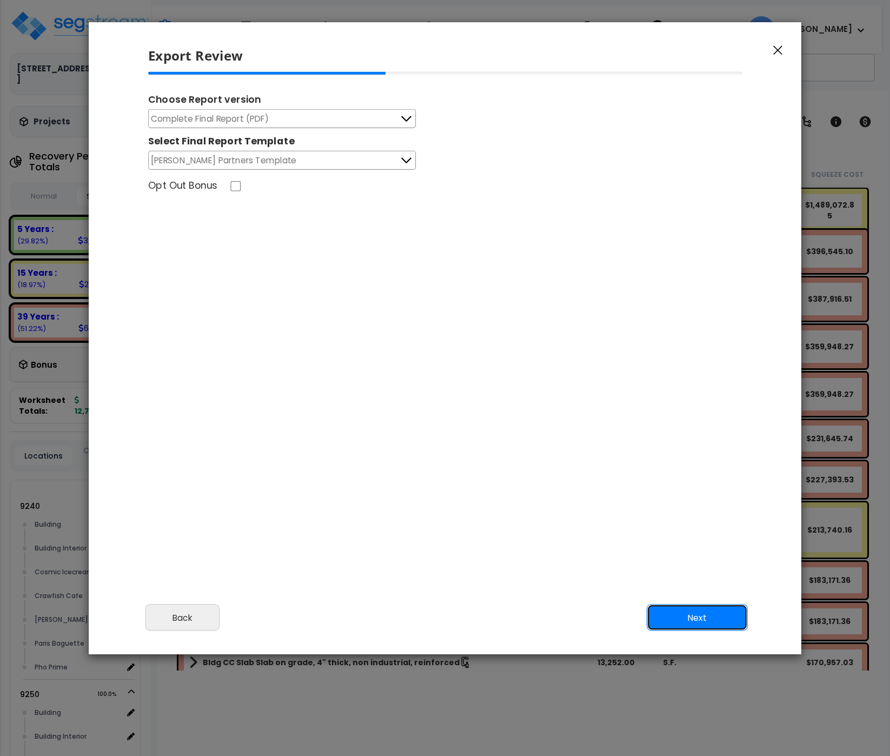
click at [692, 620] on button "Next" at bounding box center [697, 617] width 101 height 27
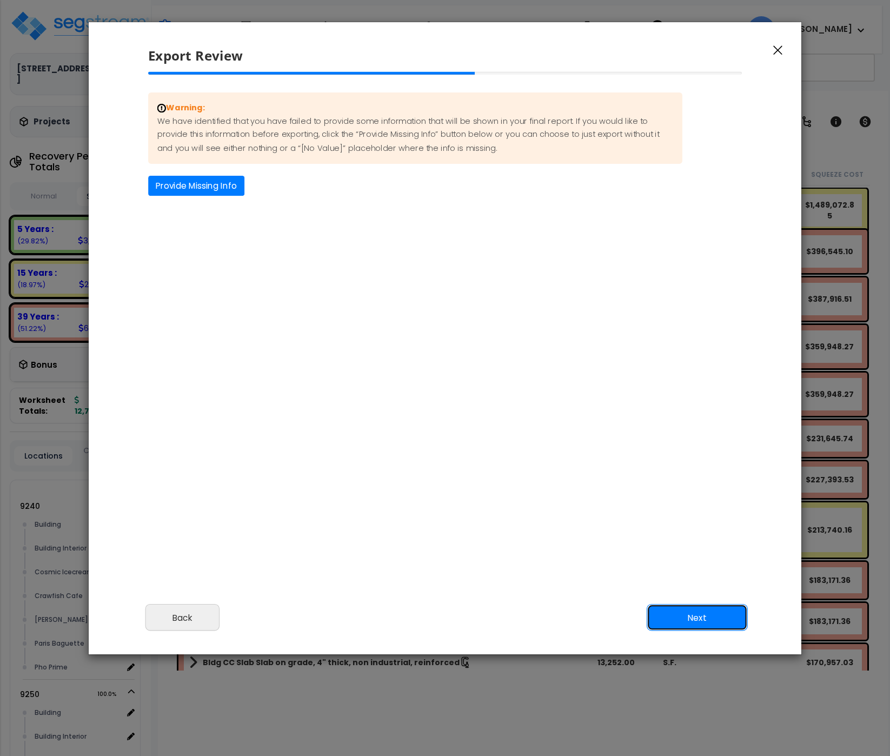
click at [698, 621] on button "Next" at bounding box center [697, 617] width 101 height 27
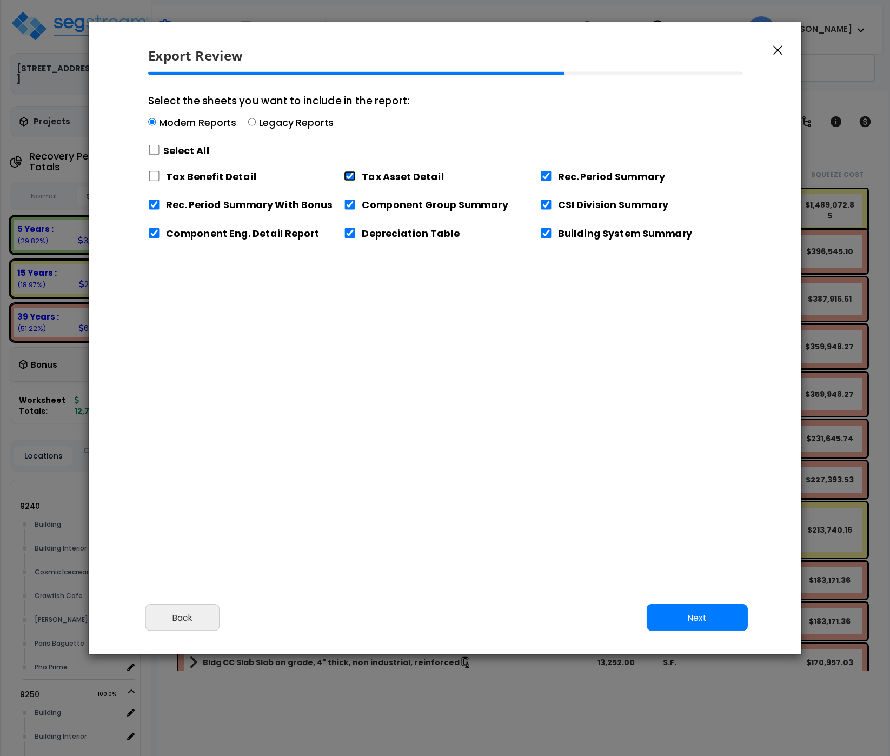
drag, startPoint x: 350, startPoint y: 175, endPoint x: 376, endPoint y: 187, distance: 29.3
click at [351, 175] on input "Tax Asset Detail" at bounding box center [350, 176] width 12 height 10
checkbox input "false"
click at [155, 203] on input "Rec. Period Summary With Bonus" at bounding box center [154, 205] width 12 height 10
checkbox input "false"
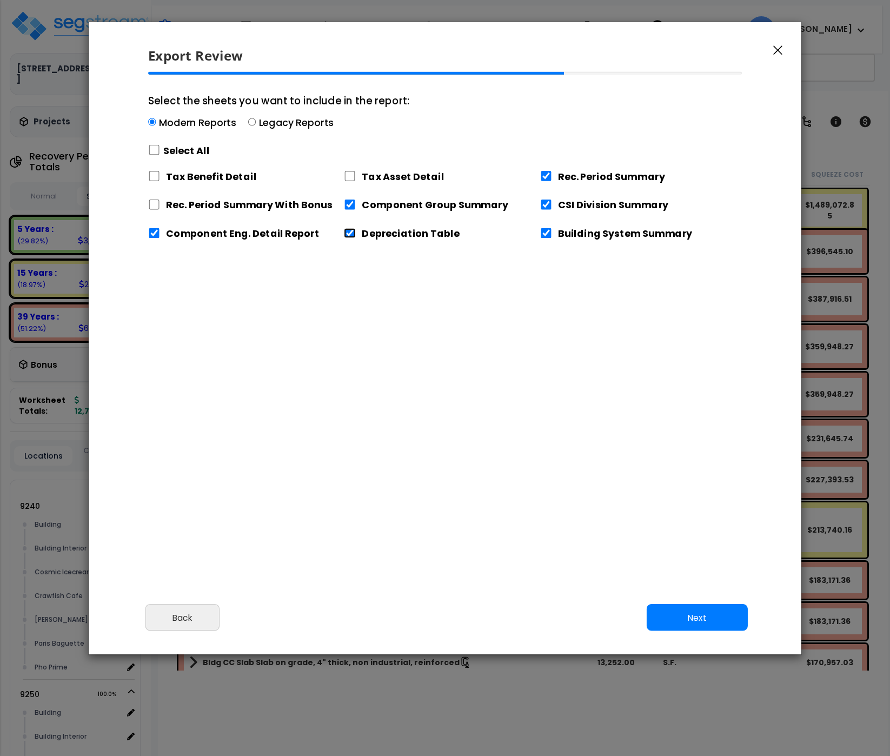
click at [350, 231] on input "Depreciation Table" at bounding box center [350, 233] width 12 height 10
checkbox input "false"
click at [653, 330] on div "Select the sheets you want to include in the report: Modern Reports Legacy Repo…" at bounding box center [446, 220] width 612 height 297
click at [703, 617] on button "Next" at bounding box center [697, 617] width 101 height 27
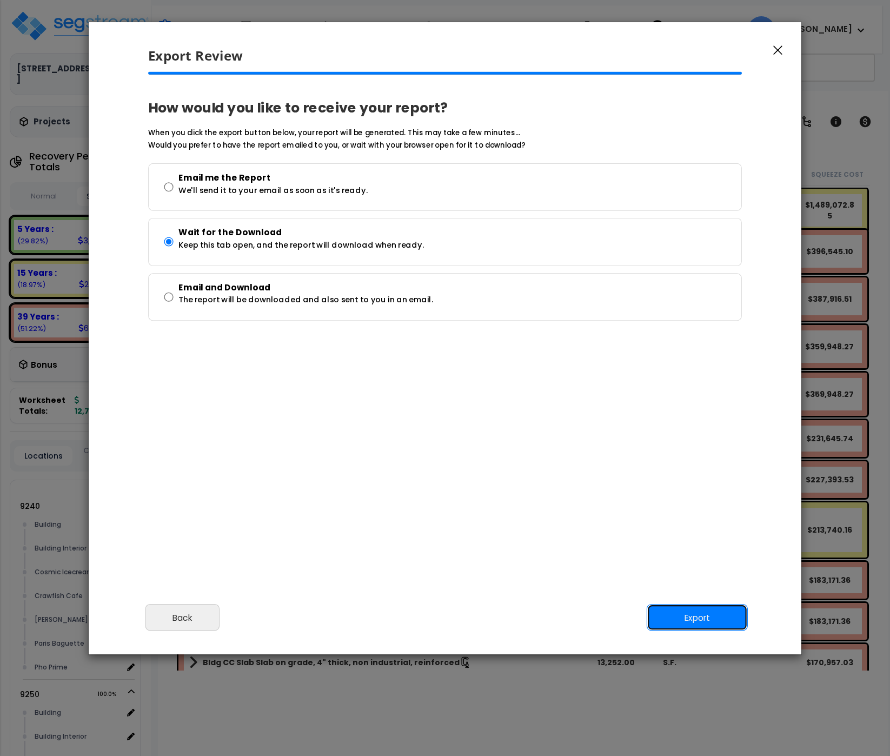
click at [703, 617] on button "Export" at bounding box center [697, 617] width 101 height 27
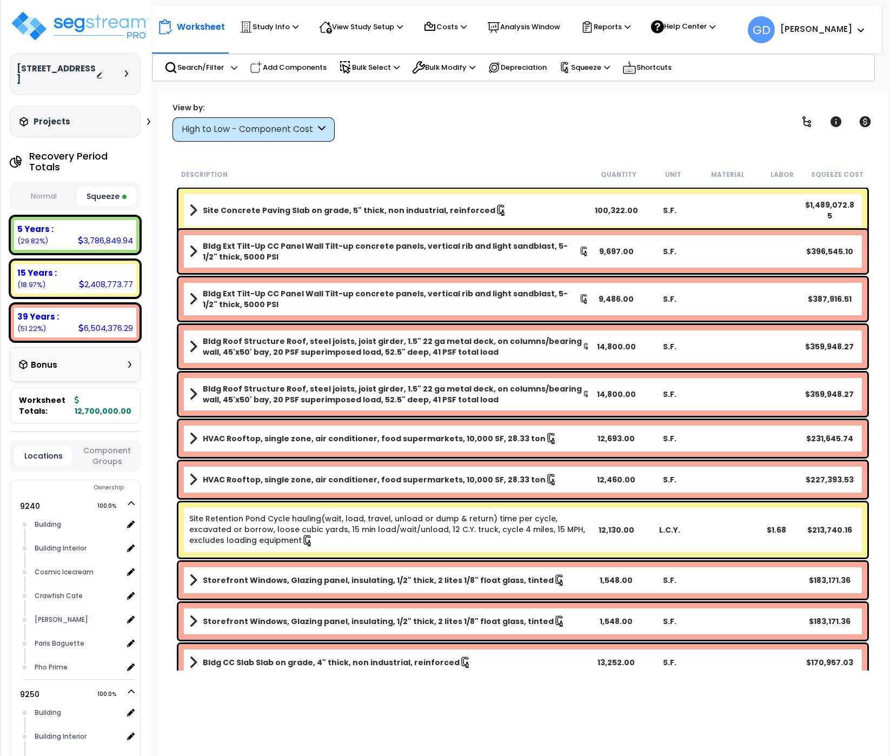
click at [685, 134] on div "View by: High to Low - Component Cost High to Low - Component Cost" at bounding box center [523, 122] width 708 height 40
